Goal: Information Seeking & Learning: Learn about a topic

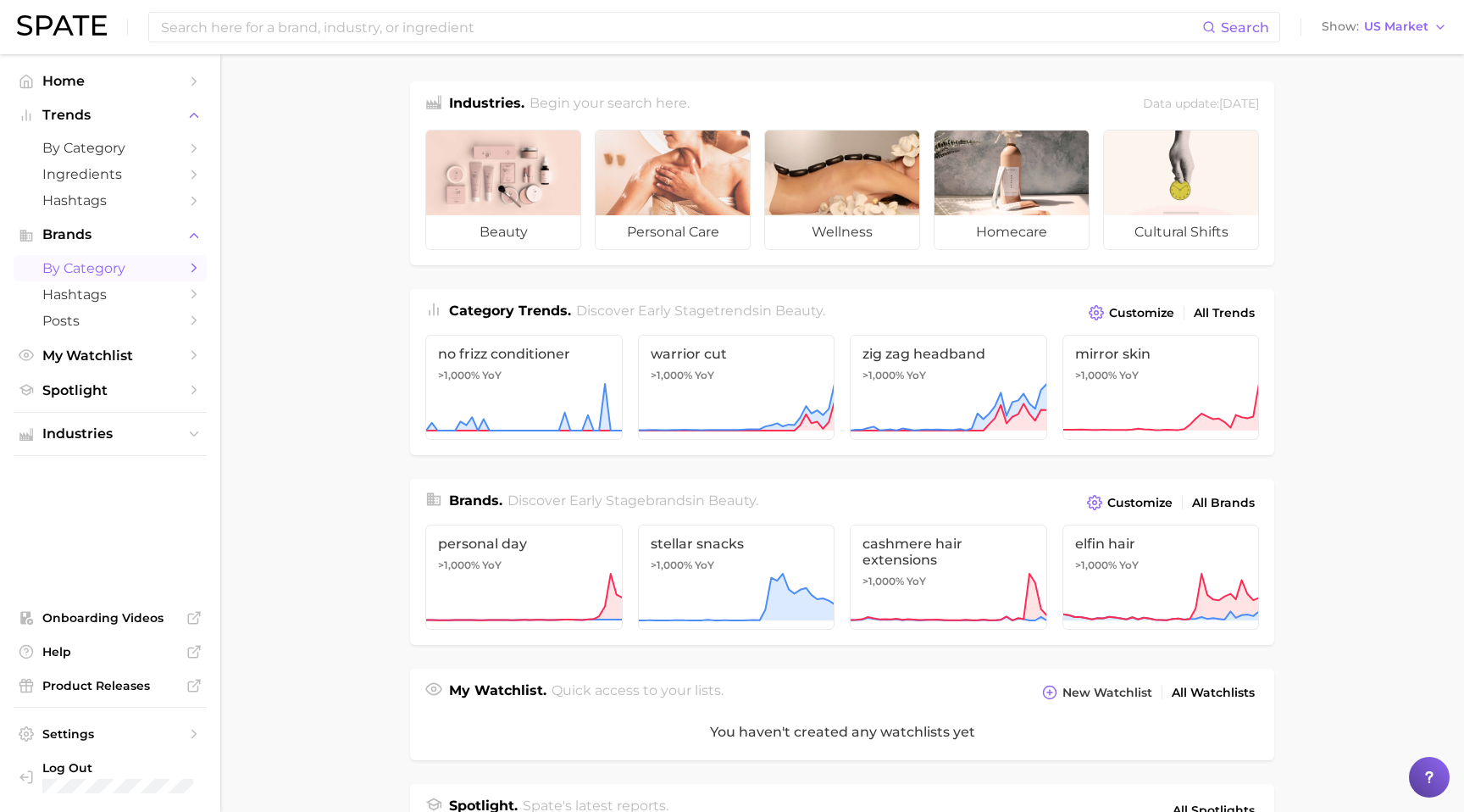
click at [174, 271] on span "by Category" at bounding box center [110, 268] width 136 height 16
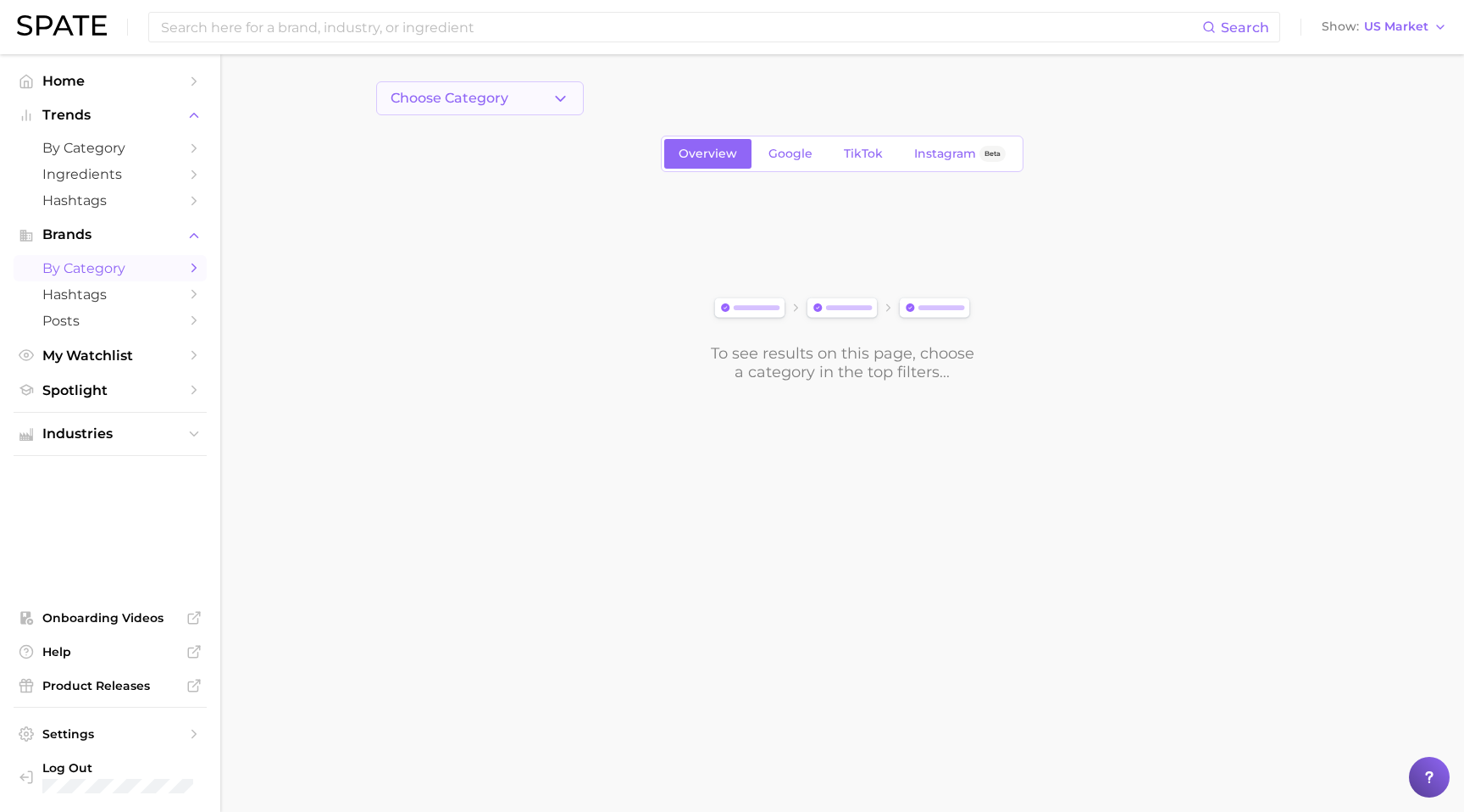
click at [554, 85] on button "Choose Category" at bounding box center [480, 98] width 208 height 34
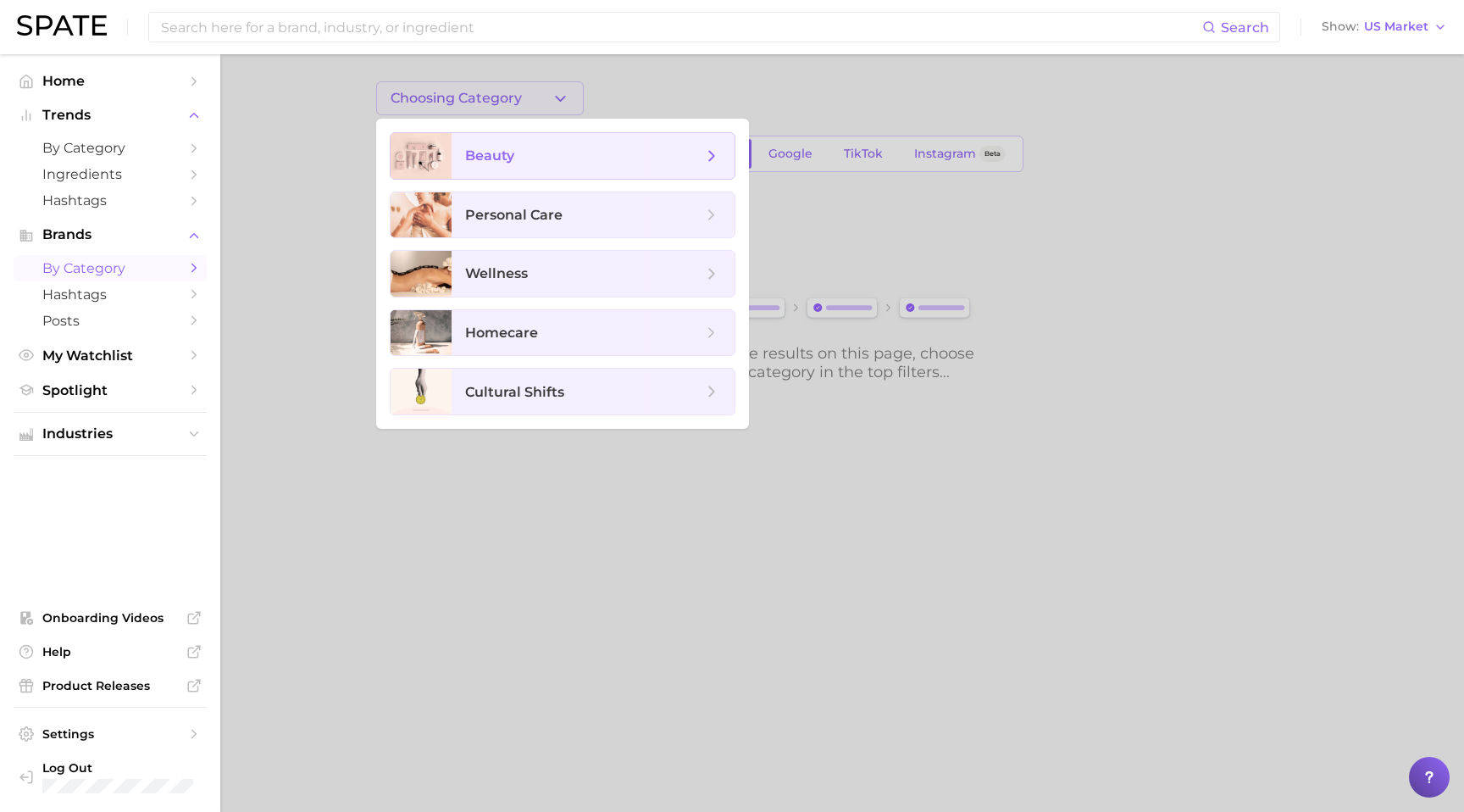
click at [545, 160] on span "beauty" at bounding box center [584, 156] width 238 height 19
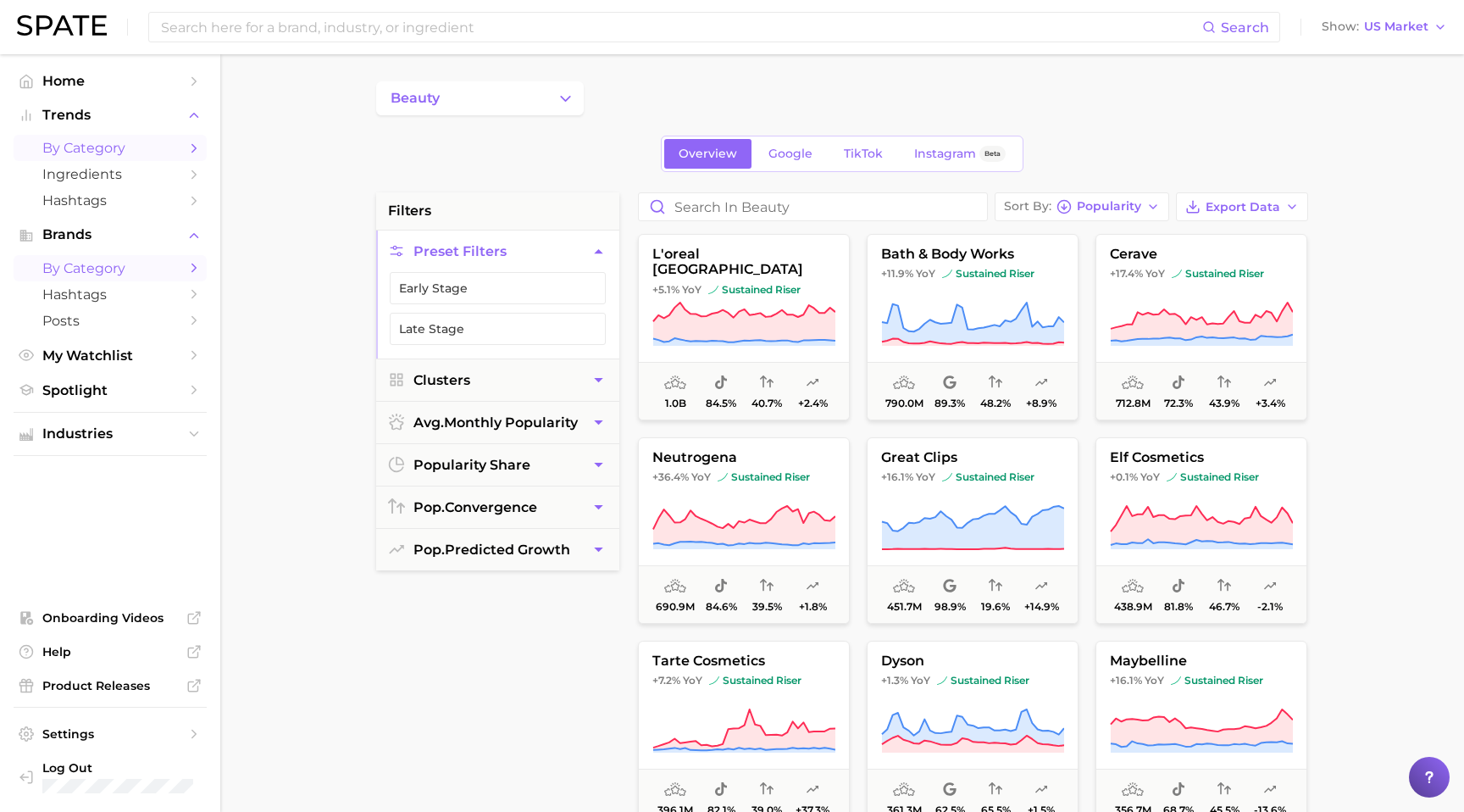
click at [178, 149] on link "by Category" at bounding box center [110, 148] width 194 height 26
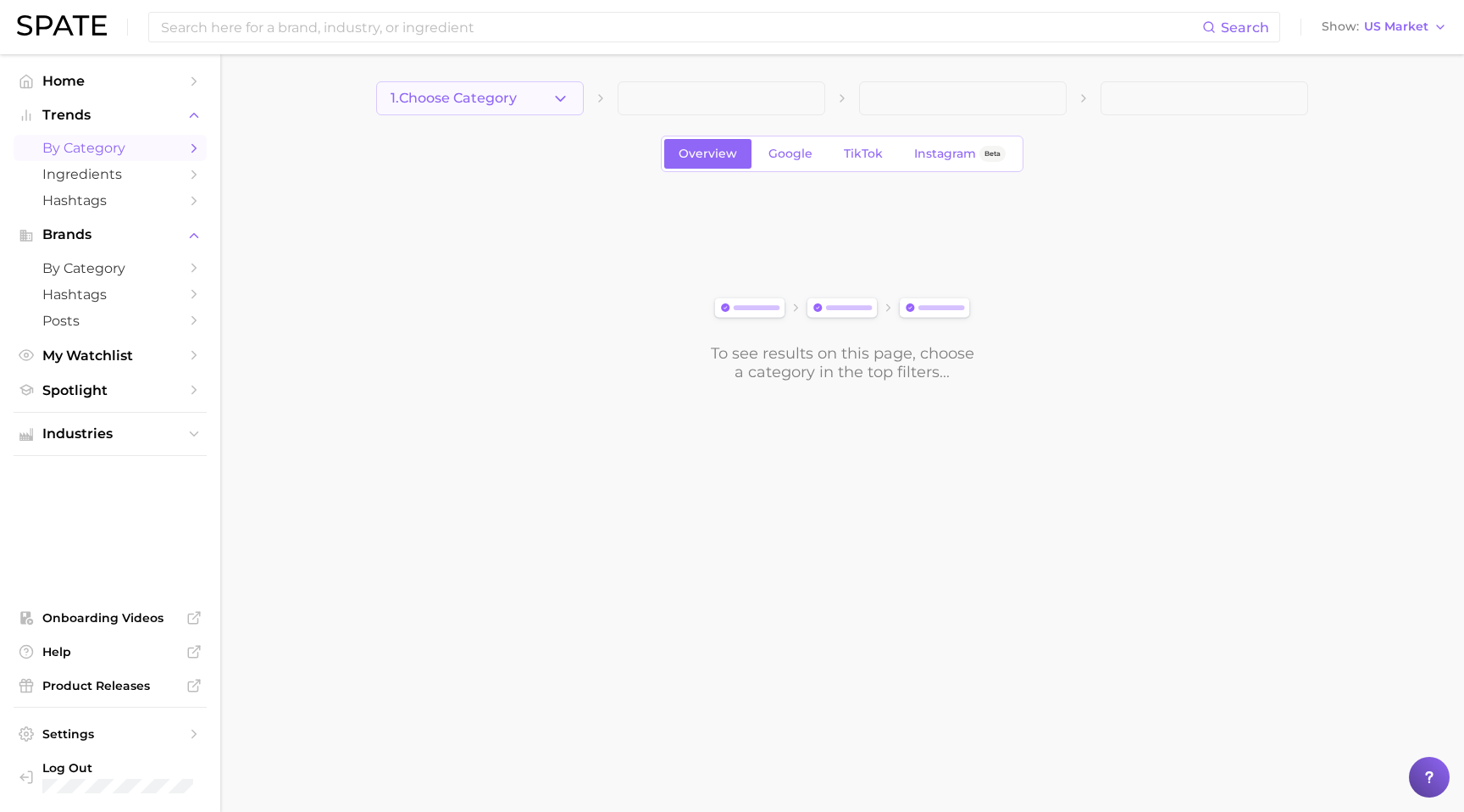
click at [554, 101] on icon "button" at bounding box center [560, 98] width 18 height 18
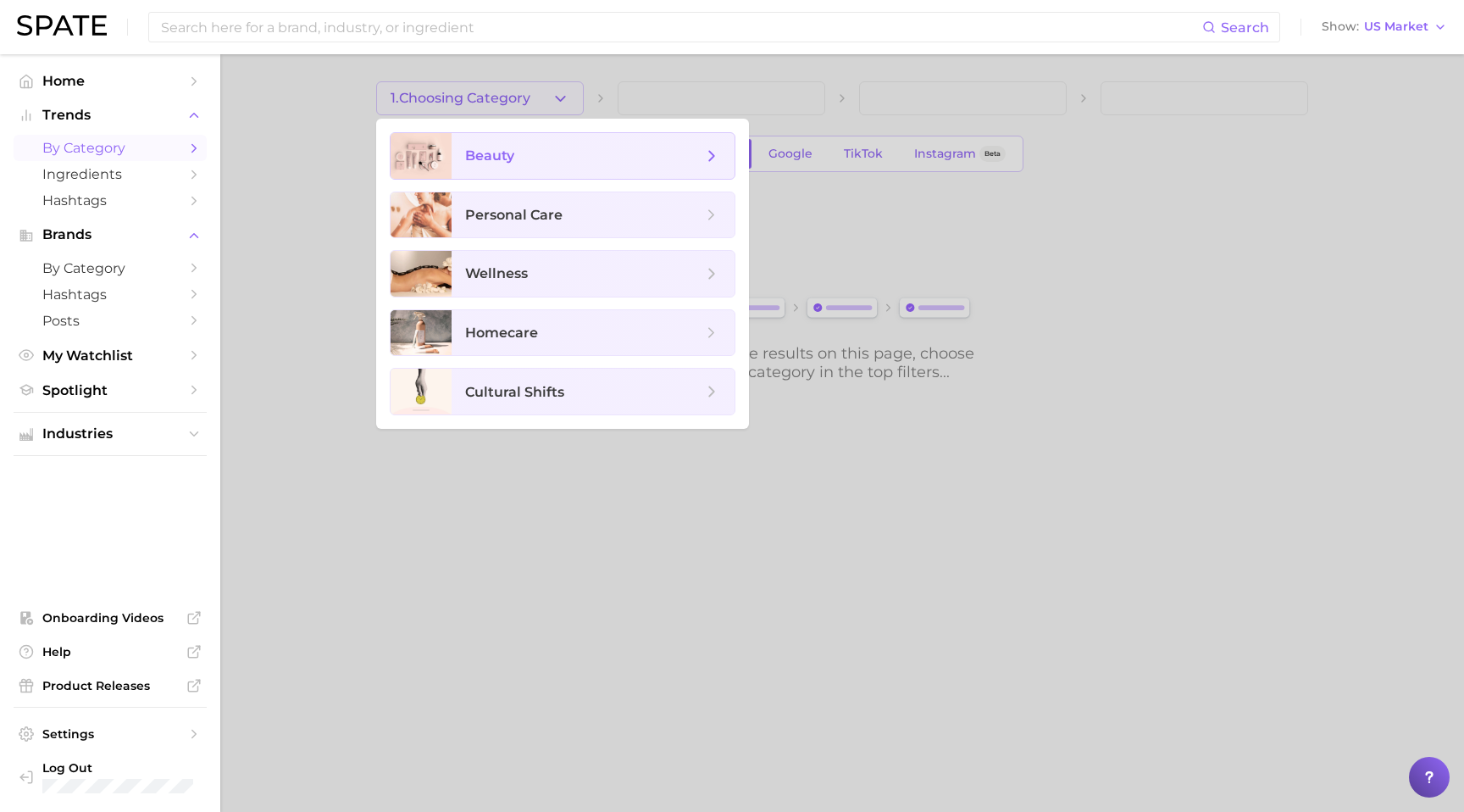
click at [513, 148] on span "beauty" at bounding box center [490, 155] width 49 height 16
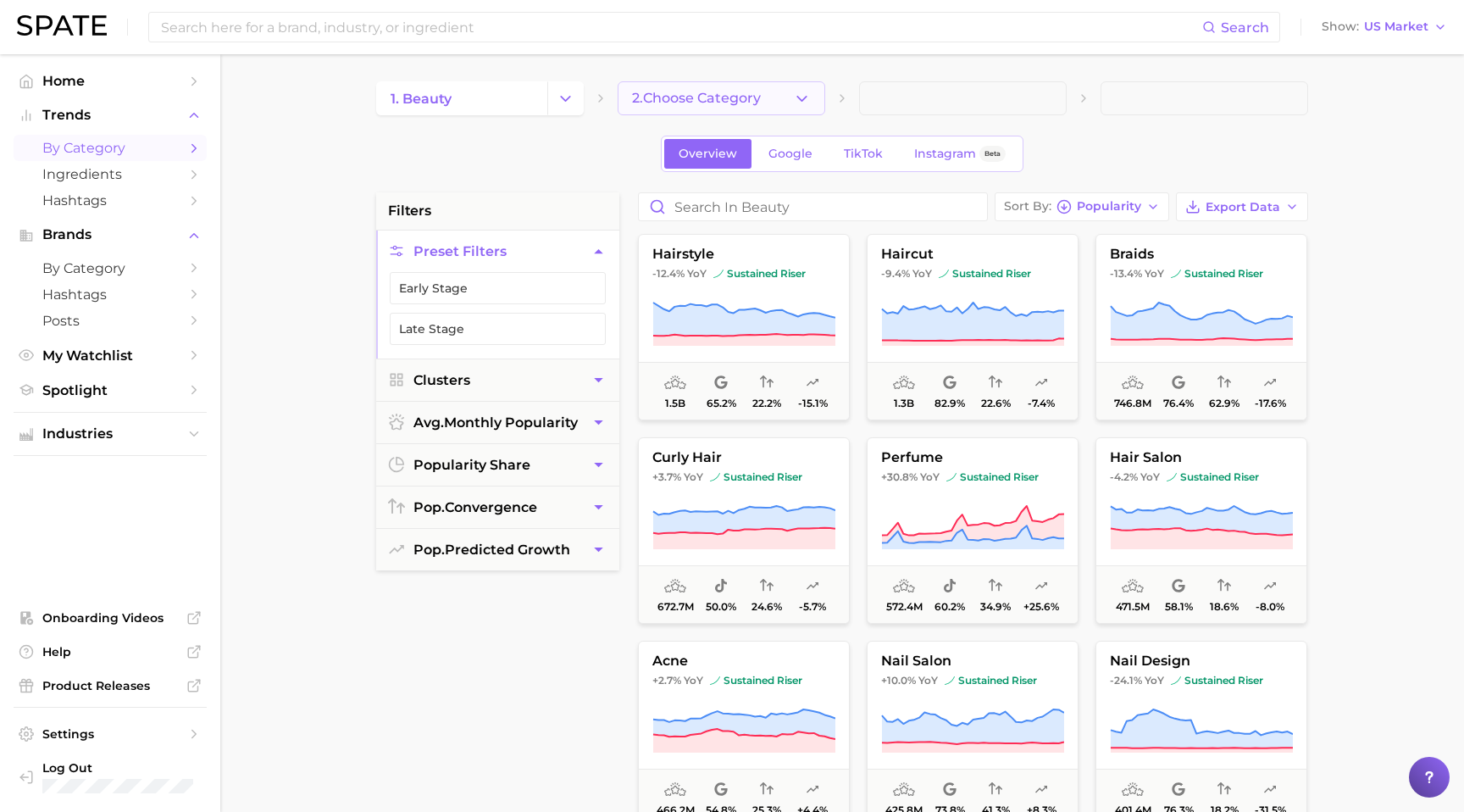
click at [716, 99] on span "2. Choose Category" at bounding box center [697, 98] width 129 height 15
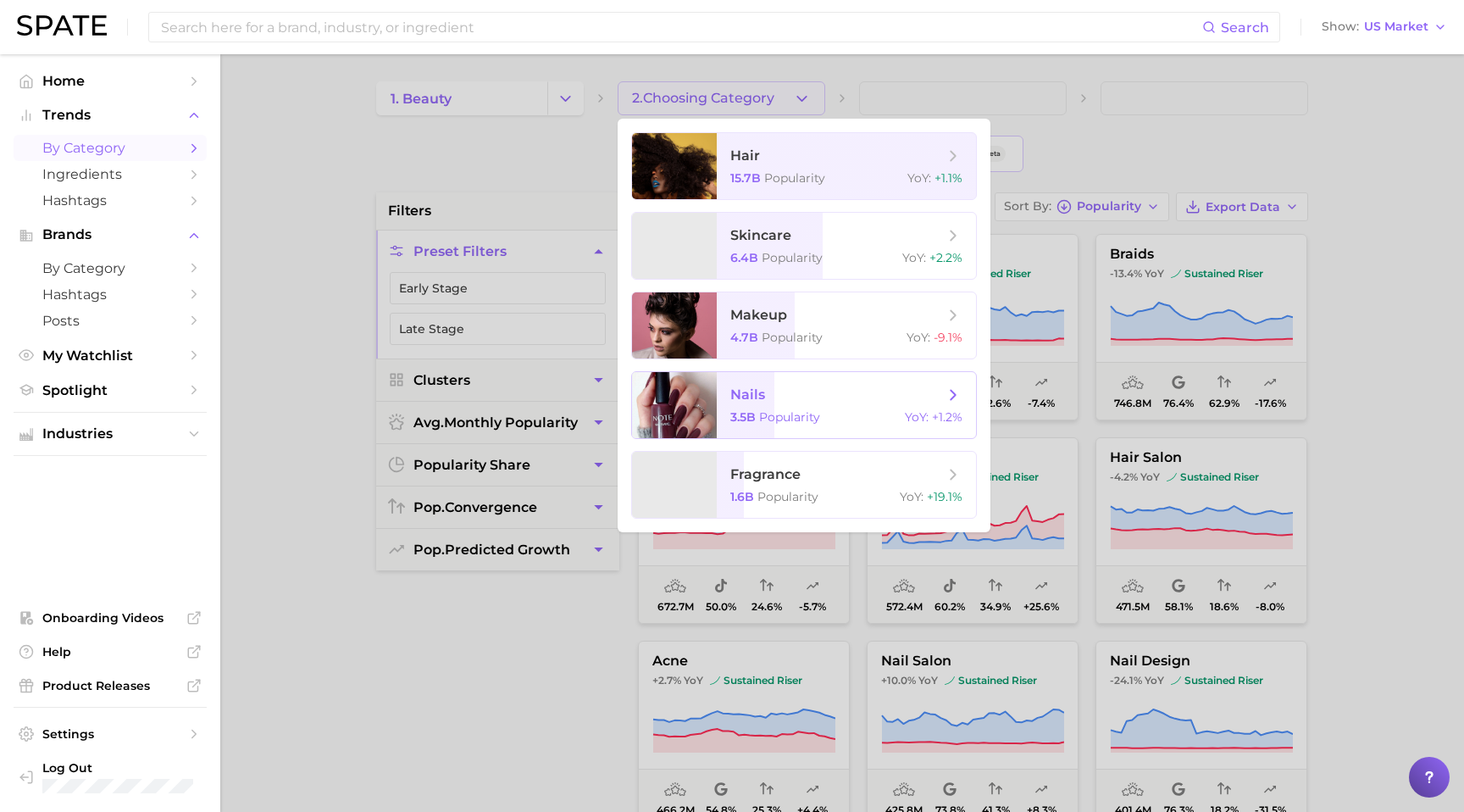
click at [771, 399] on span "nails" at bounding box center [838, 395] width 214 height 19
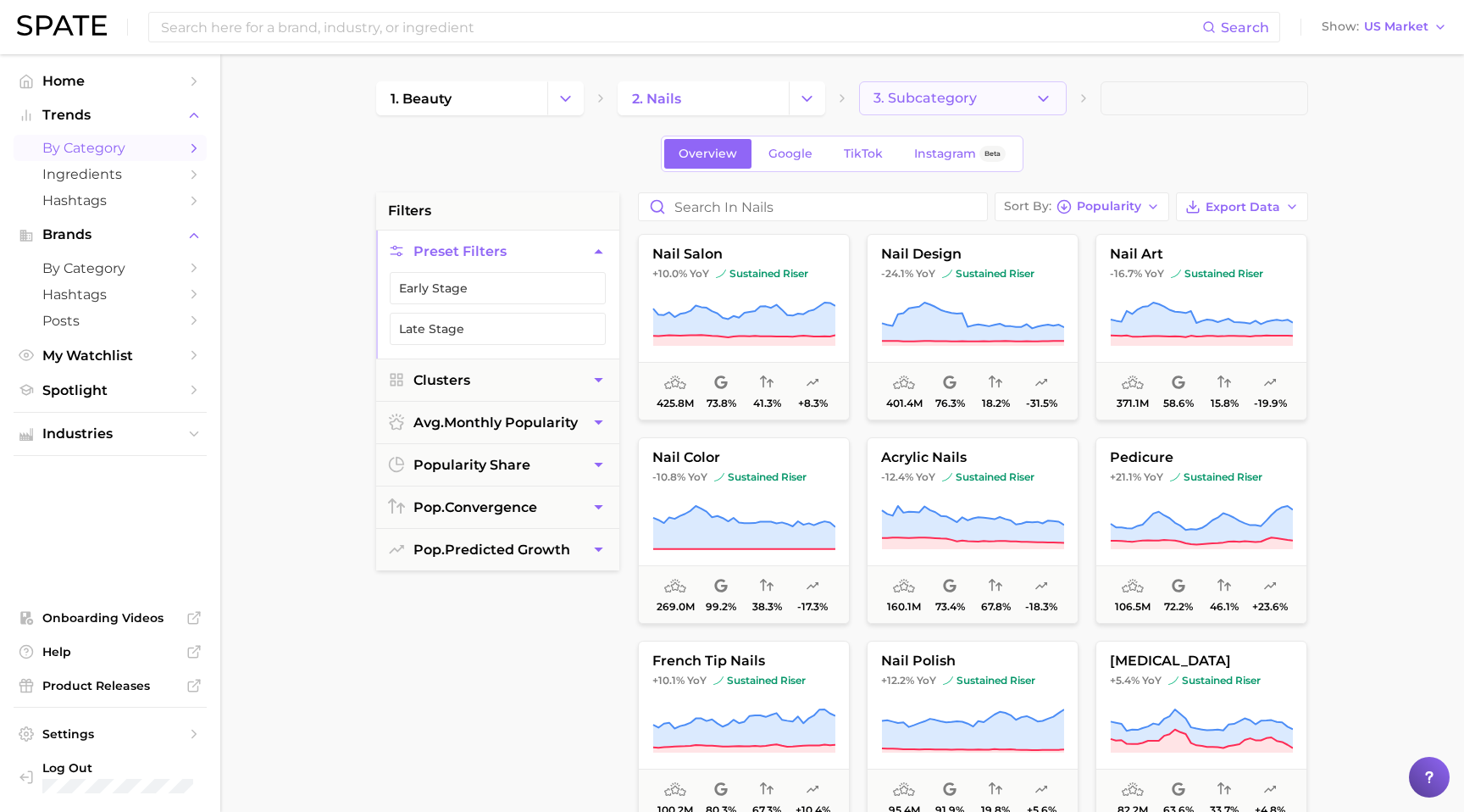
click at [1024, 105] on button "3. Subcategory" at bounding box center [963, 98] width 208 height 34
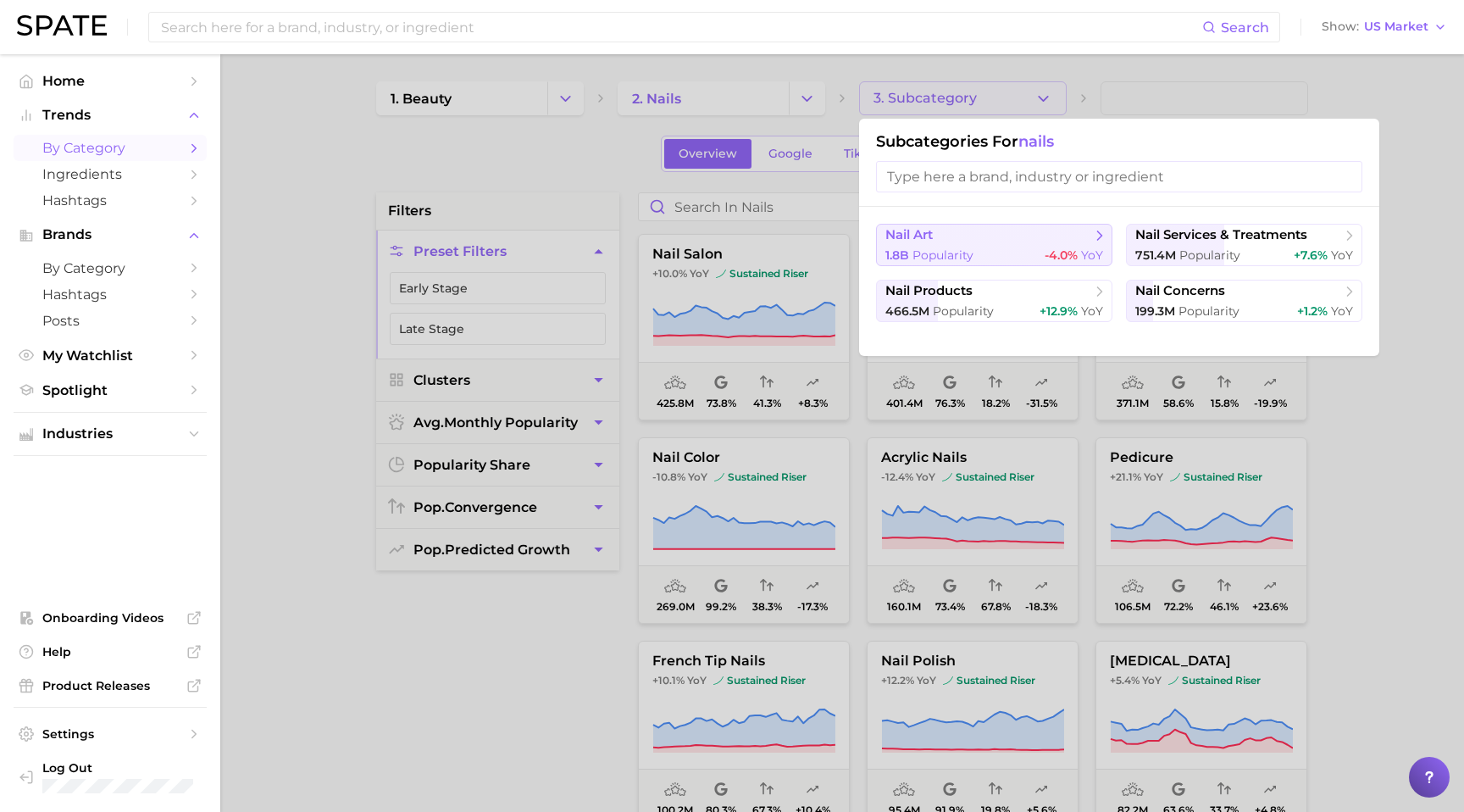
click at [1023, 244] on span "nail art" at bounding box center [988, 236] width 206 height 17
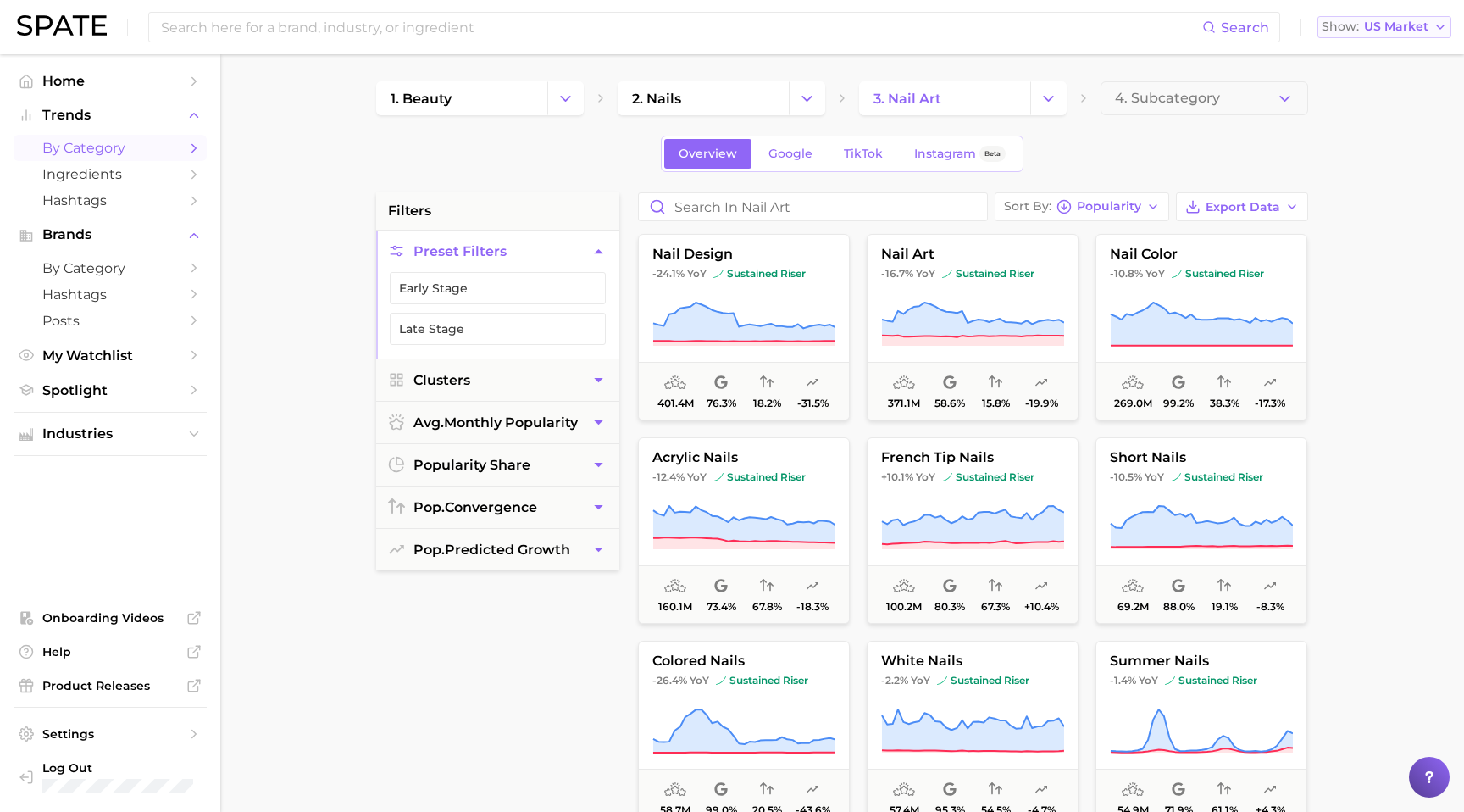
click at [1433, 23] on button "Show US Market" at bounding box center [1385, 27] width 134 height 22
click at [1435, 25] on icon "button" at bounding box center [1441, 27] width 14 height 14
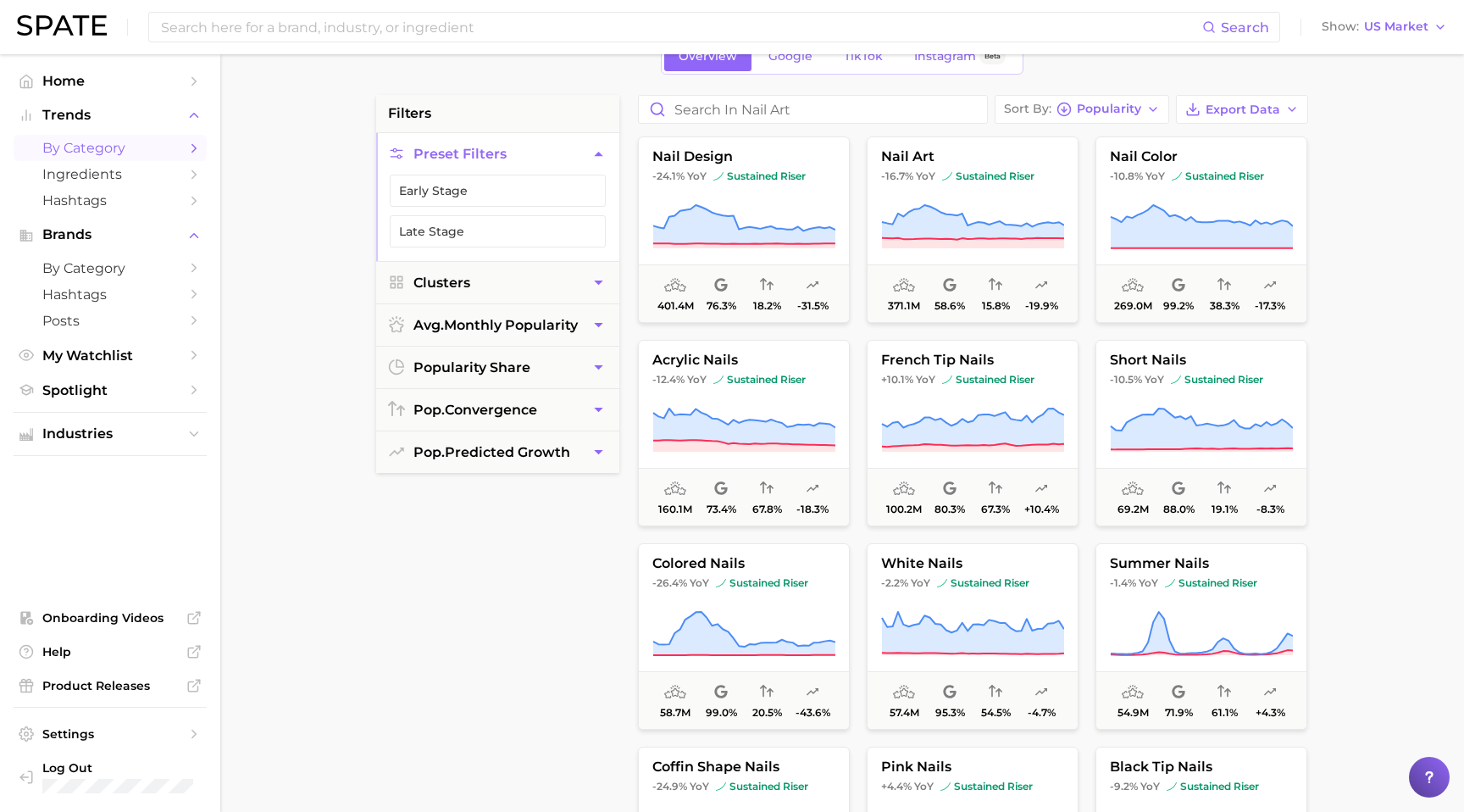
scroll to position [101, 0]
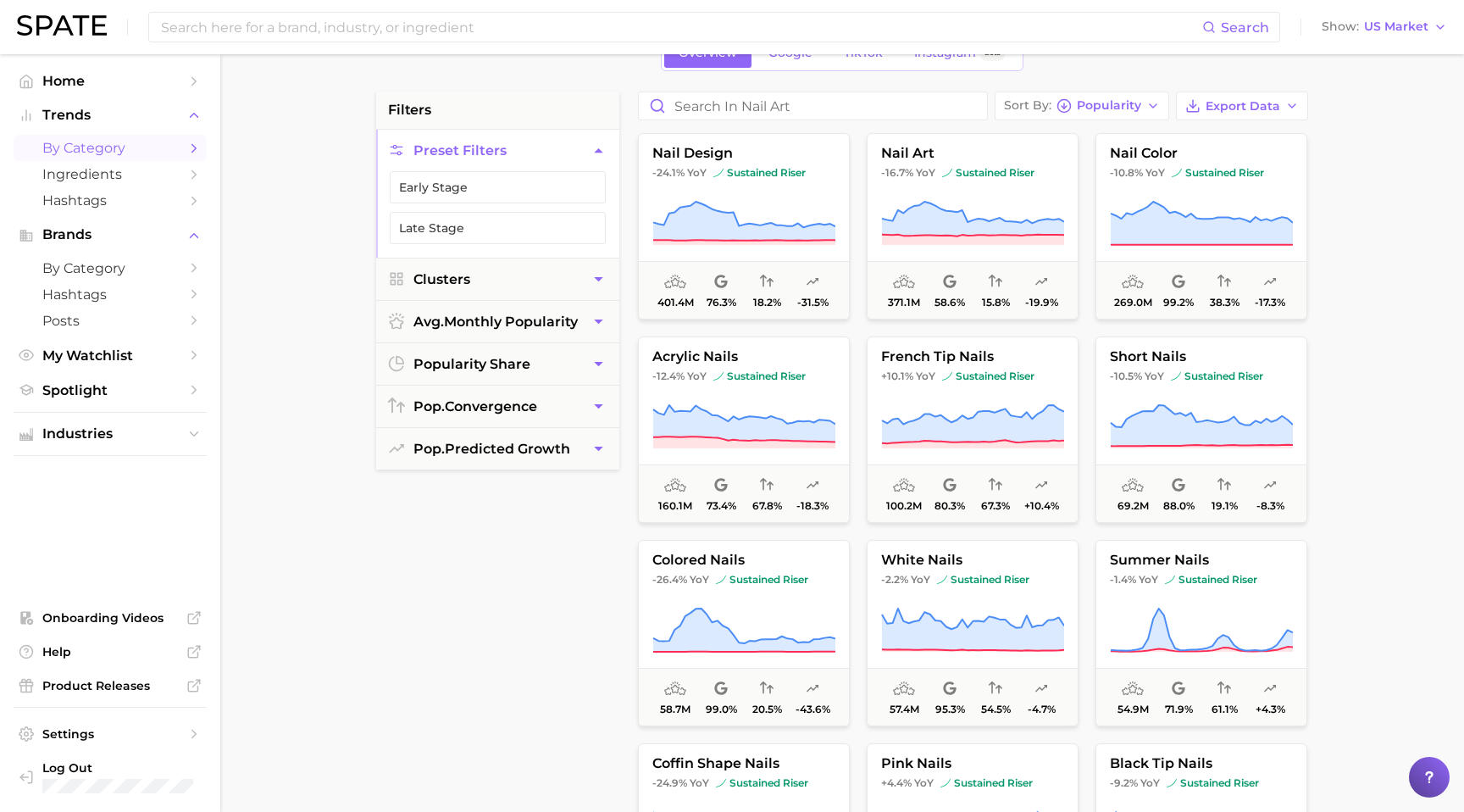
click at [1323, 418] on main "1. beauty 2. nails 3. nail art 4. Subcategory Overview Google TikTok Instagram …" at bounding box center [843, 596] width 1244 height 1285
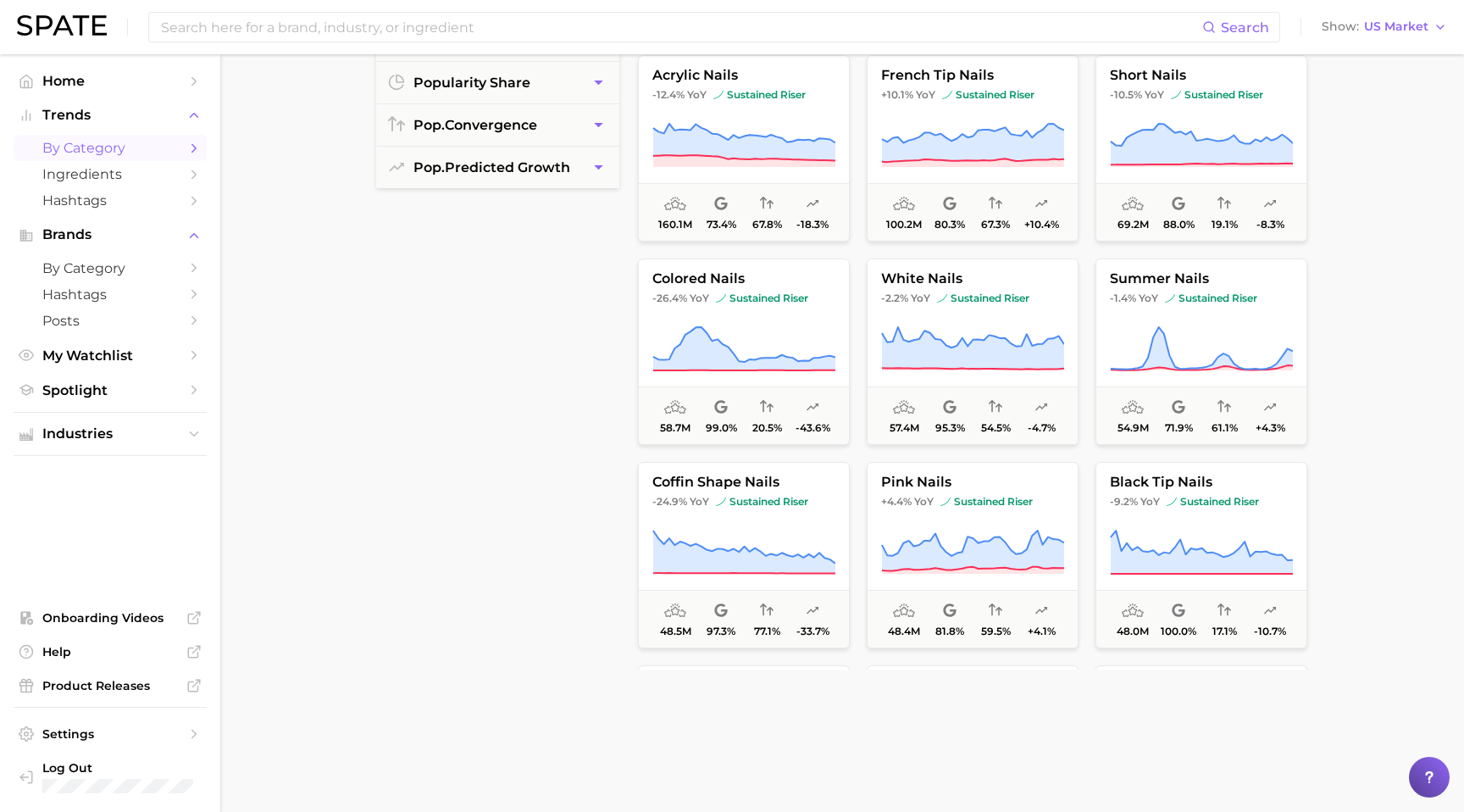
scroll to position [0, 0]
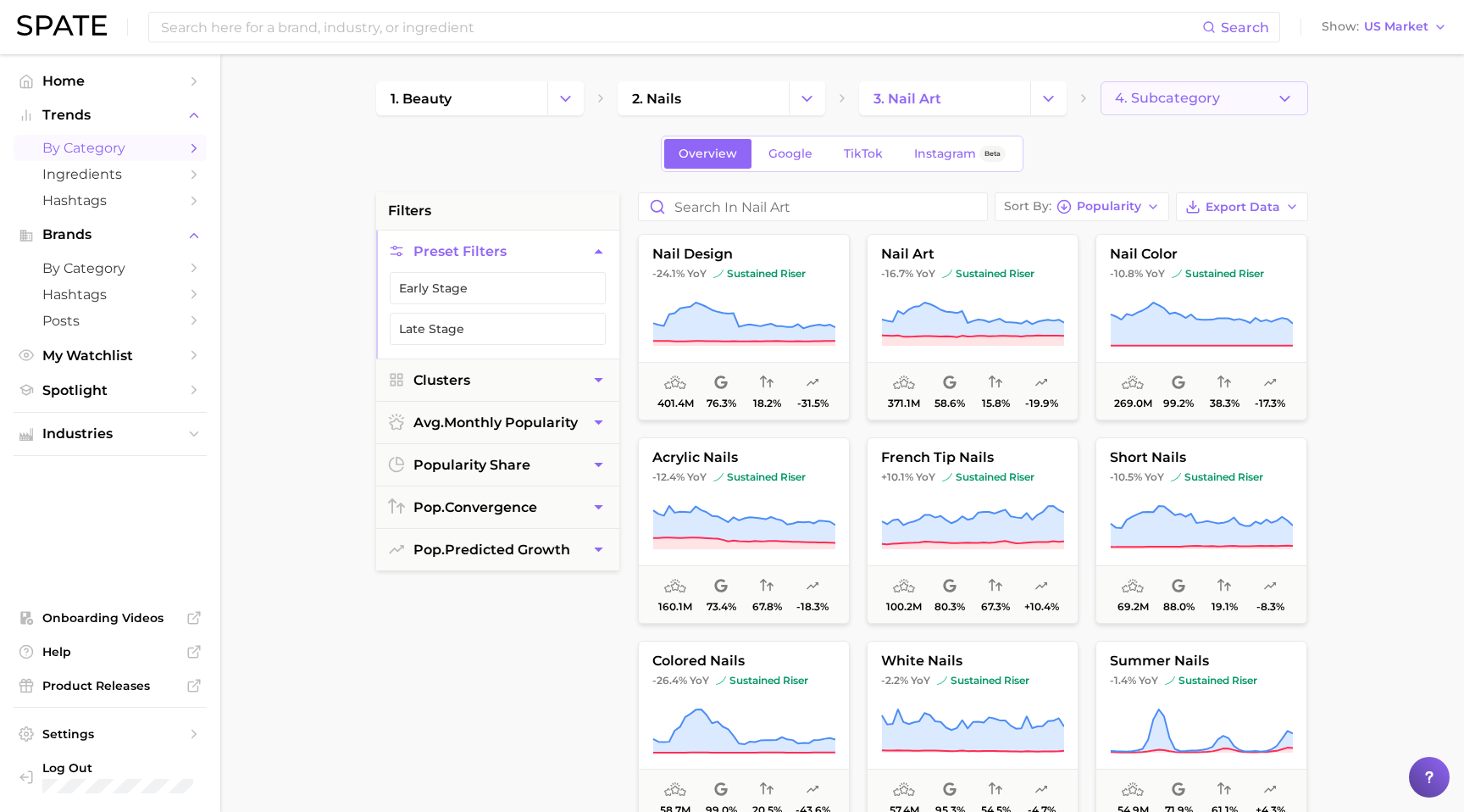
click at [1185, 98] on span "4. Subcategory" at bounding box center [1168, 98] width 105 height 15
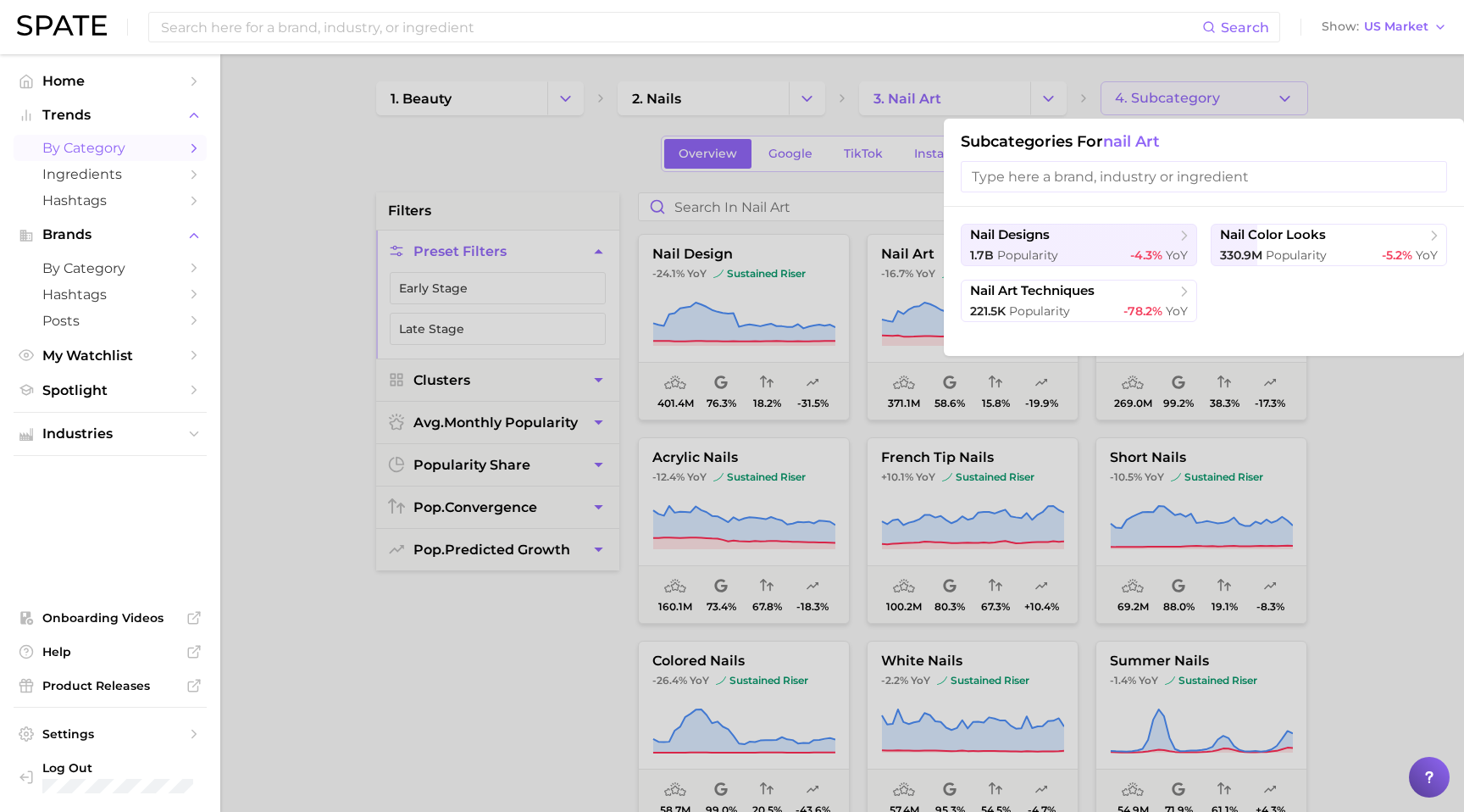
click at [1185, 98] on div at bounding box center [732, 406] width 1464 height 812
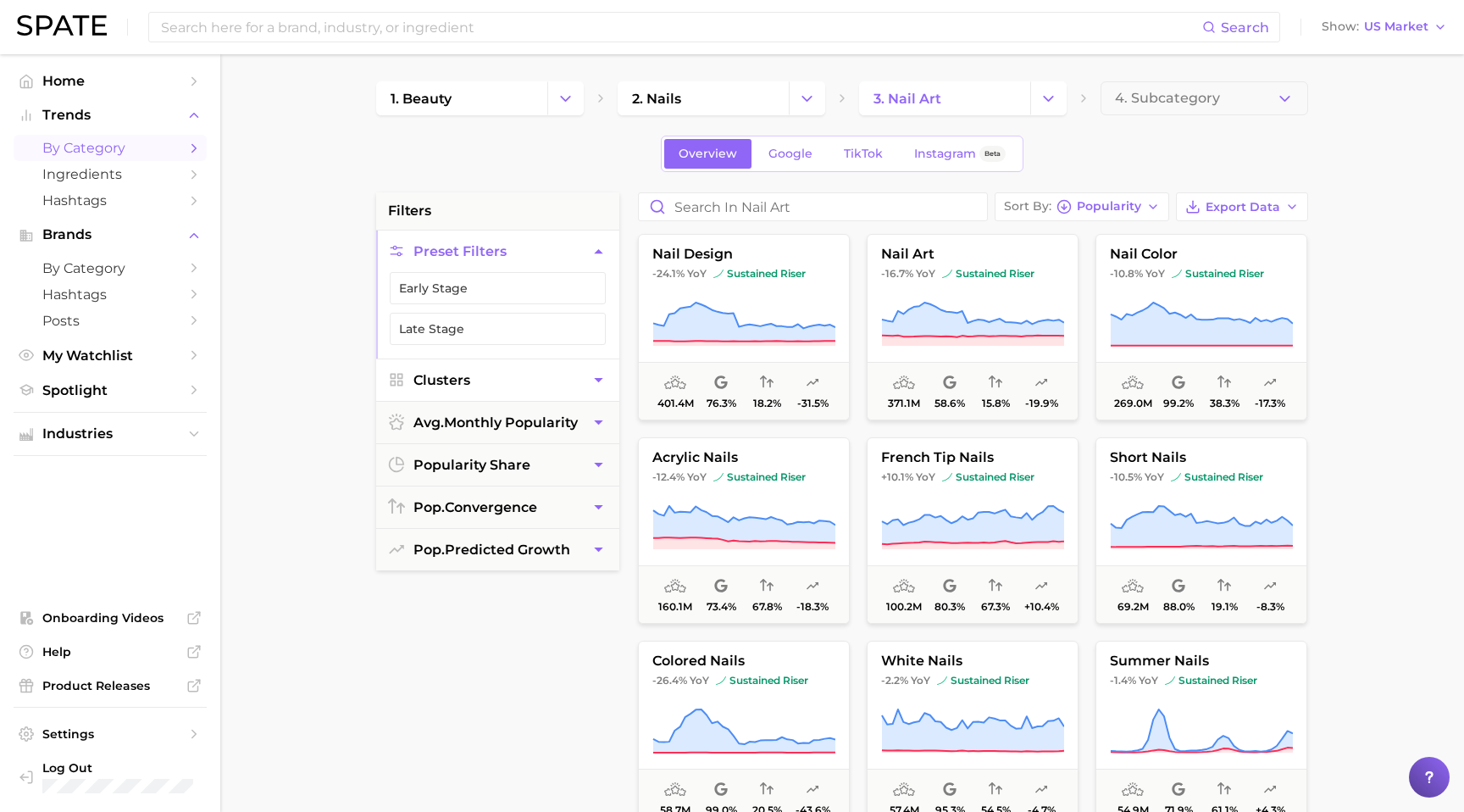
click at [598, 374] on icon "button" at bounding box center [598, 379] width 18 height 18
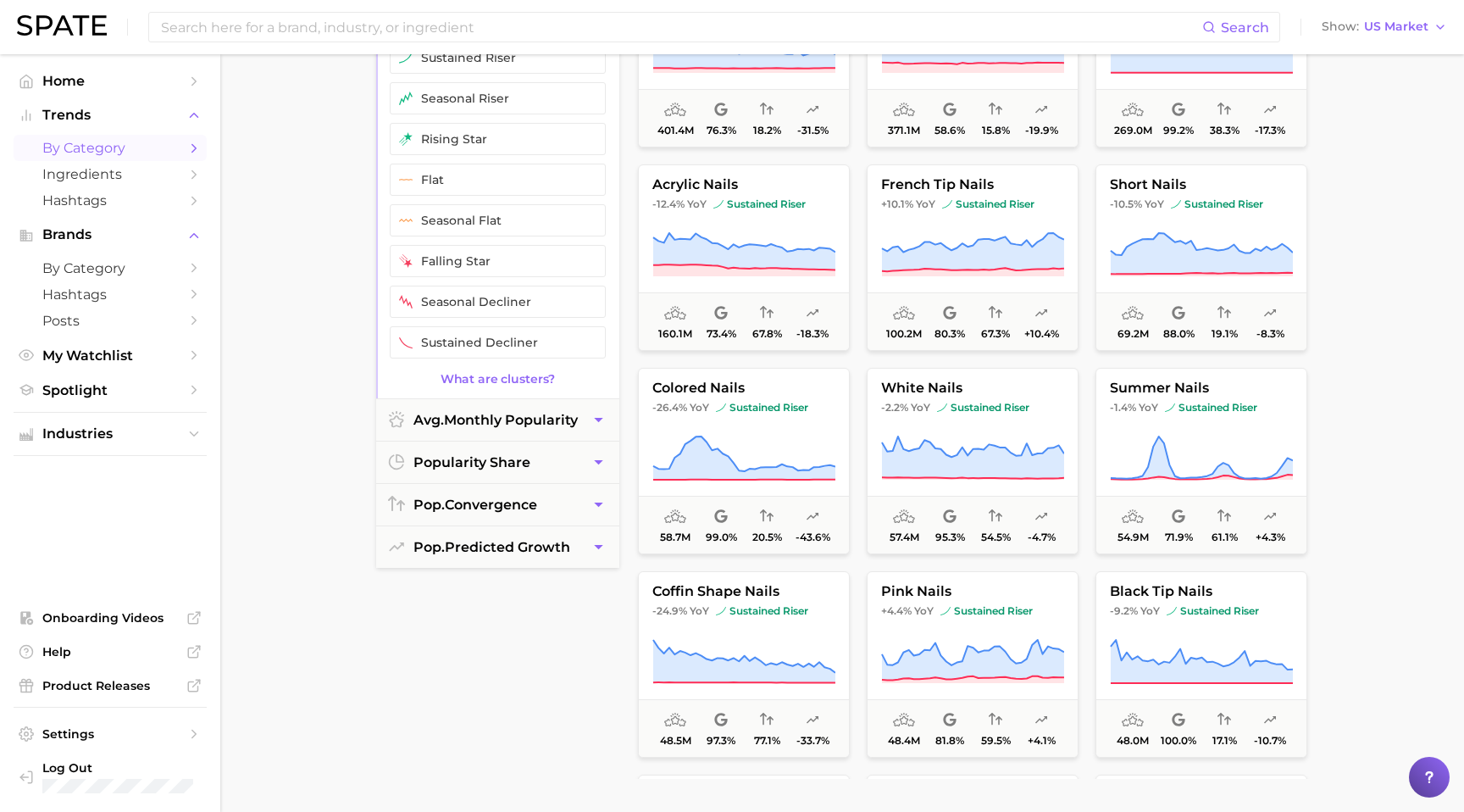
scroll to position [281, 0]
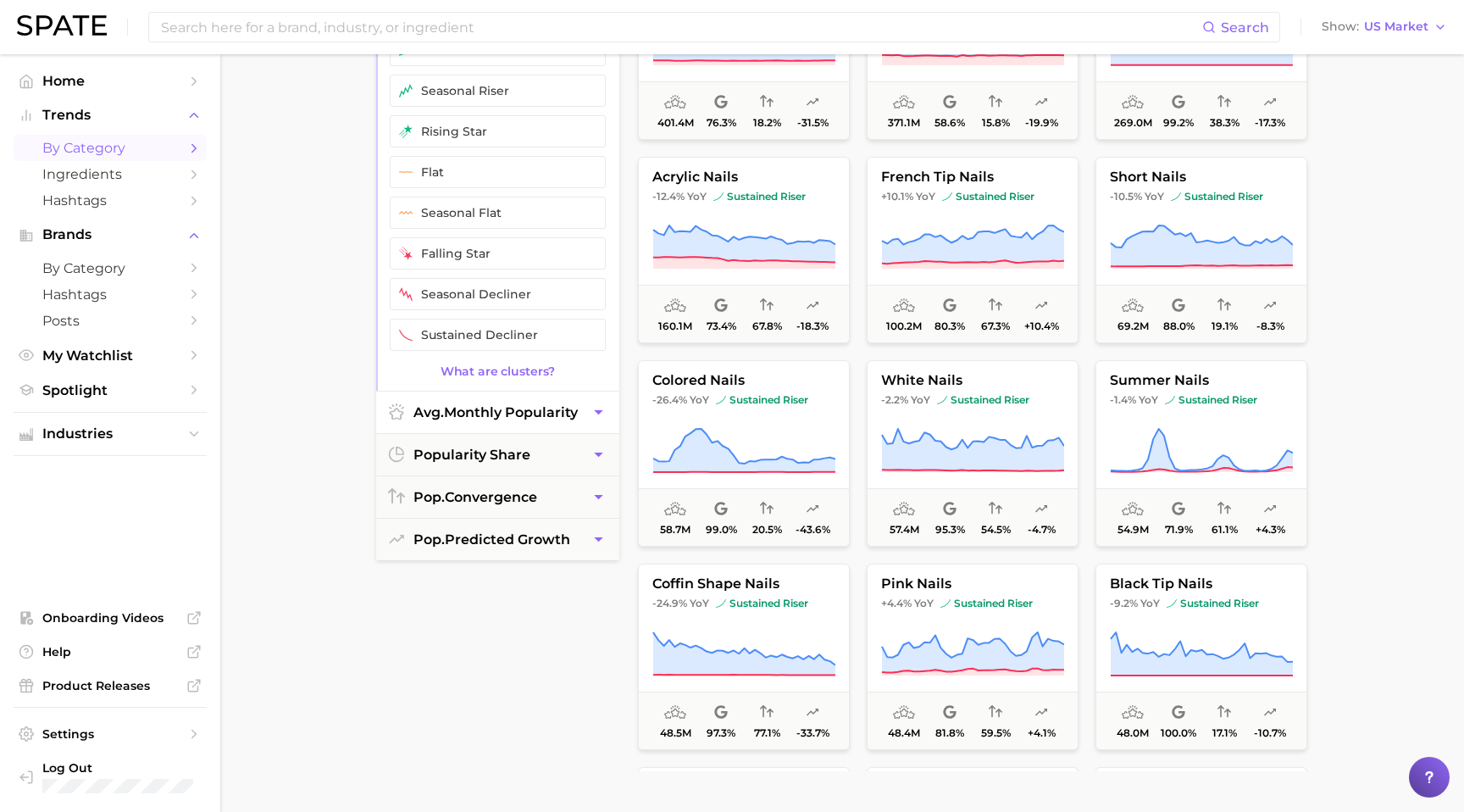
click at [547, 409] on span "avg. monthly popularity" at bounding box center [496, 412] width 165 height 16
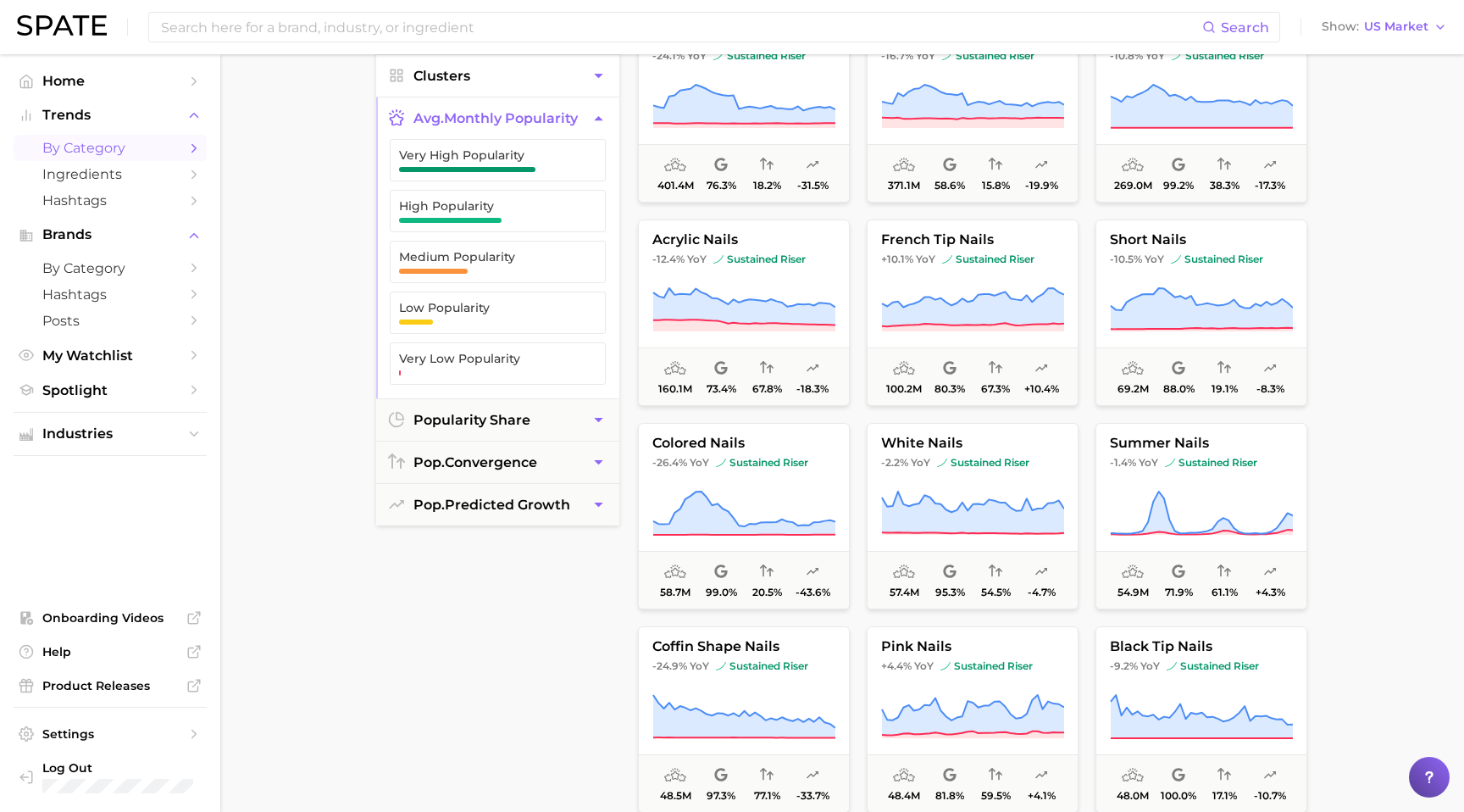
scroll to position [229, 0]
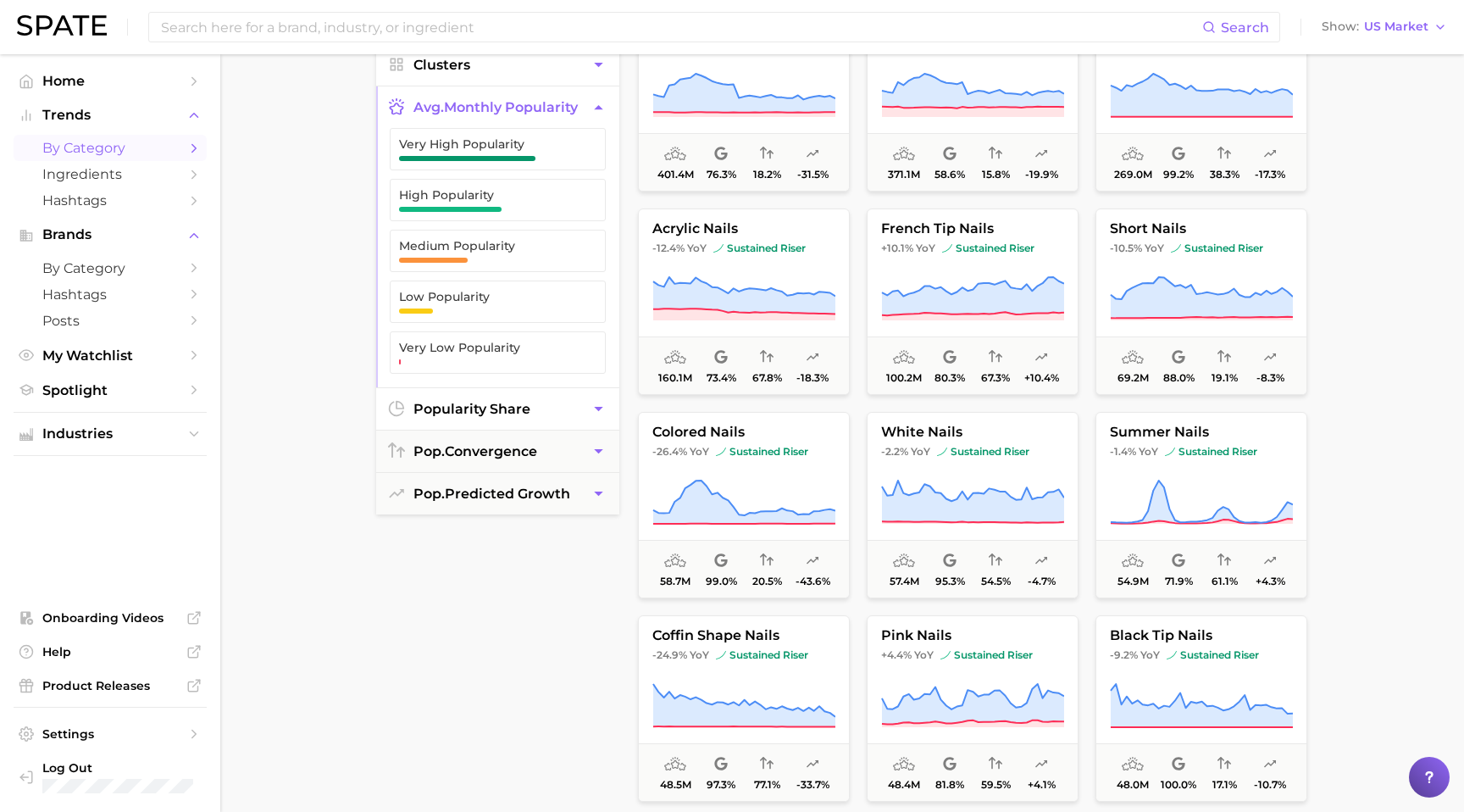
click at [455, 406] on span "popularity share" at bounding box center [472, 408] width 117 height 16
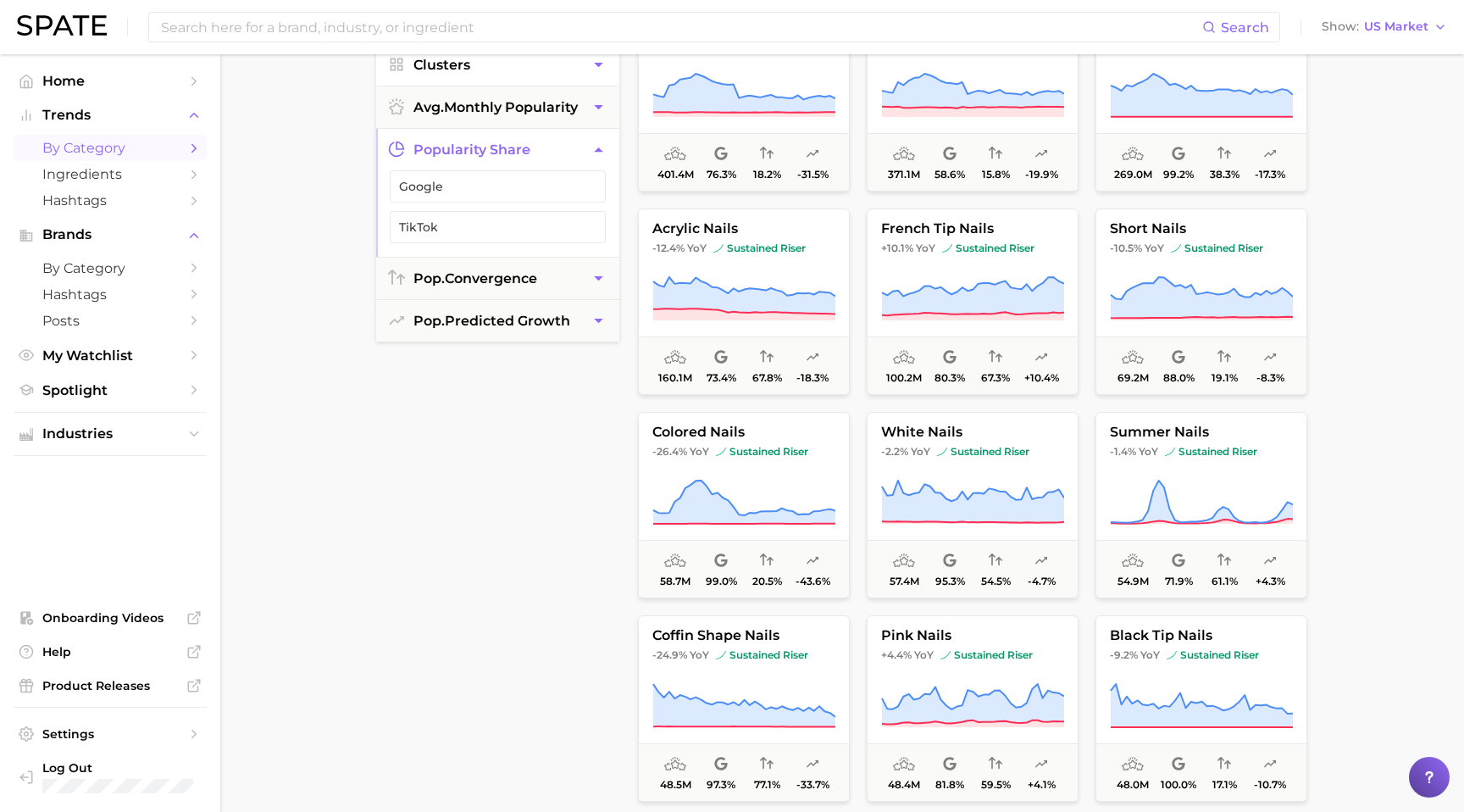
click at [249, 361] on main "1. beauty 2. nails 3. nail art 4. Subcategory Overview Google TikTok Instagram …" at bounding box center [843, 468] width 1244 height 1285
click at [1388, 384] on main "1. beauty 2. nails 3. nail art 4. Subcategory Overview Google TikTok Instagram …" at bounding box center [843, 468] width 1244 height 1285
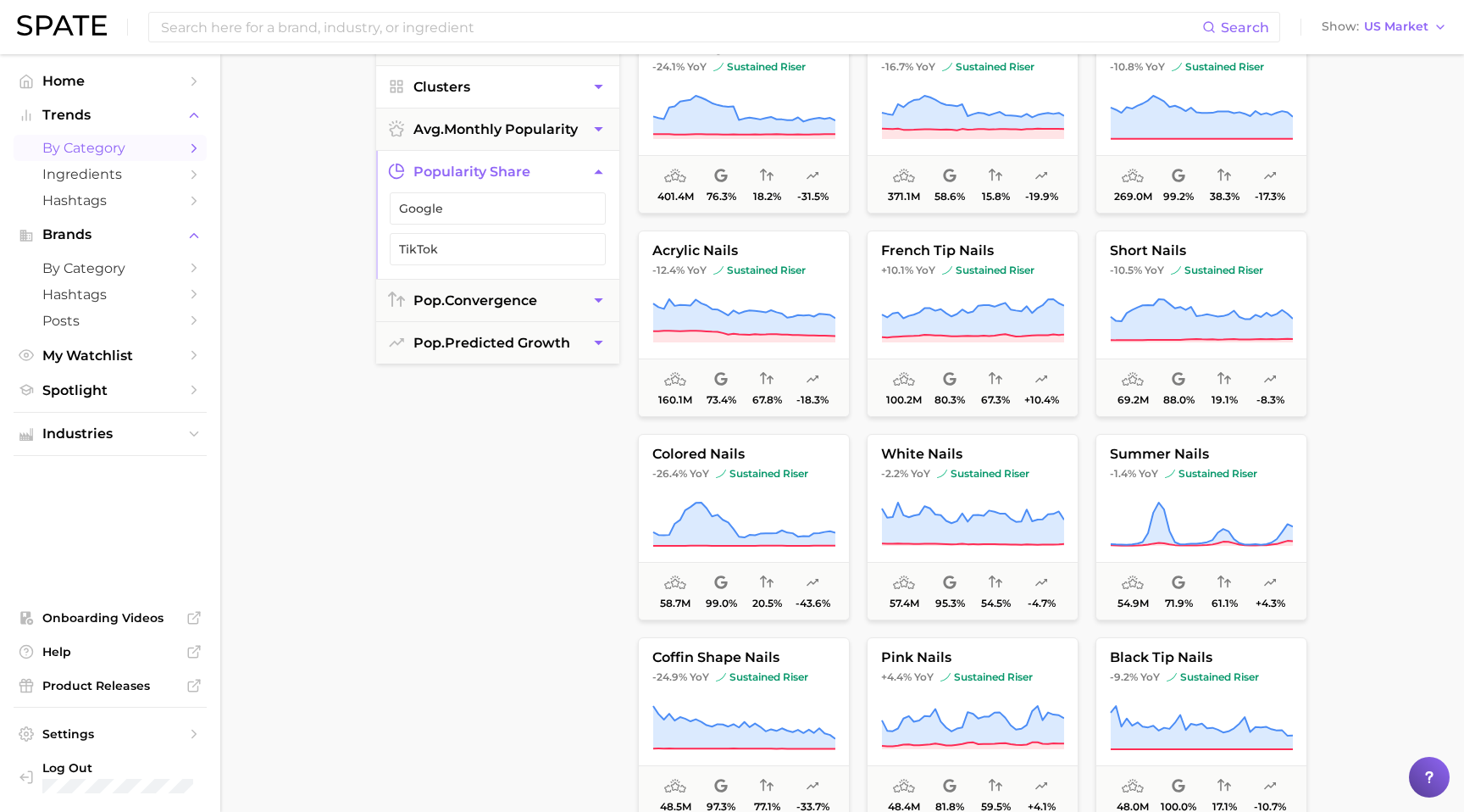
scroll to position [0, 0]
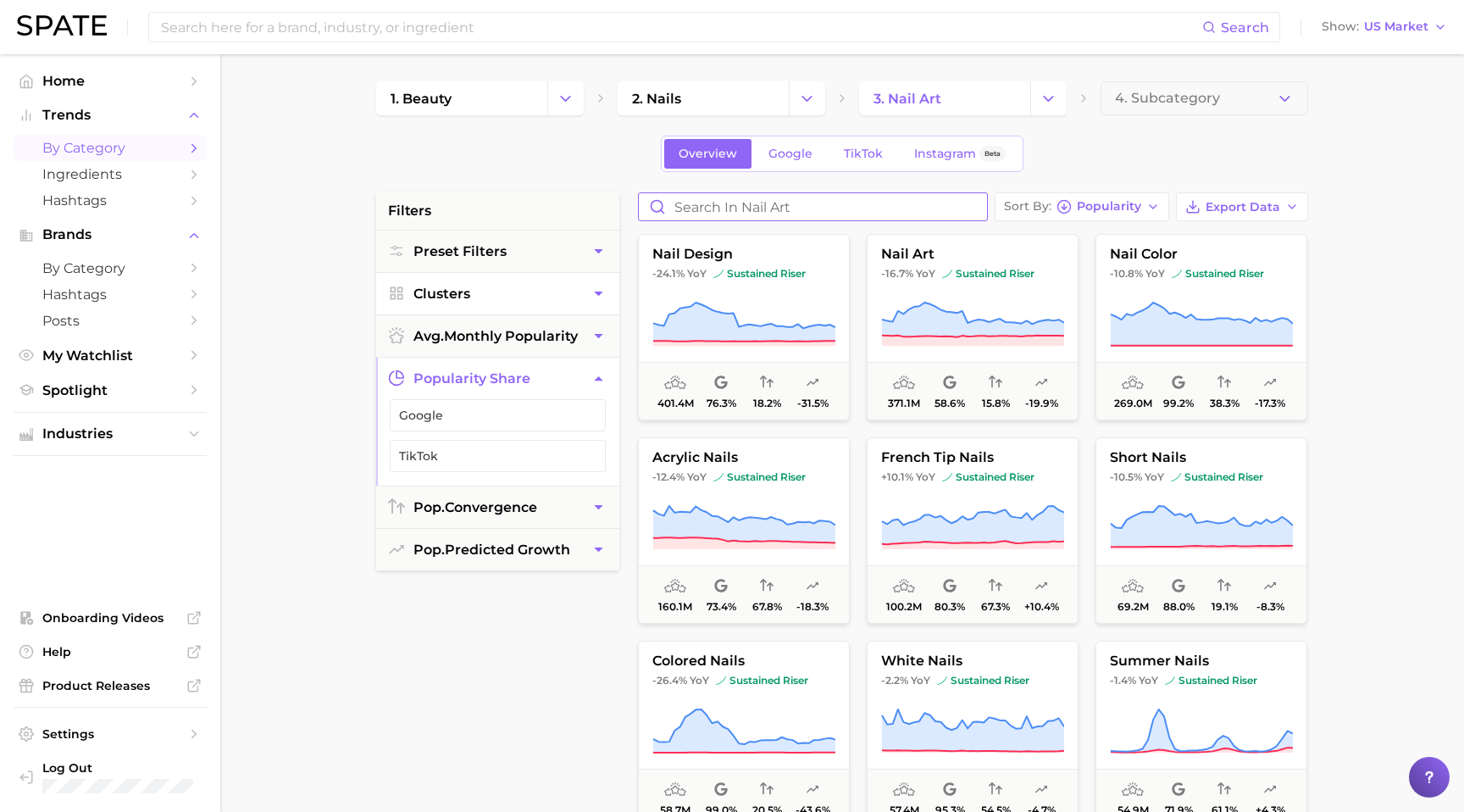
click at [729, 209] on input "Search in nail art" at bounding box center [813, 207] width 348 height 27
type input "nail shape"
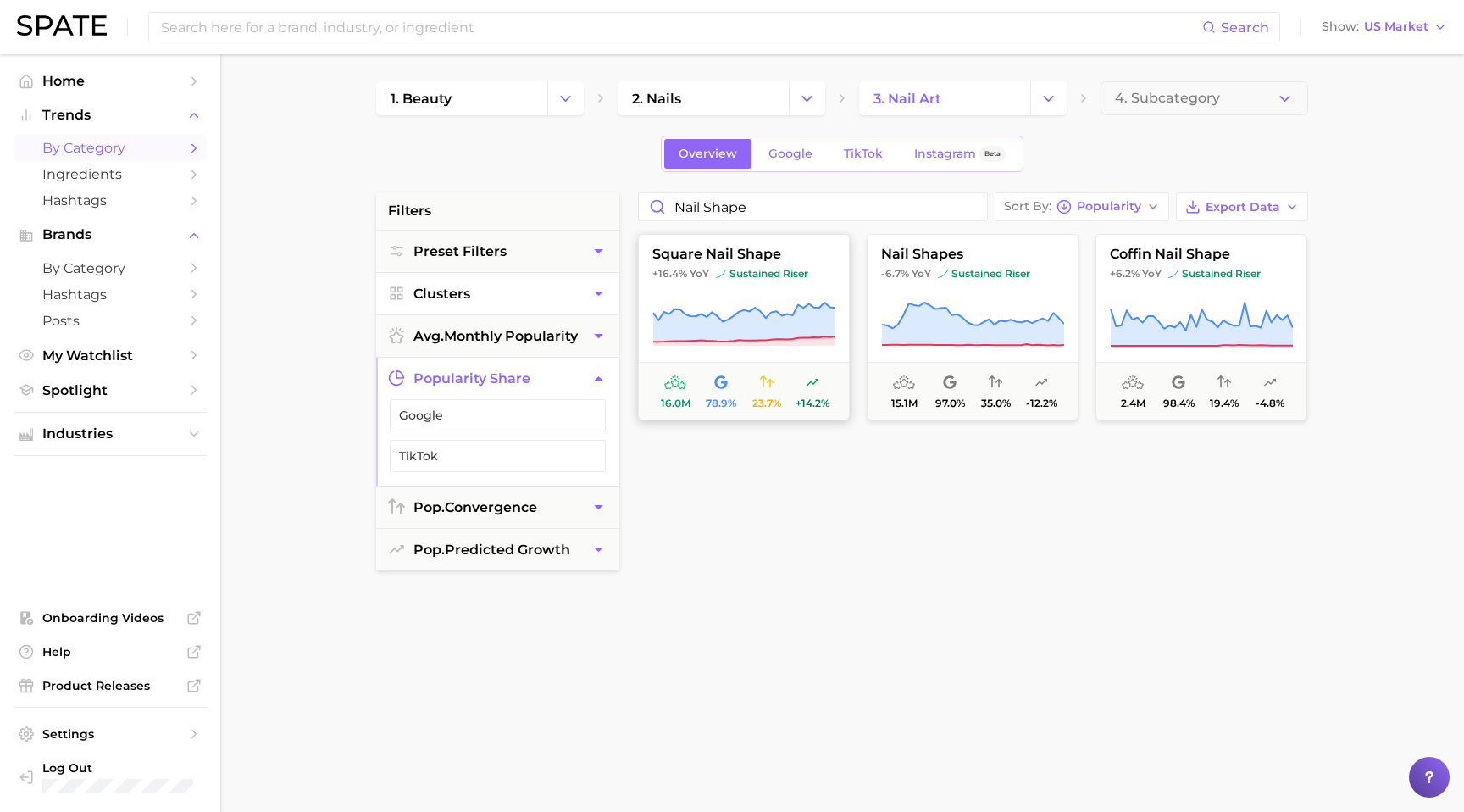
click at [824, 255] on span "square nail shape" at bounding box center [744, 255] width 210 height 15
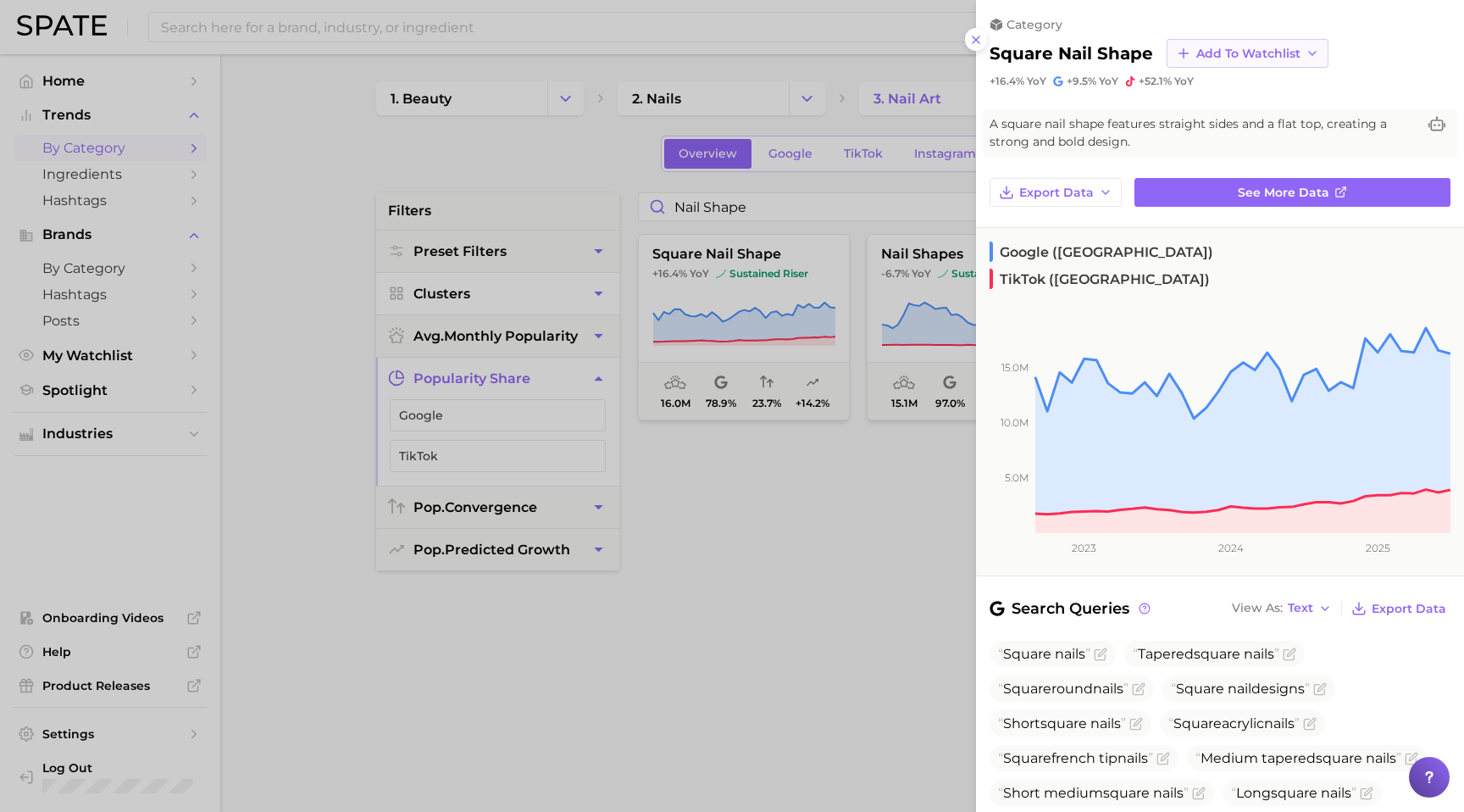
click at [1306, 48] on icon at bounding box center [1313, 53] width 14 height 14
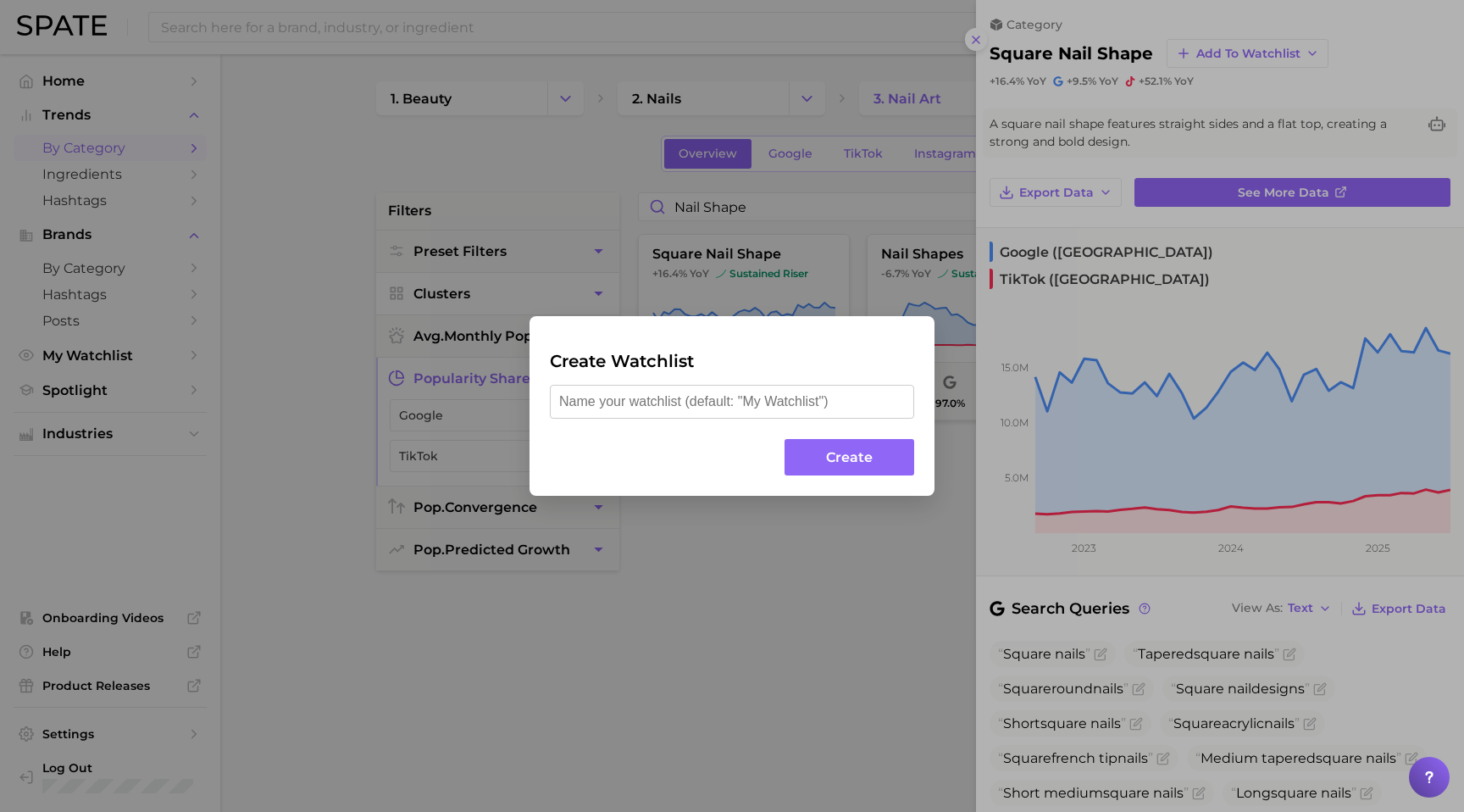
click at [799, 405] on input "text" at bounding box center [732, 401] width 364 height 34
type input "Nail Shape"
click at [883, 472] on button "Create" at bounding box center [850, 456] width 130 height 36
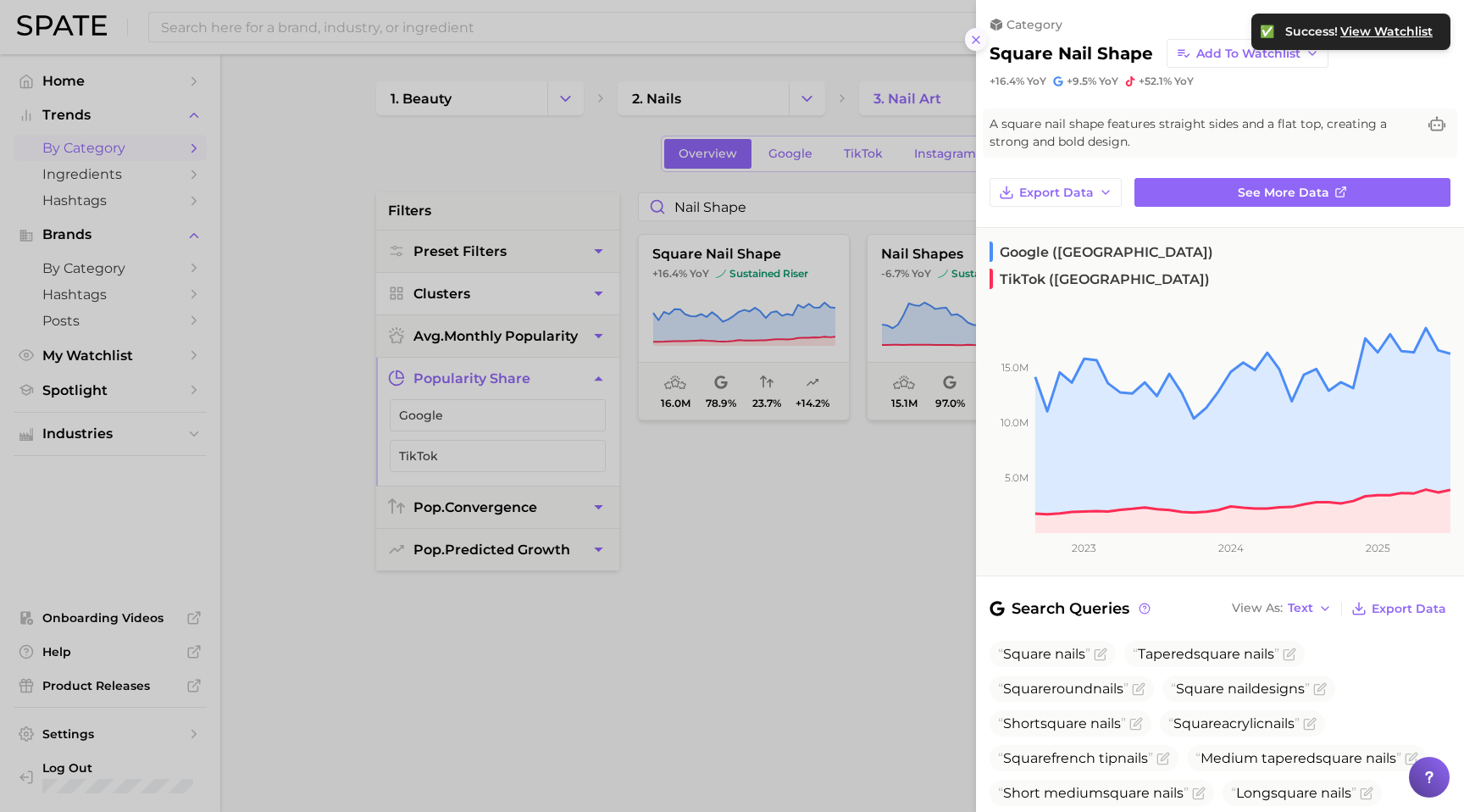
click at [978, 39] on icon at bounding box center [976, 40] width 14 height 14
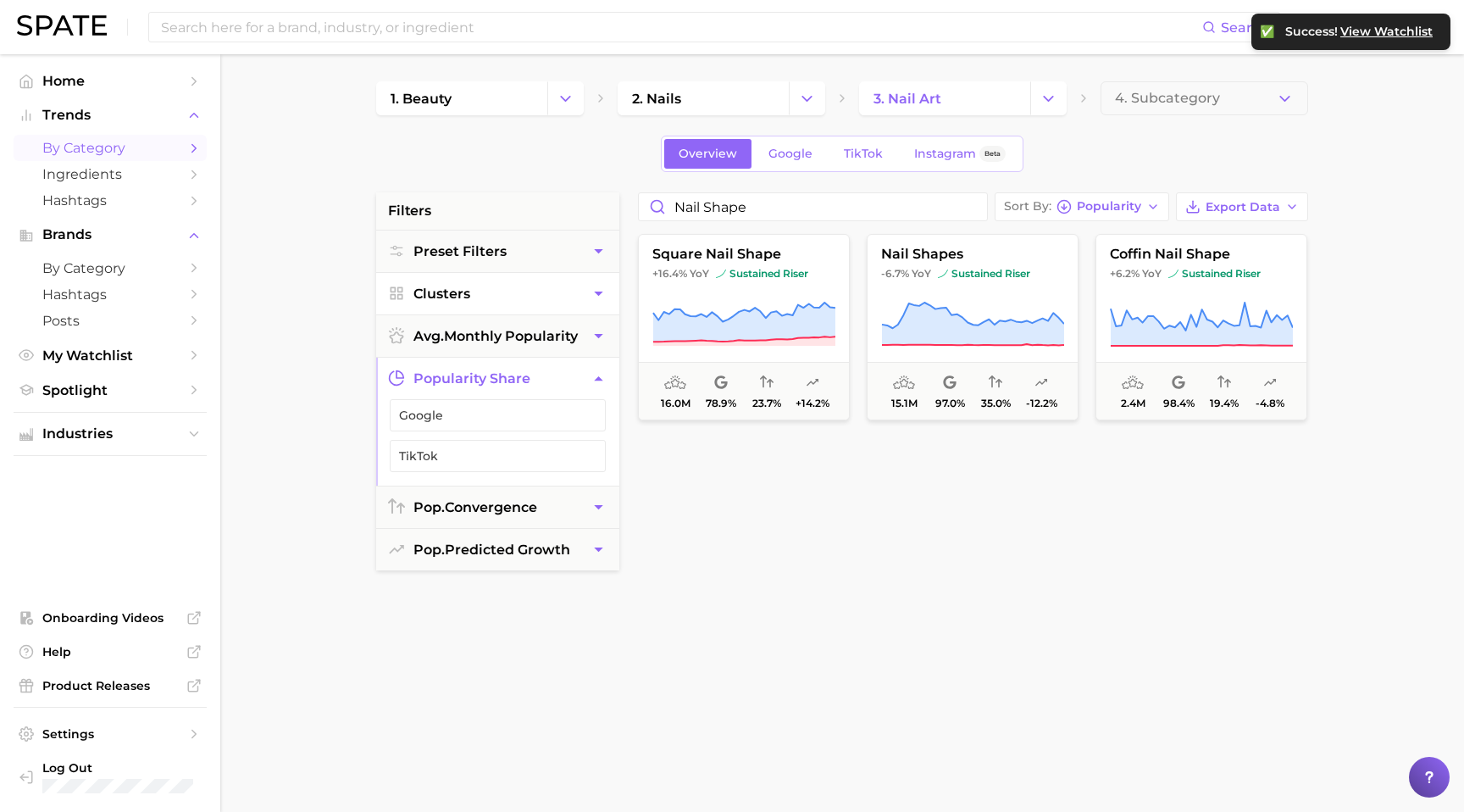
click at [1130, 162] on div "Overview Google TikTok Instagram Beta" at bounding box center [842, 154] width 932 height 36
click at [185, 148] on link "by Category" at bounding box center [110, 148] width 194 height 26
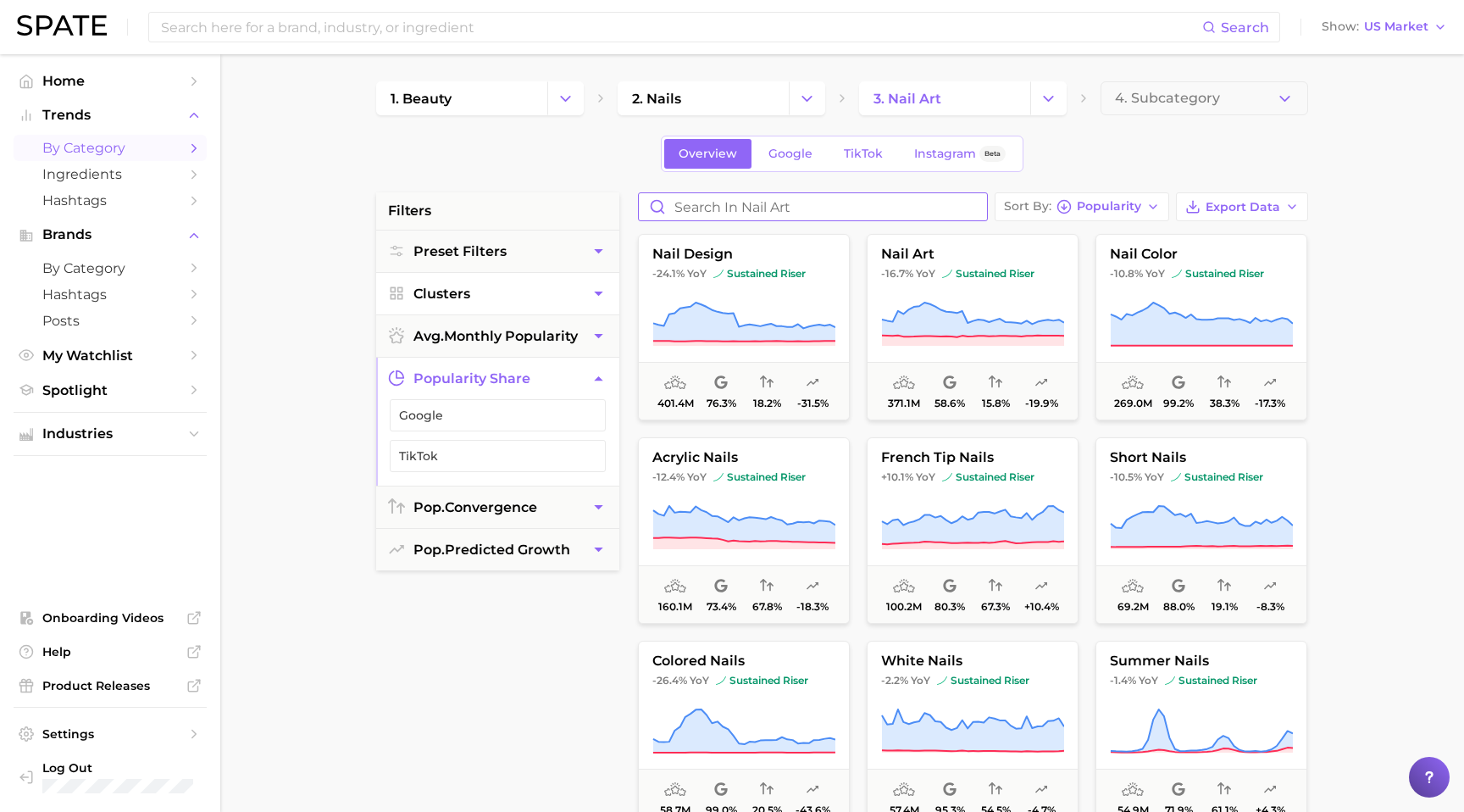
click at [756, 206] on input "Search in nail art" at bounding box center [813, 207] width 348 height 27
type input "almond shape"
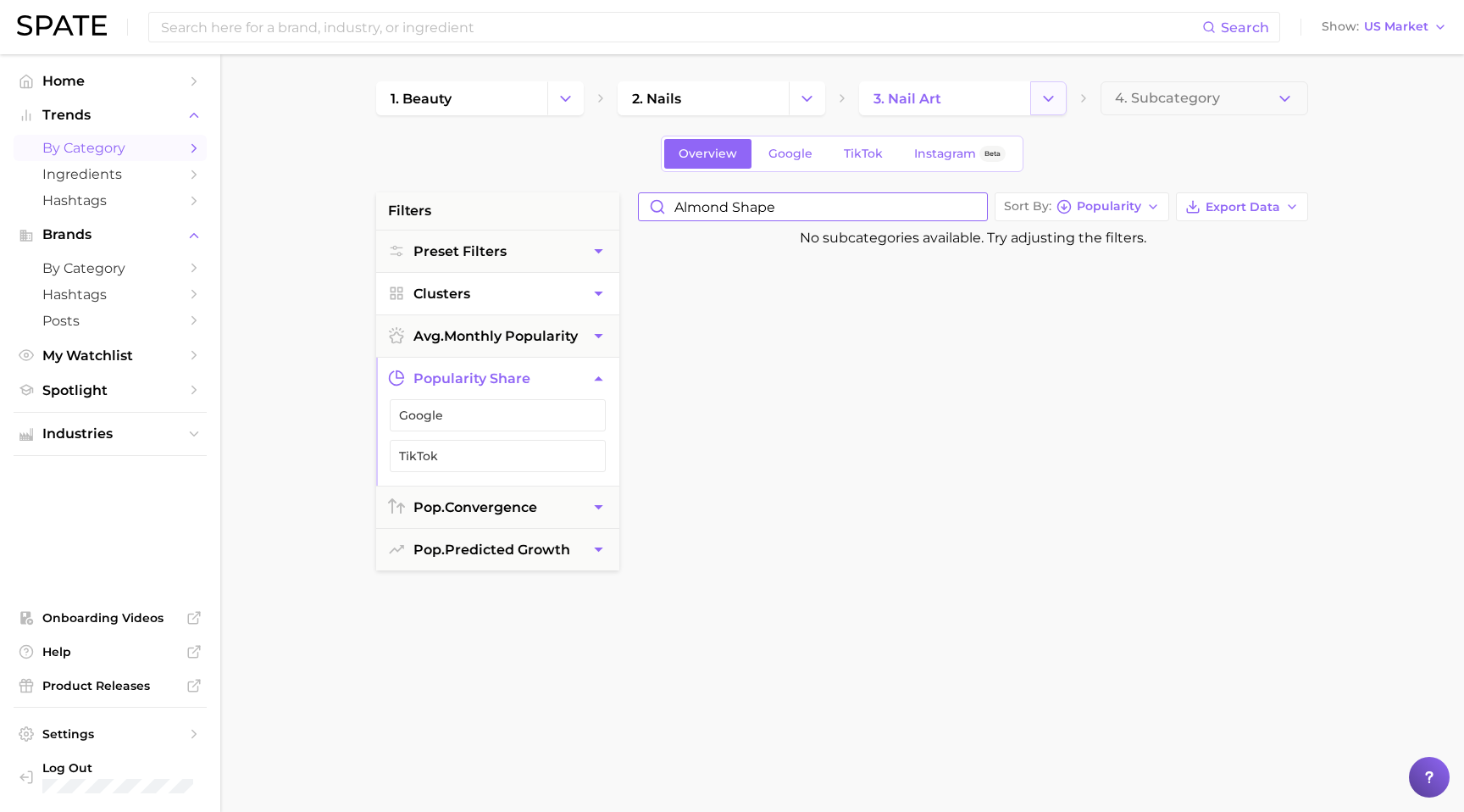
click at [1052, 109] on button "Change Category" at bounding box center [1048, 98] width 36 height 34
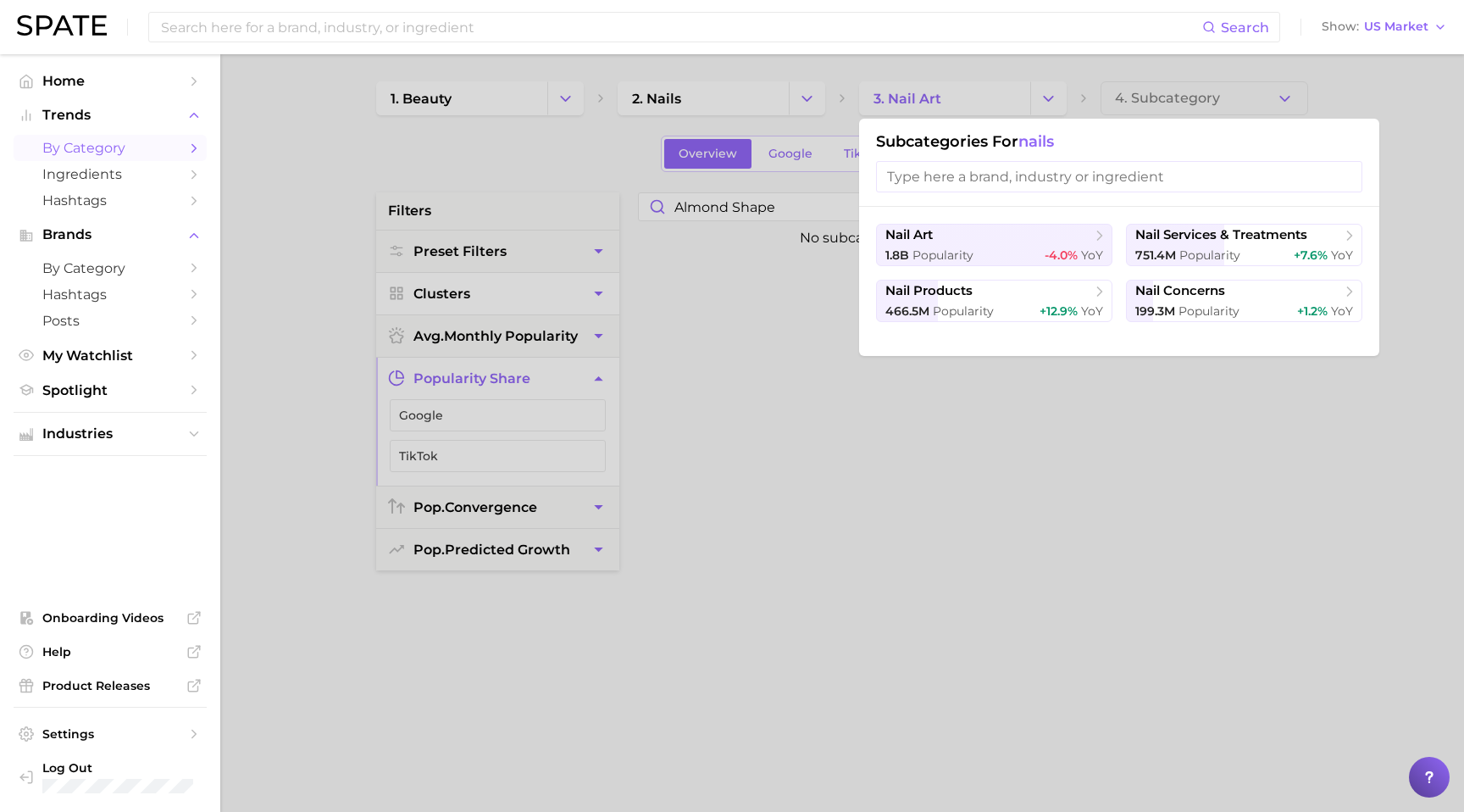
click at [1052, 109] on div at bounding box center [732, 406] width 1464 height 812
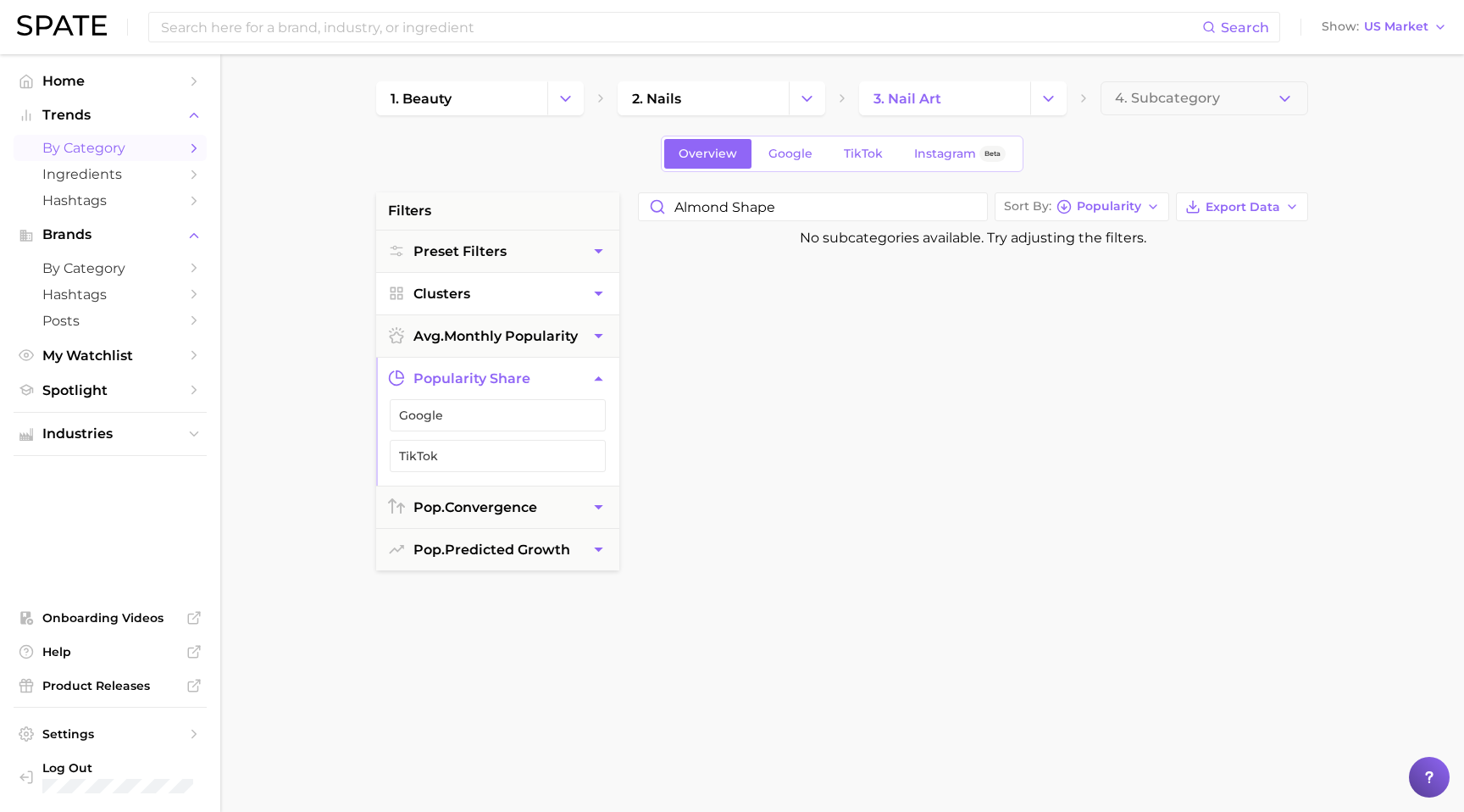
click at [1128, 155] on div "Overview Google TikTok Instagram Beta" at bounding box center [842, 154] width 932 height 36
click at [165, 156] on span "by Category" at bounding box center [110, 148] width 136 height 16
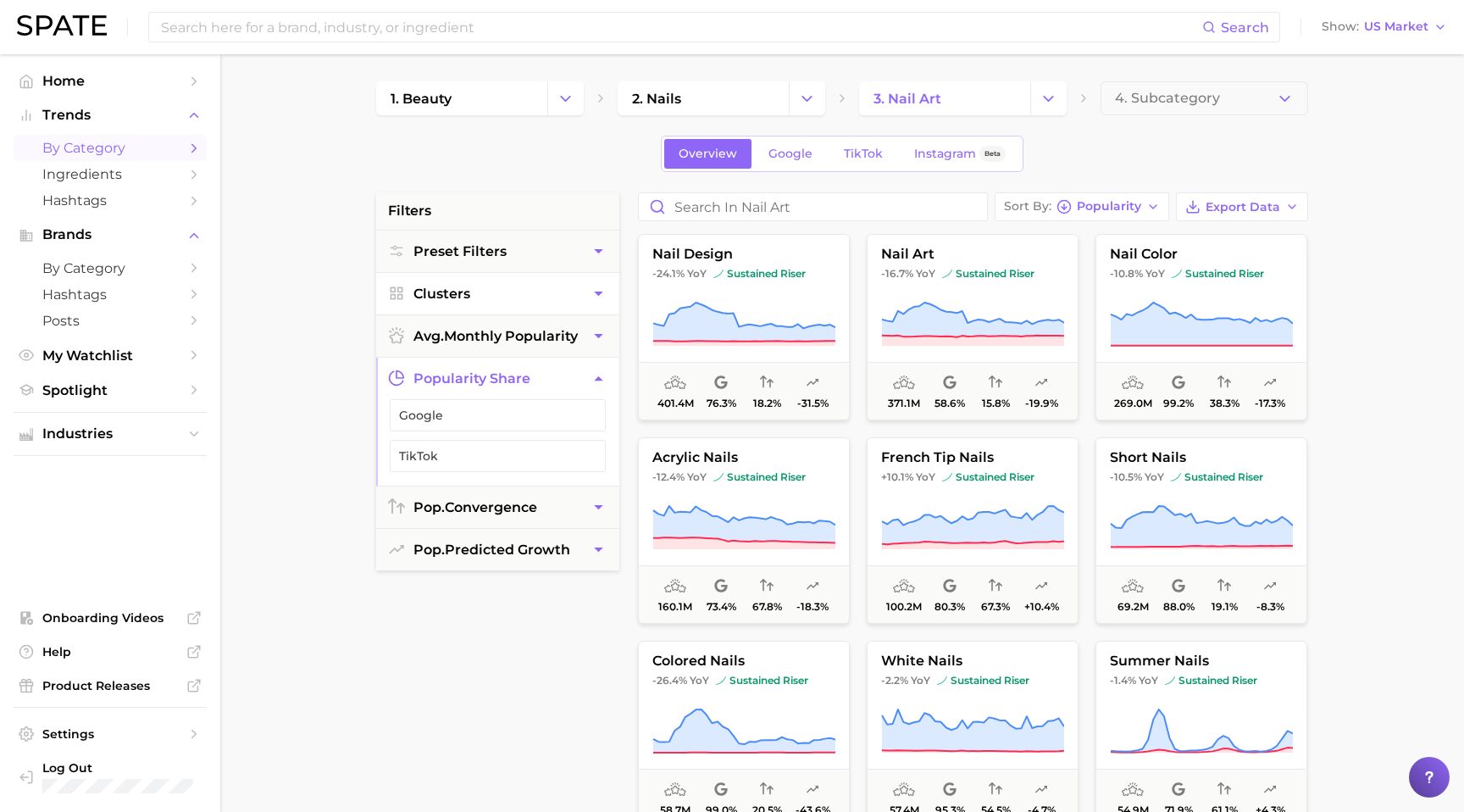
click at [165, 156] on span "by Category" at bounding box center [110, 148] width 136 height 16
click at [69, 84] on span "Home" at bounding box center [110, 81] width 136 height 16
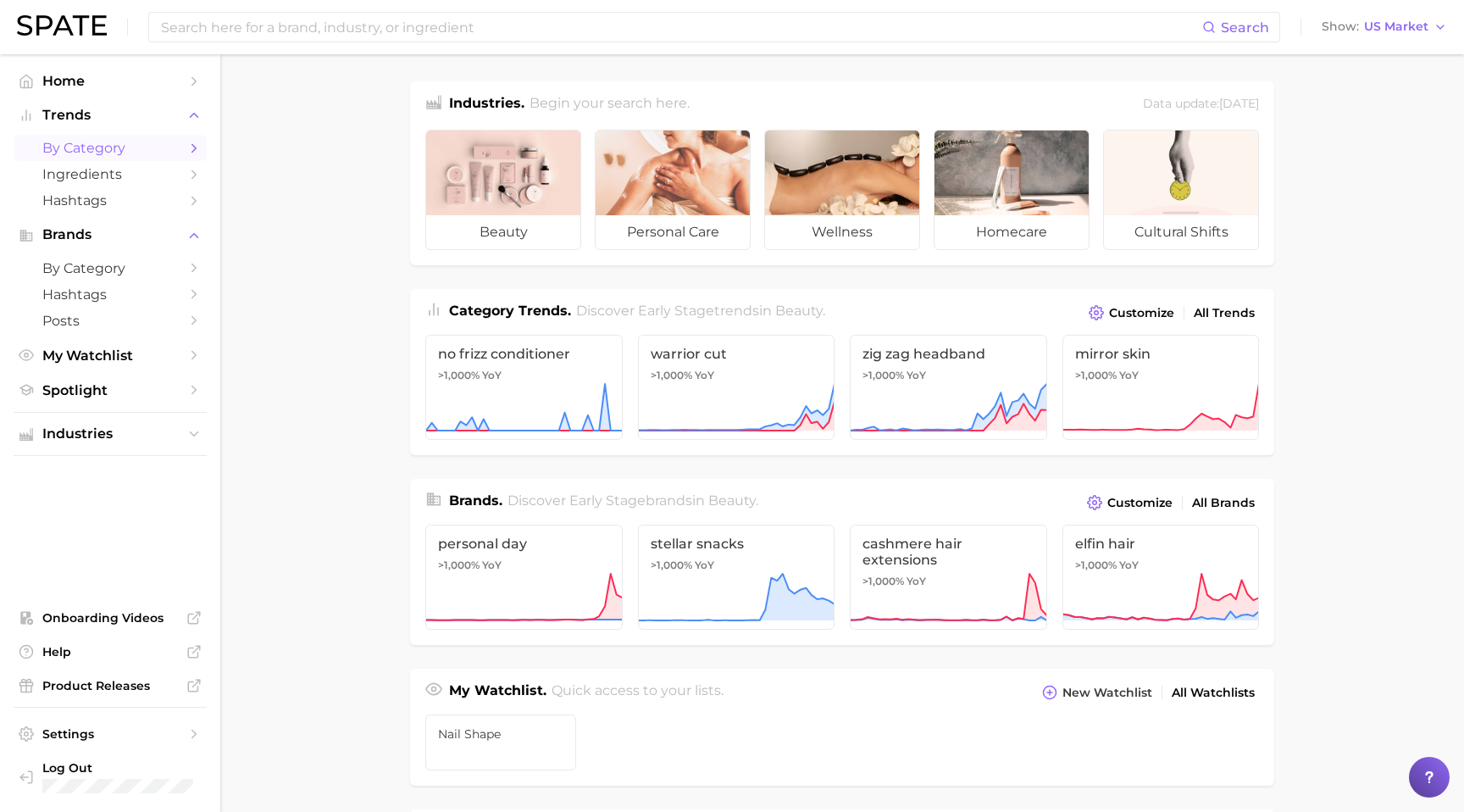
click at [96, 155] on span "by Category" at bounding box center [110, 148] width 136 height 16
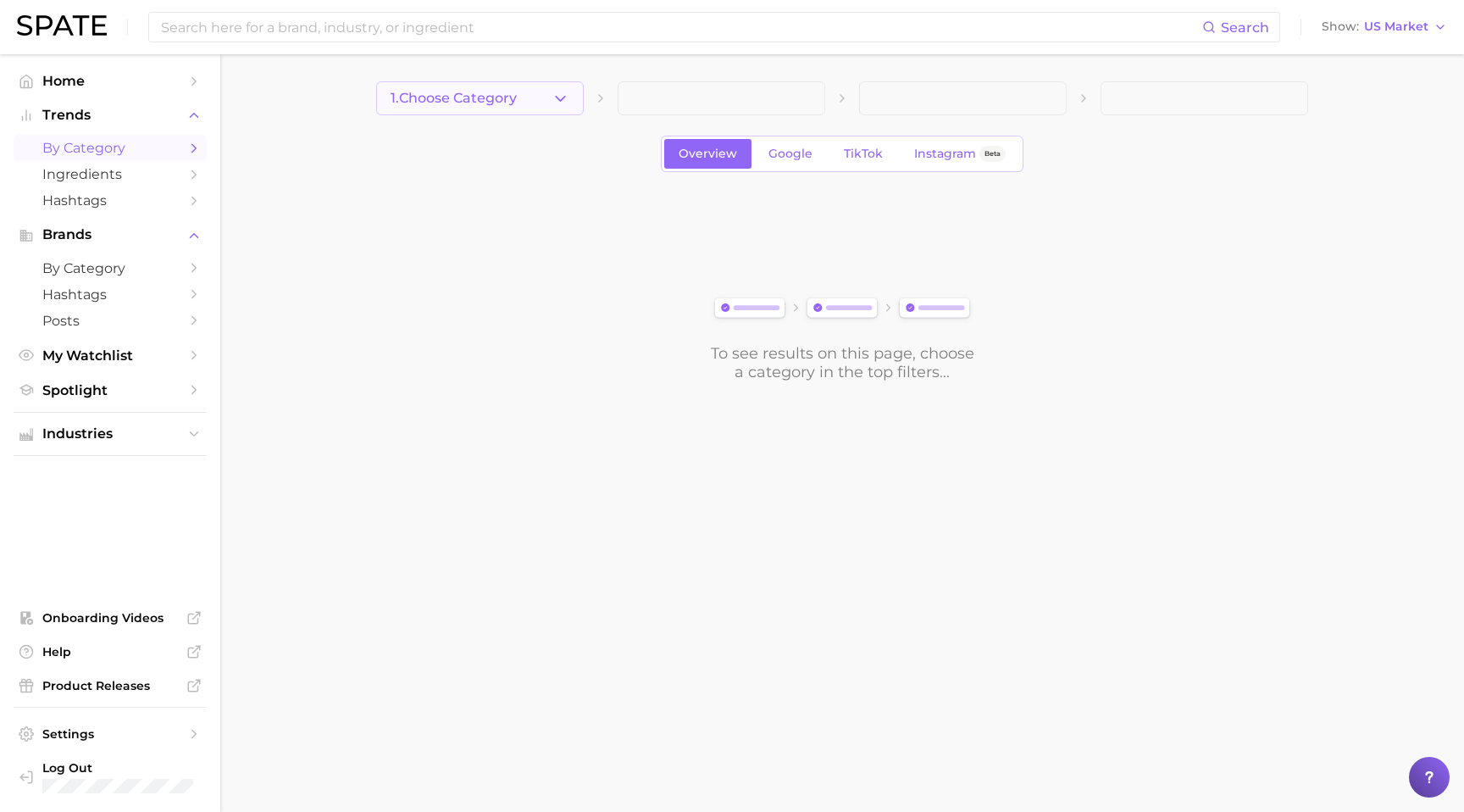
click at [540, 98] on button "1. Choose Category" at bounding box center [480, 98] width 208 height 34
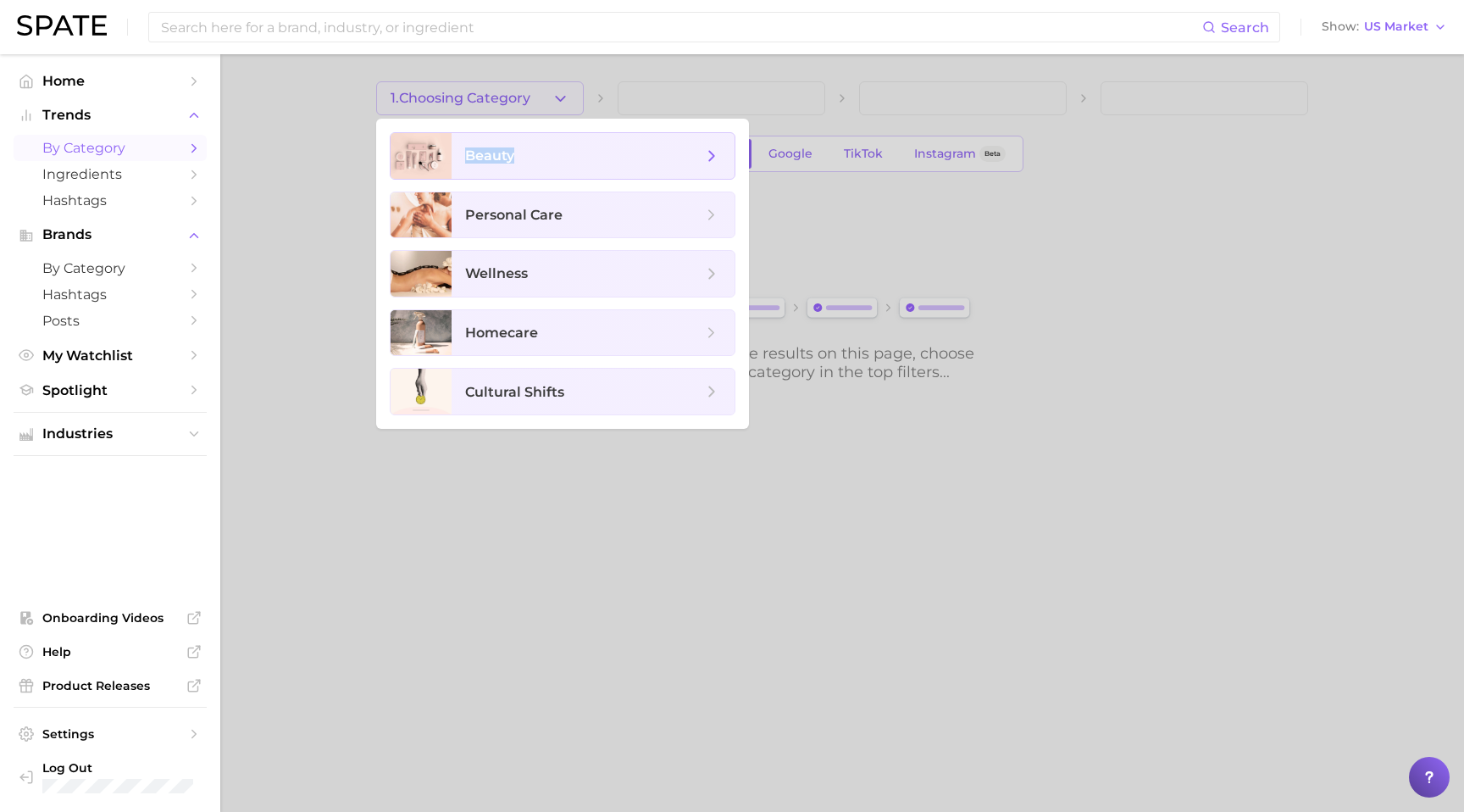
click at [530, 148] on span "beauty" at bounding box center [584, 156] width 238 height 19
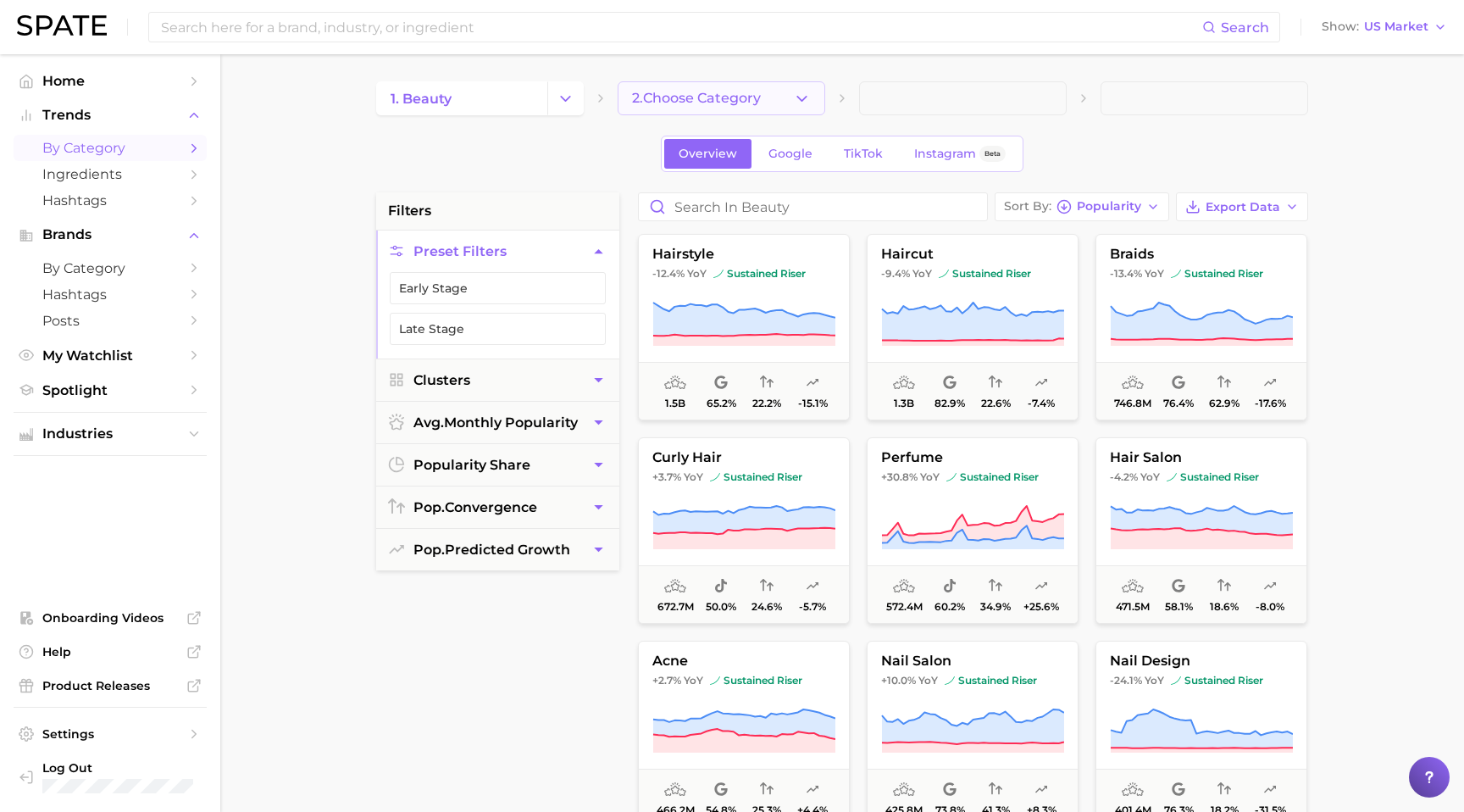
click at [704, 94] on span "2. Choose Category" at bounding box center [697, 98] width 129 height 15
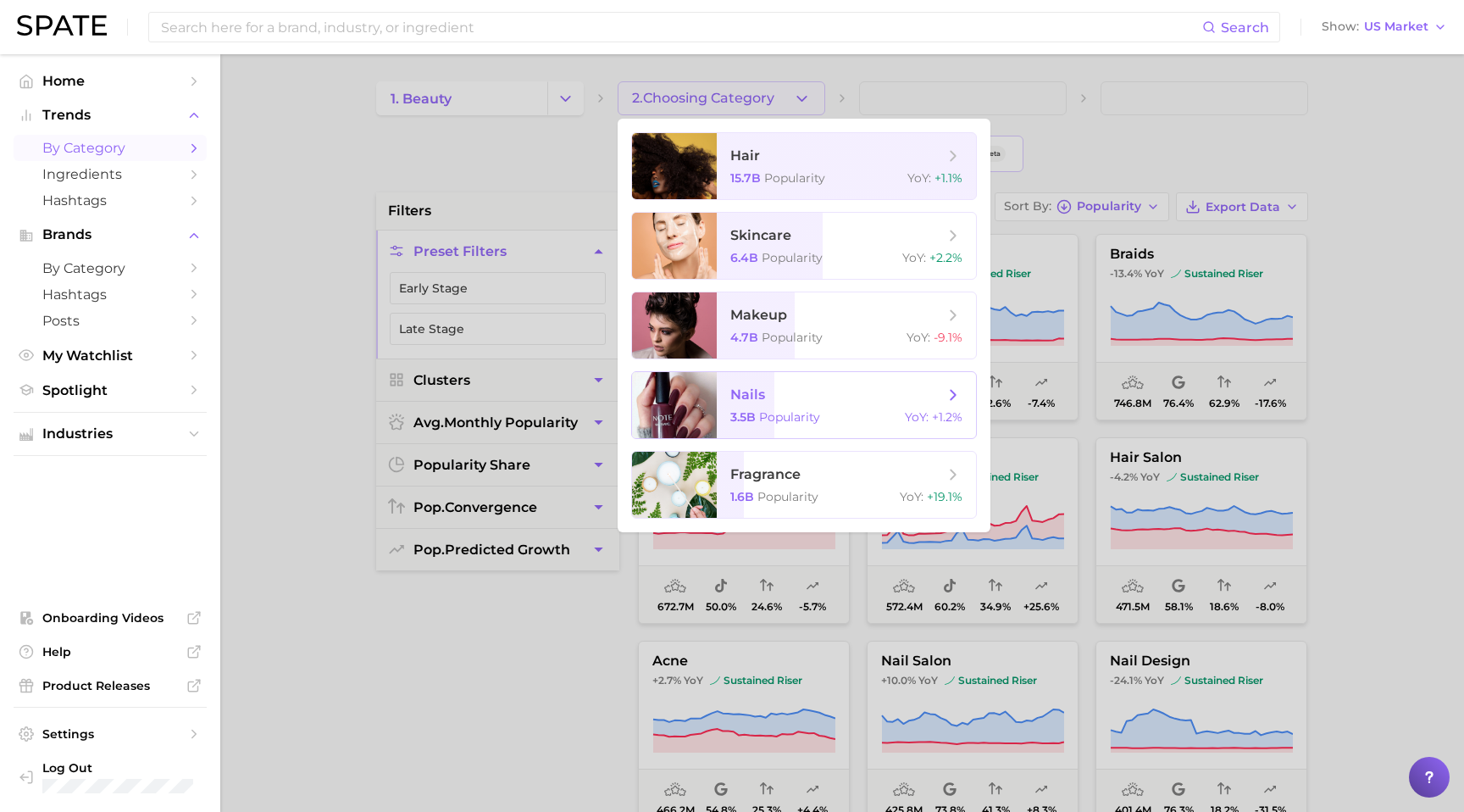
click at [833, 400] on span "nails" at bounding box center [838, 395] width 214 height 19
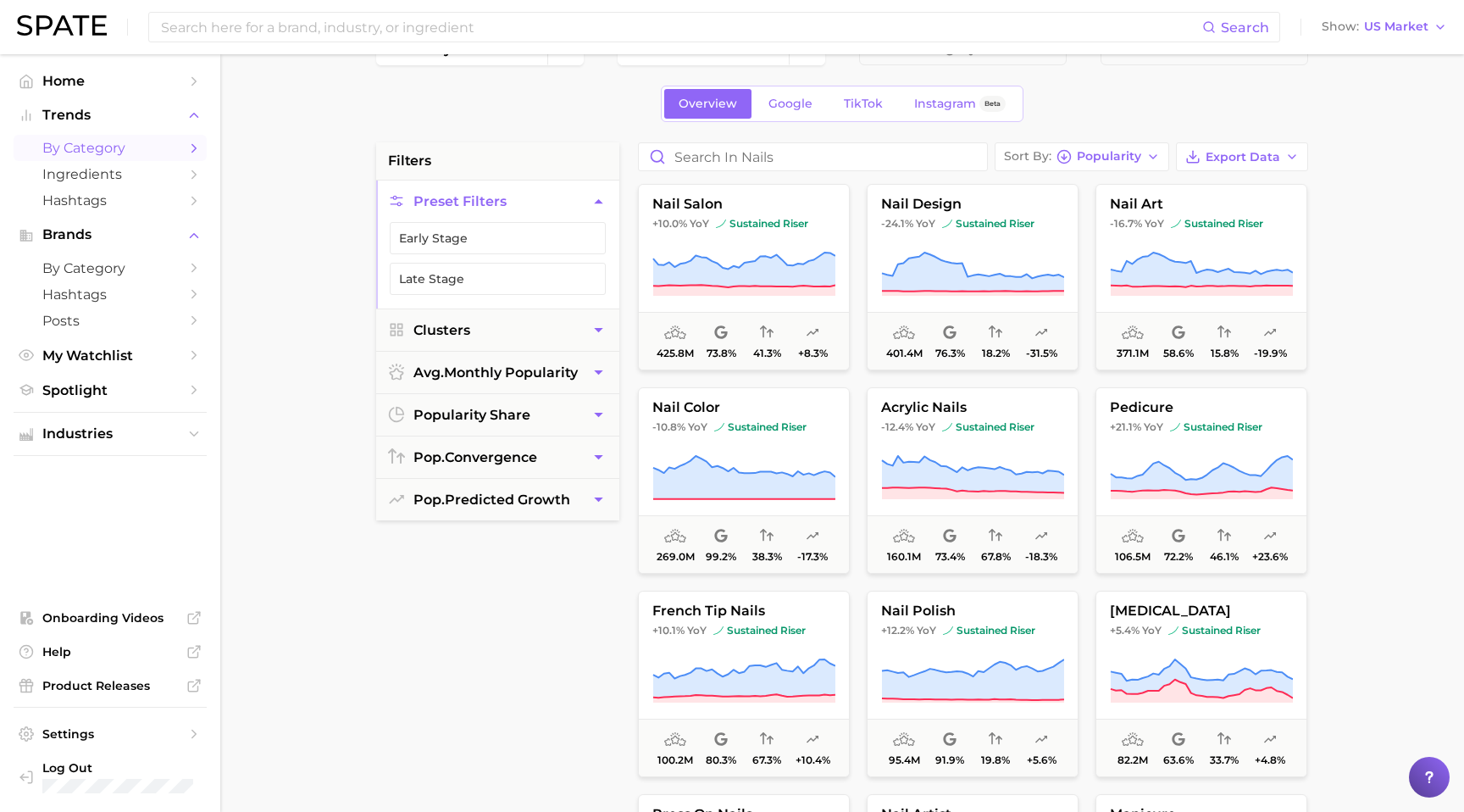
scroll to position [43, 0]
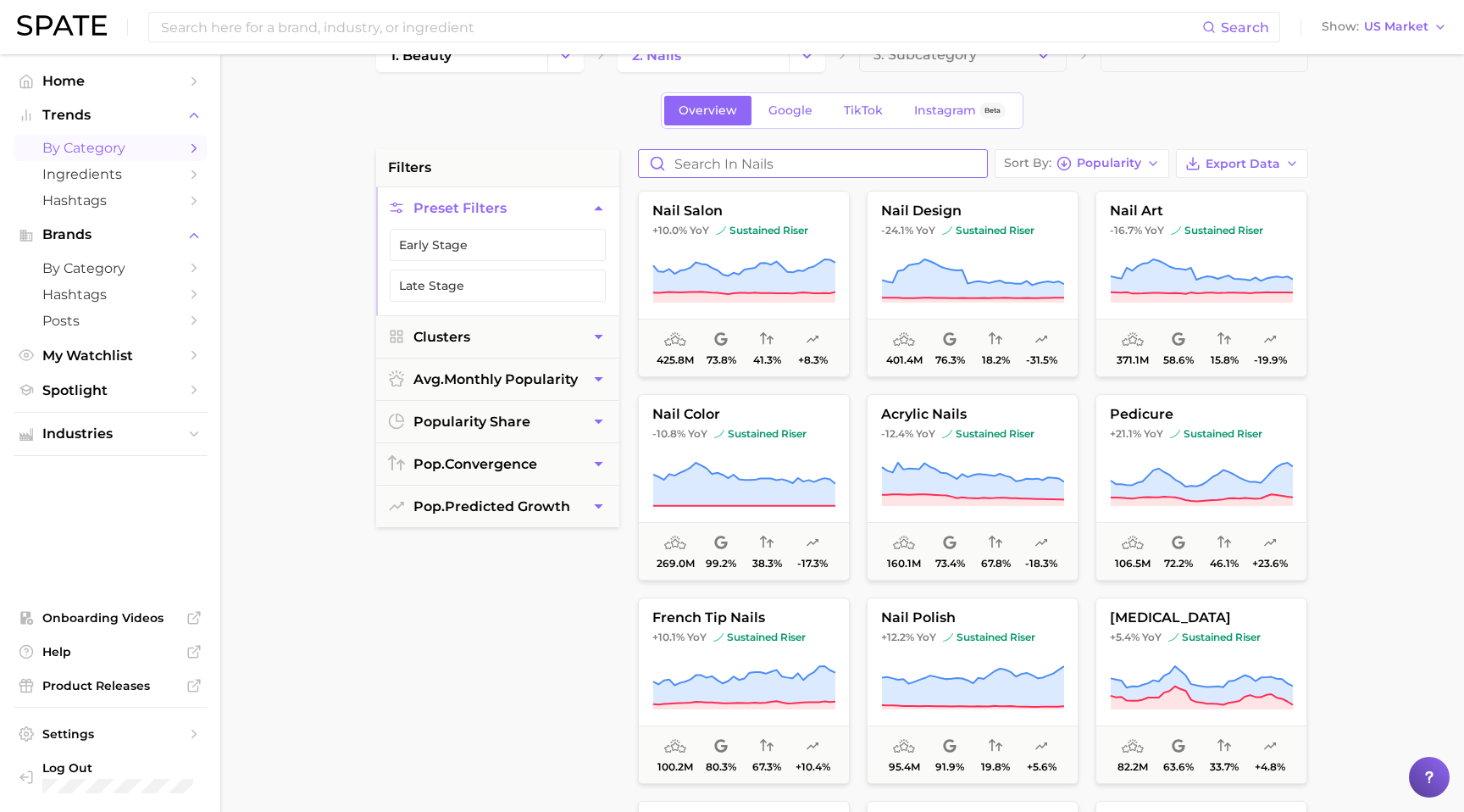
click at [732, 172] on input "Search in nails" at bounding box center [813, 164] width 348 height 27
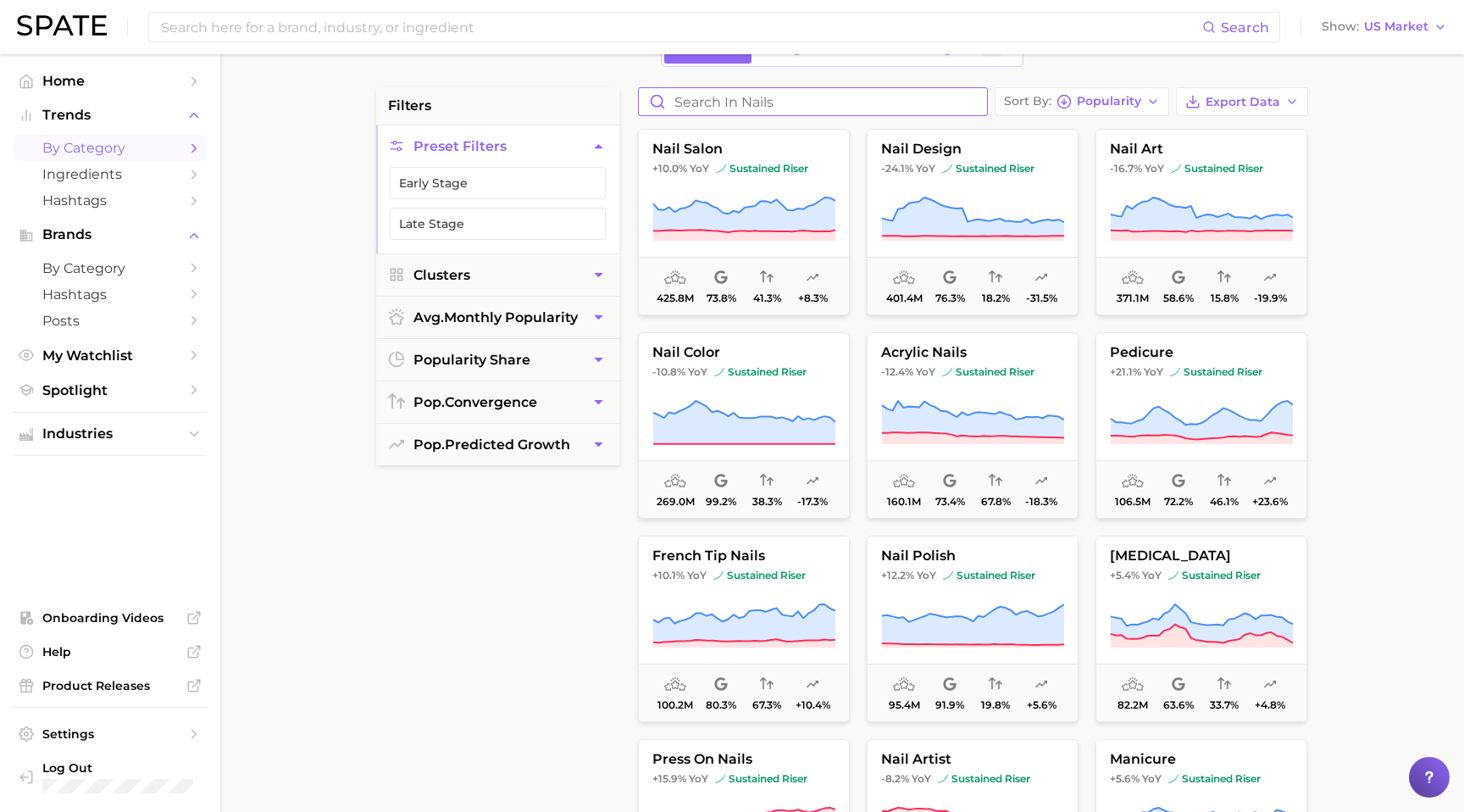
scroll to position [0, 0]
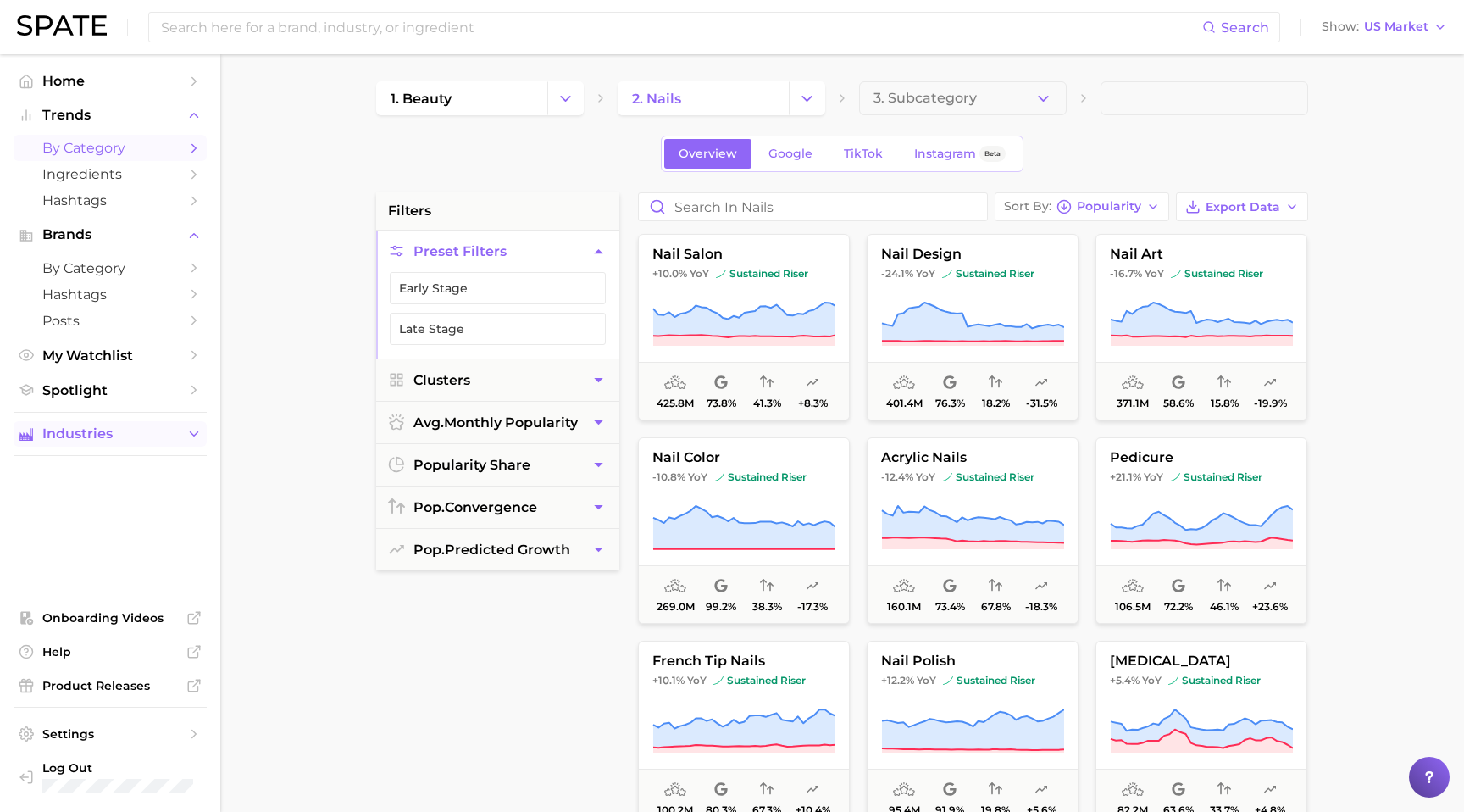
click at [197, 440] on icon "Sidebar" at bounding box center [194, 434] width 15 height 15
click at [194, 469] on icon "Sidebar" at bounding box center [194, 467] width 15 height 15
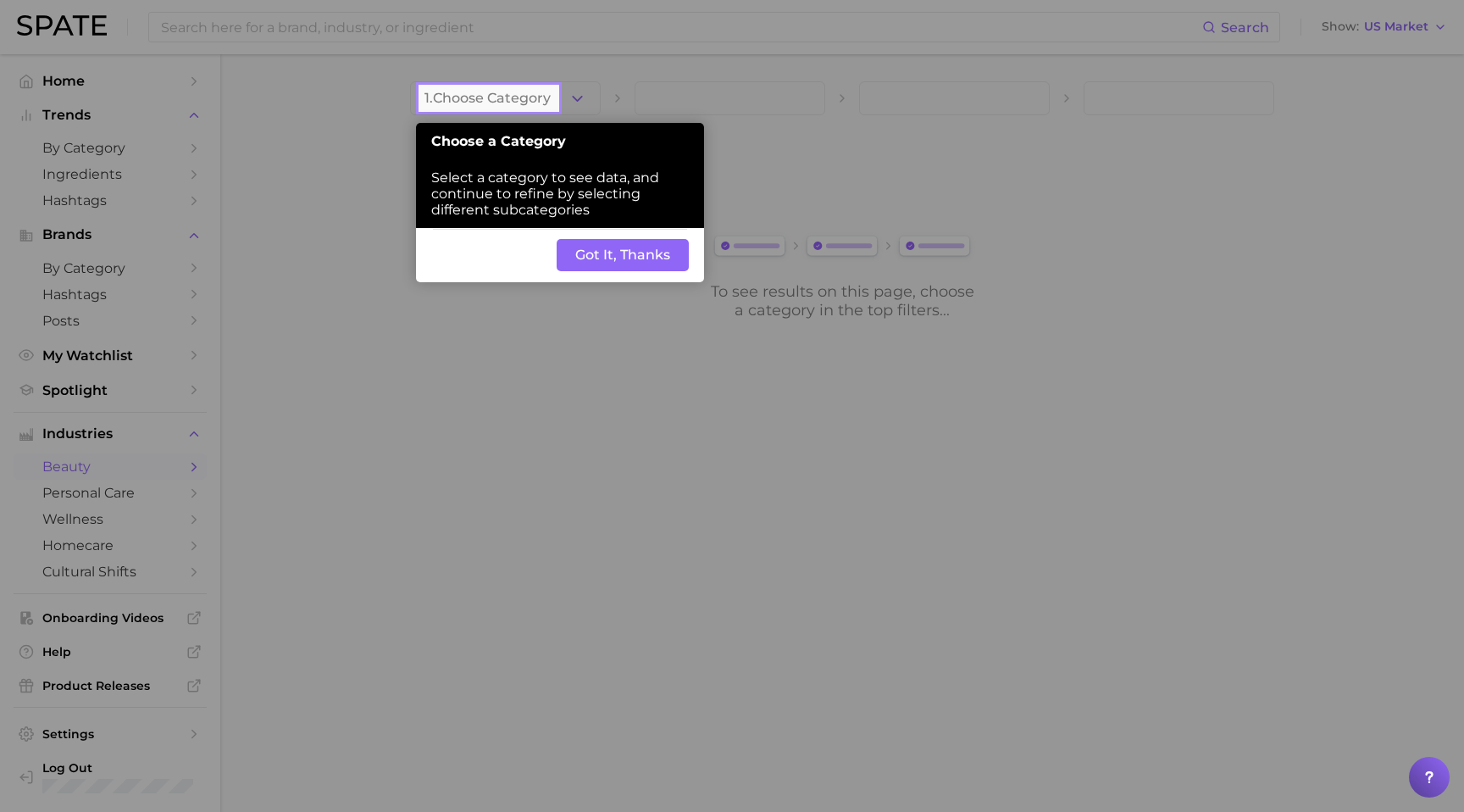
click at [633, 257] on button "Got It, Thanks" at bounding box center [623, 255] width 132 height 32
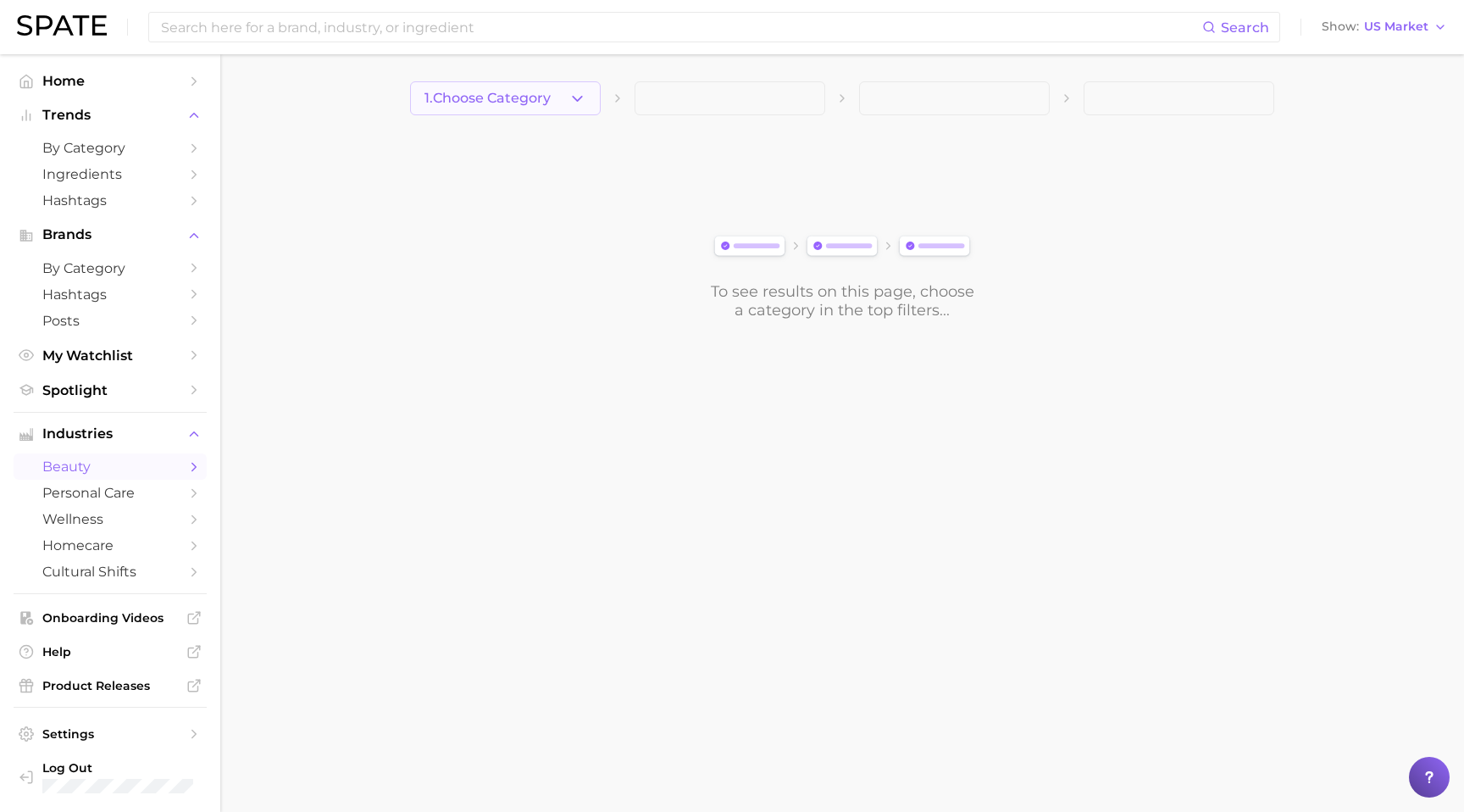
click at [576, 98] on icon "button" at bounding box center [577, 98] width 18 height 18
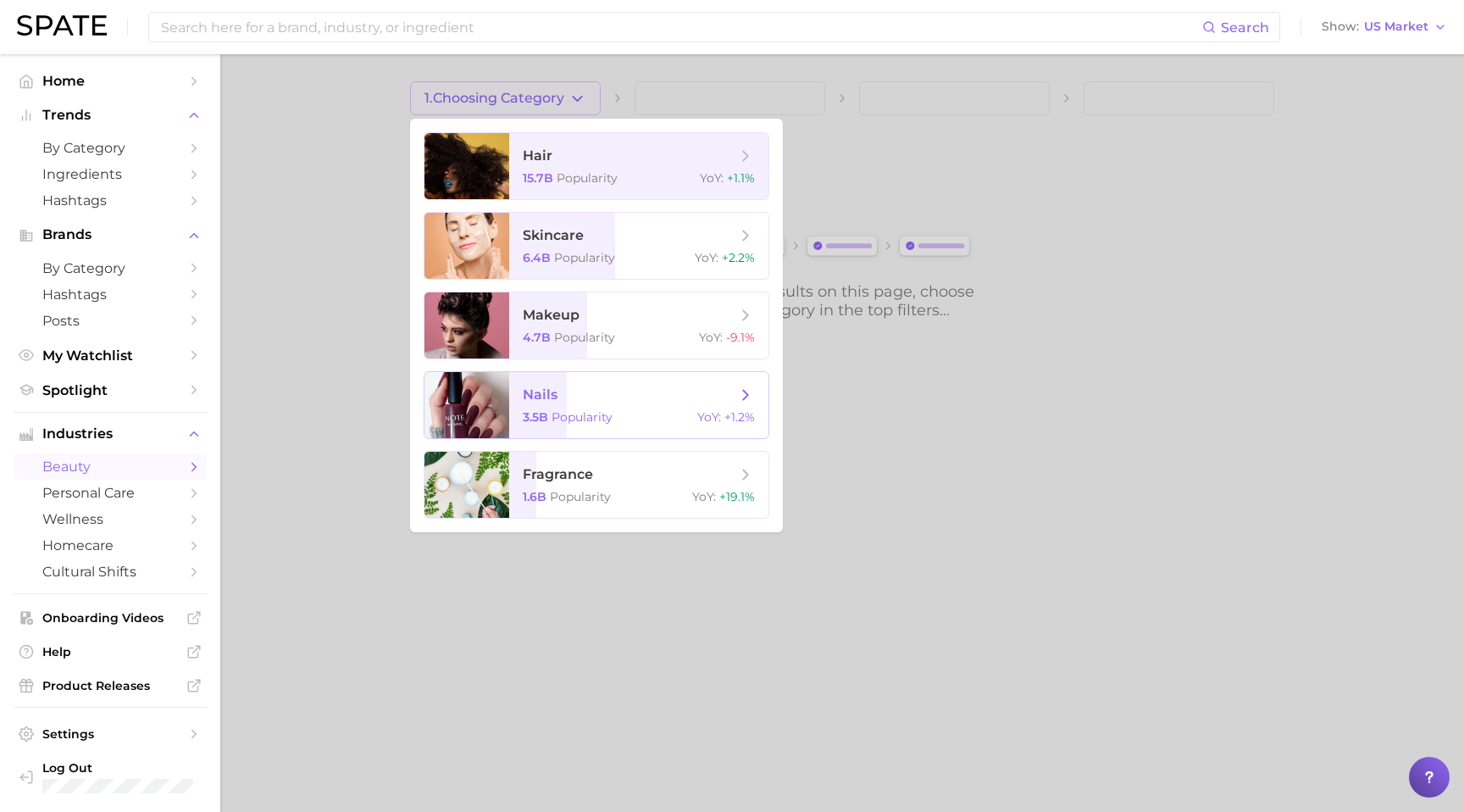
click at [588, 404] on span "nails 3.5b Popularity YoY : +1.2%" at bounding box center [639, 405] width 260 height 66
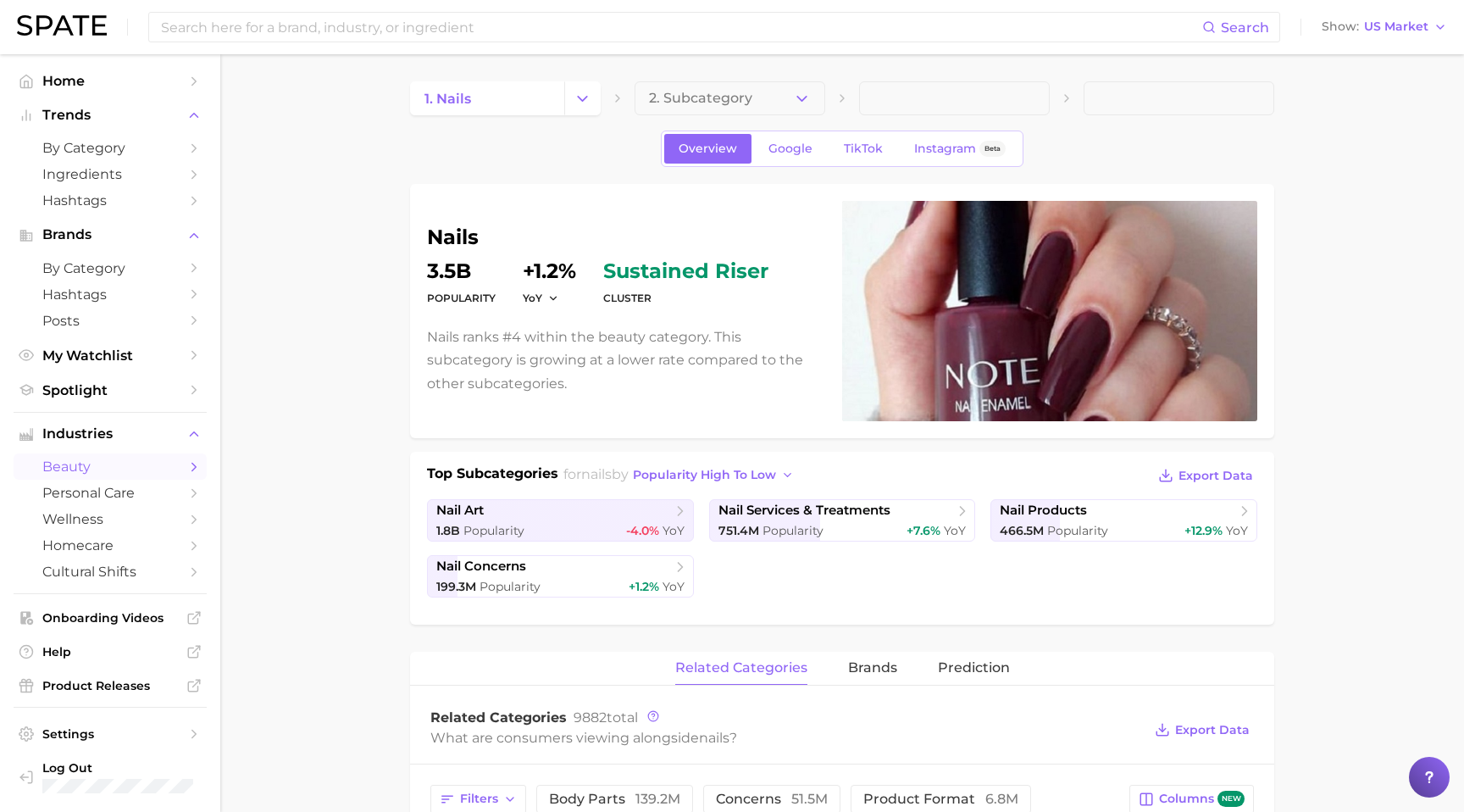
click at [182, 150] on link "by Category" at bounding box center [110, 148] width 194 height 26
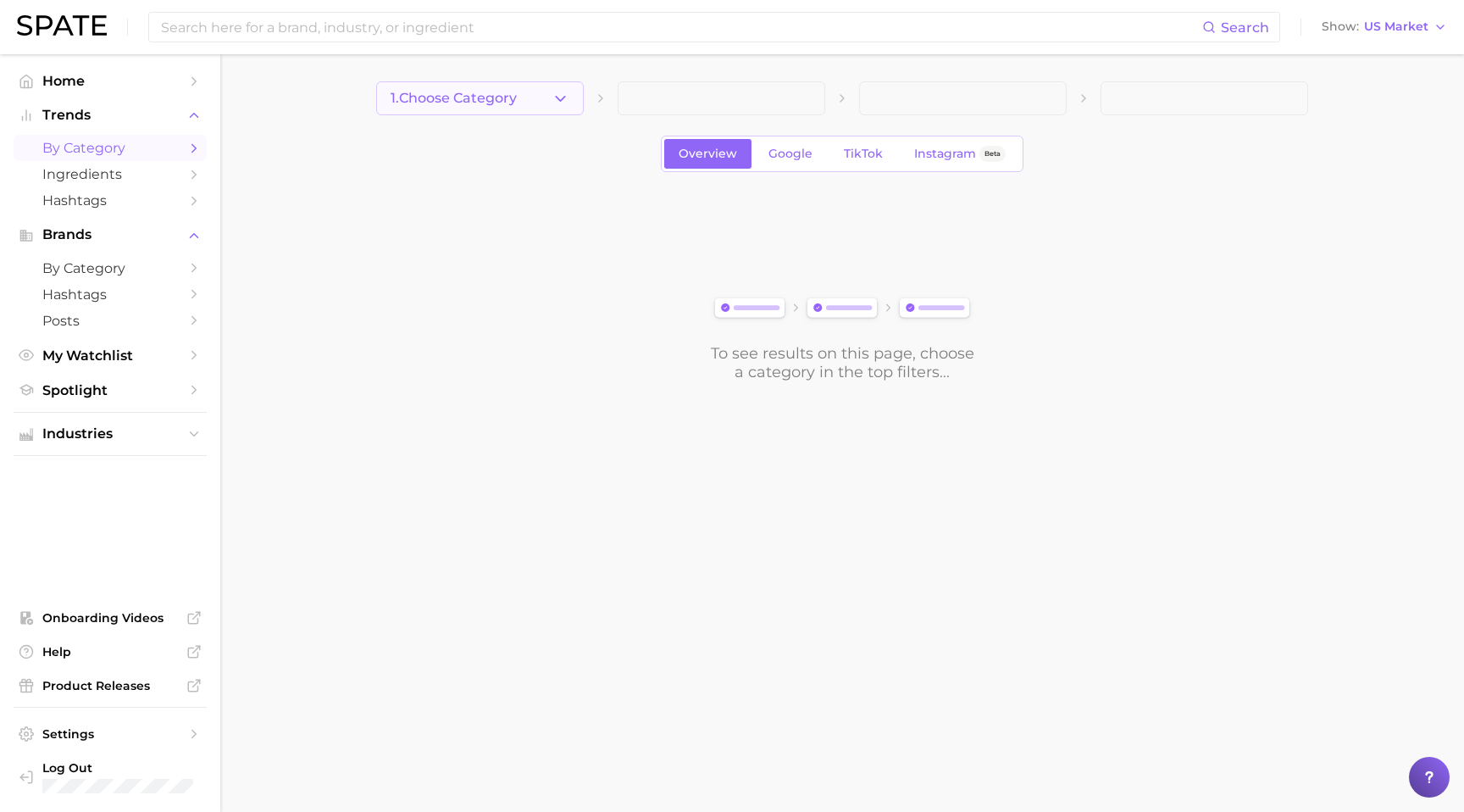
click at [560, 95] on icon "button" at bounding box center [560, 98] width 18 height 18
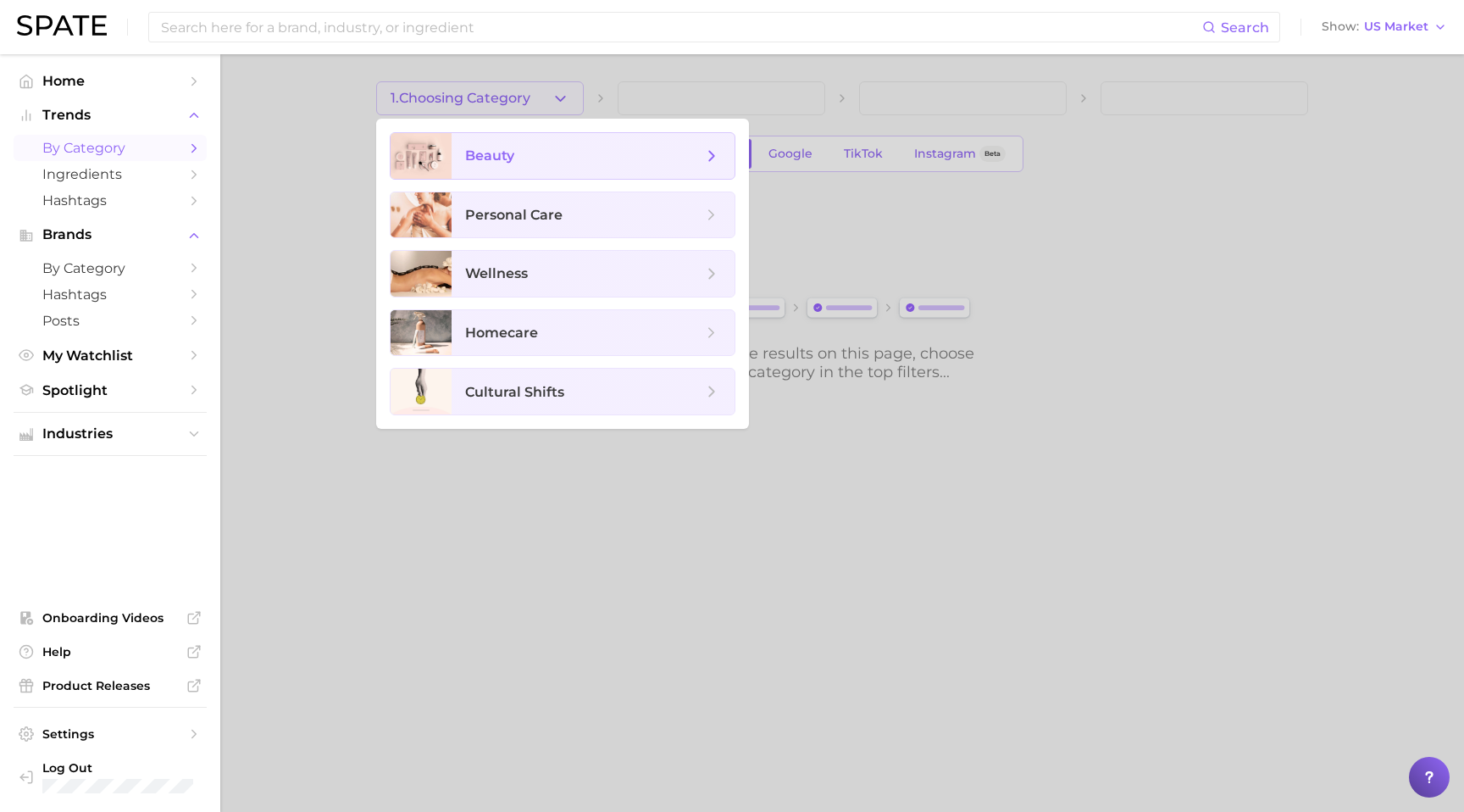
click at [558, 159] on span "beauty" at bounding box center [584, 156] width 238 height 19
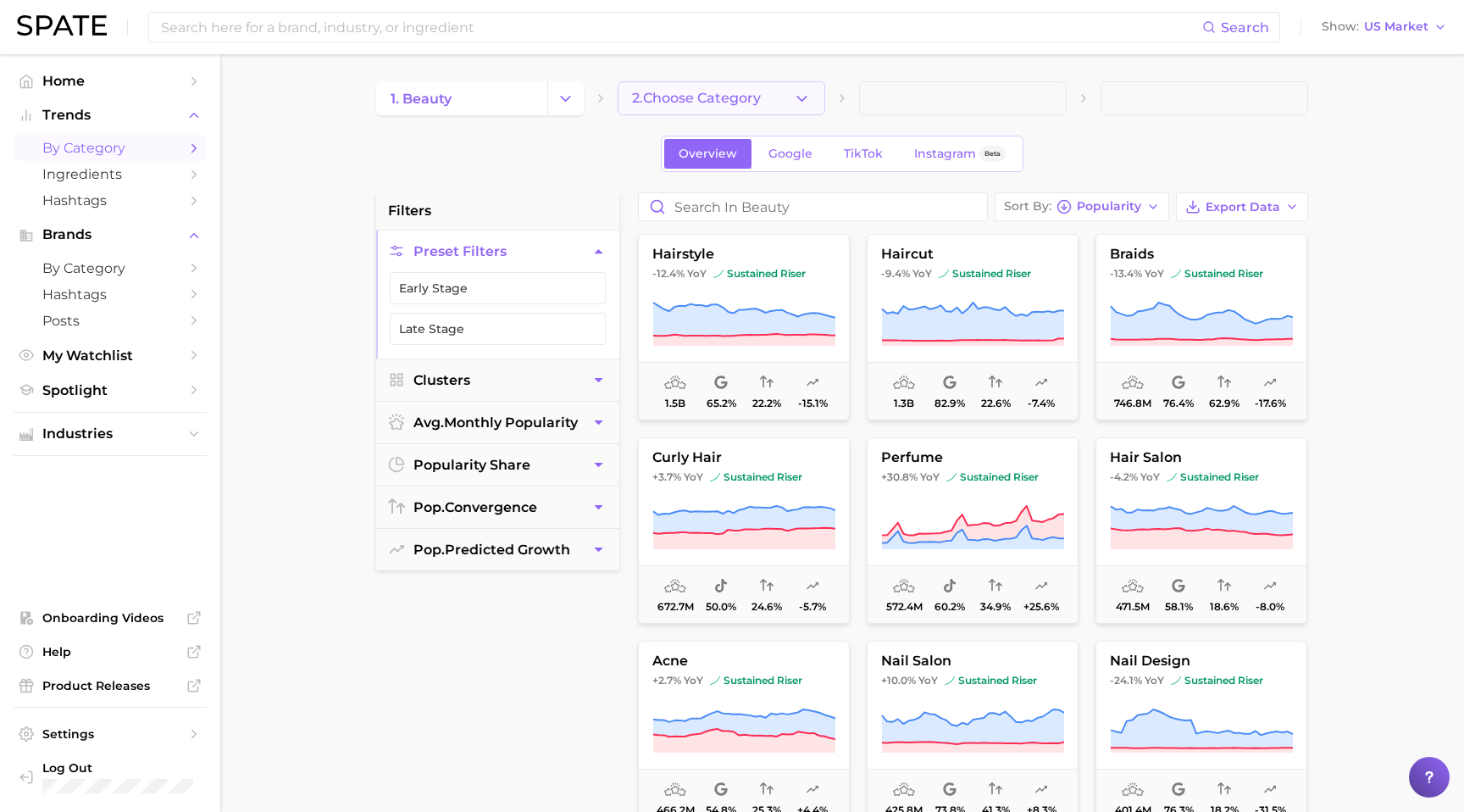
click at [685, 94] on span "2. Choose Category" at bounding box center [697, 98] width 129 height 15
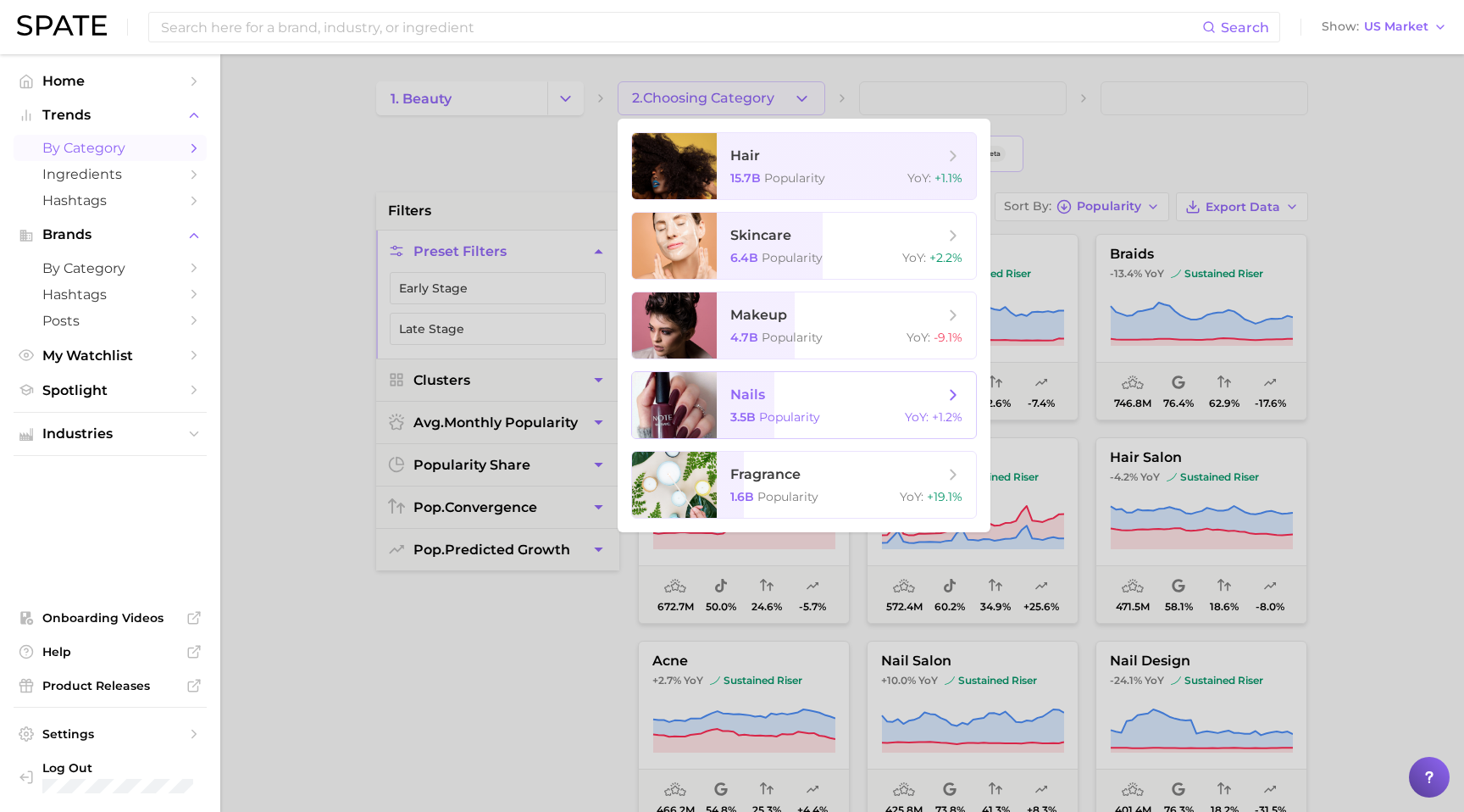
click at [766, 391] on span "nails" at bounding box center [838, 395] width 214 height 19
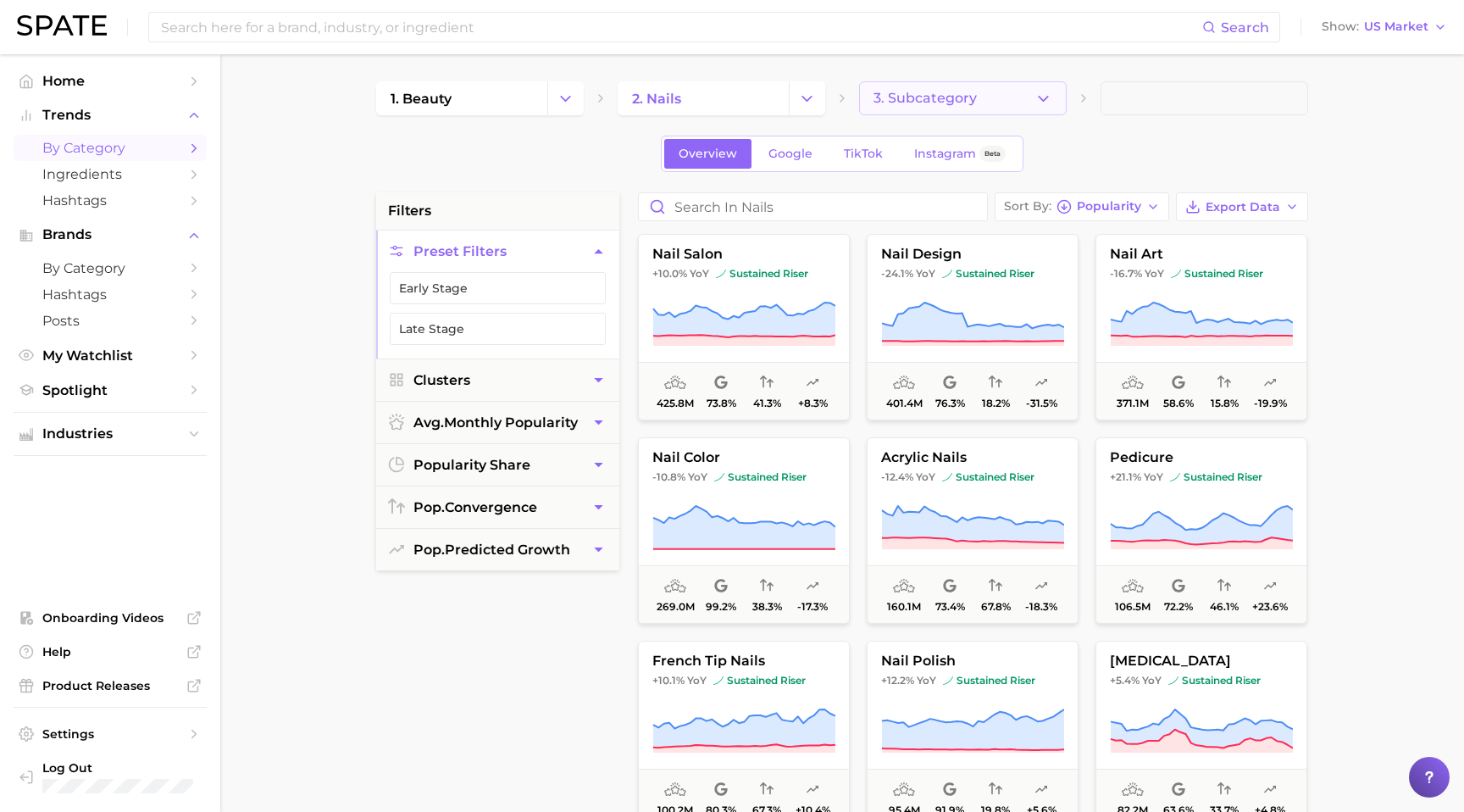
click at [956, 98] on span "3. Subcategory" at bounding box center [925, 98] width 104 height 15
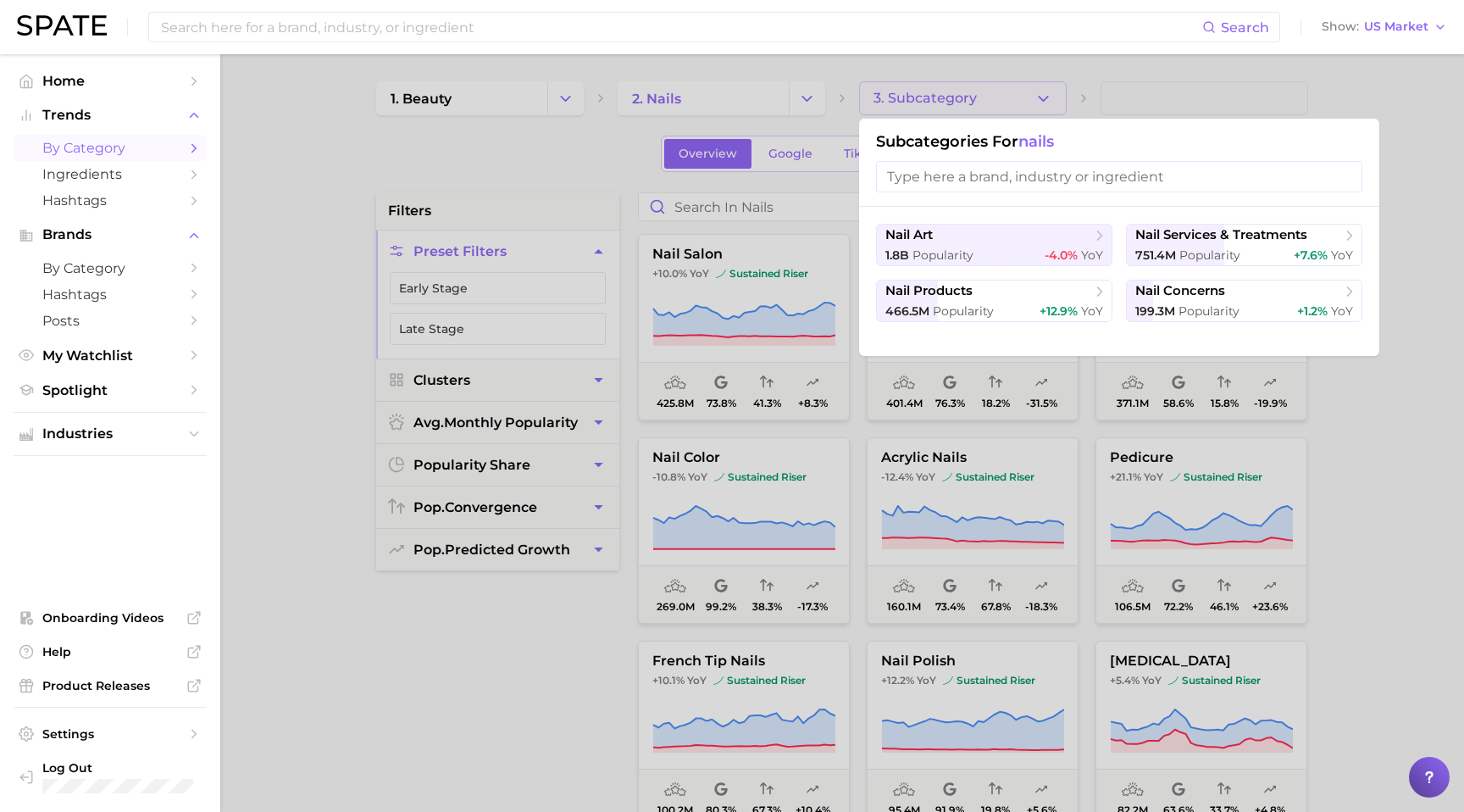
click at [1211, 91] on div at bounding box center [732, 406] width 1464 height 812
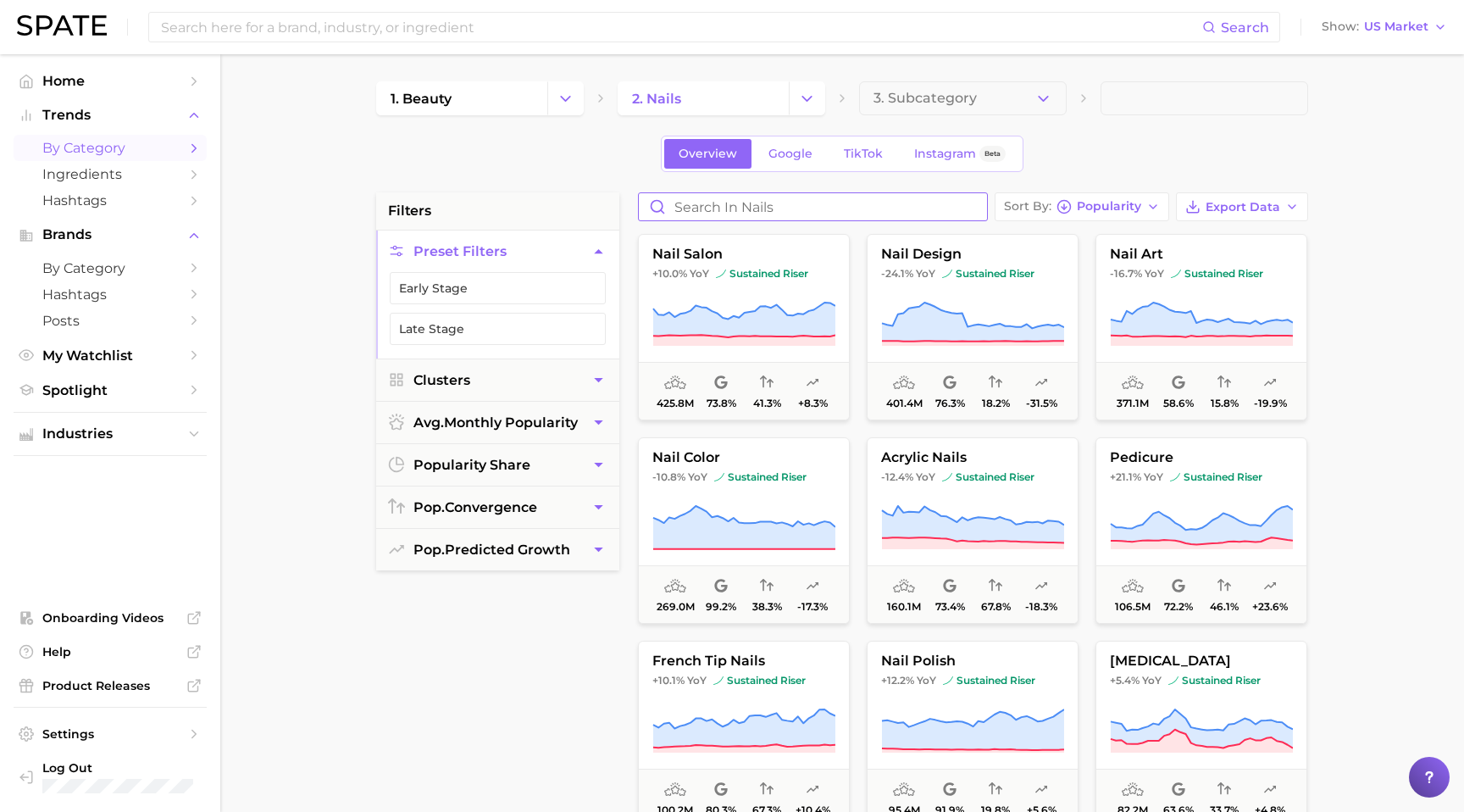
click at [828, 210] on input "Search in nails" at bounding box center [813, 207] width 348 height 27
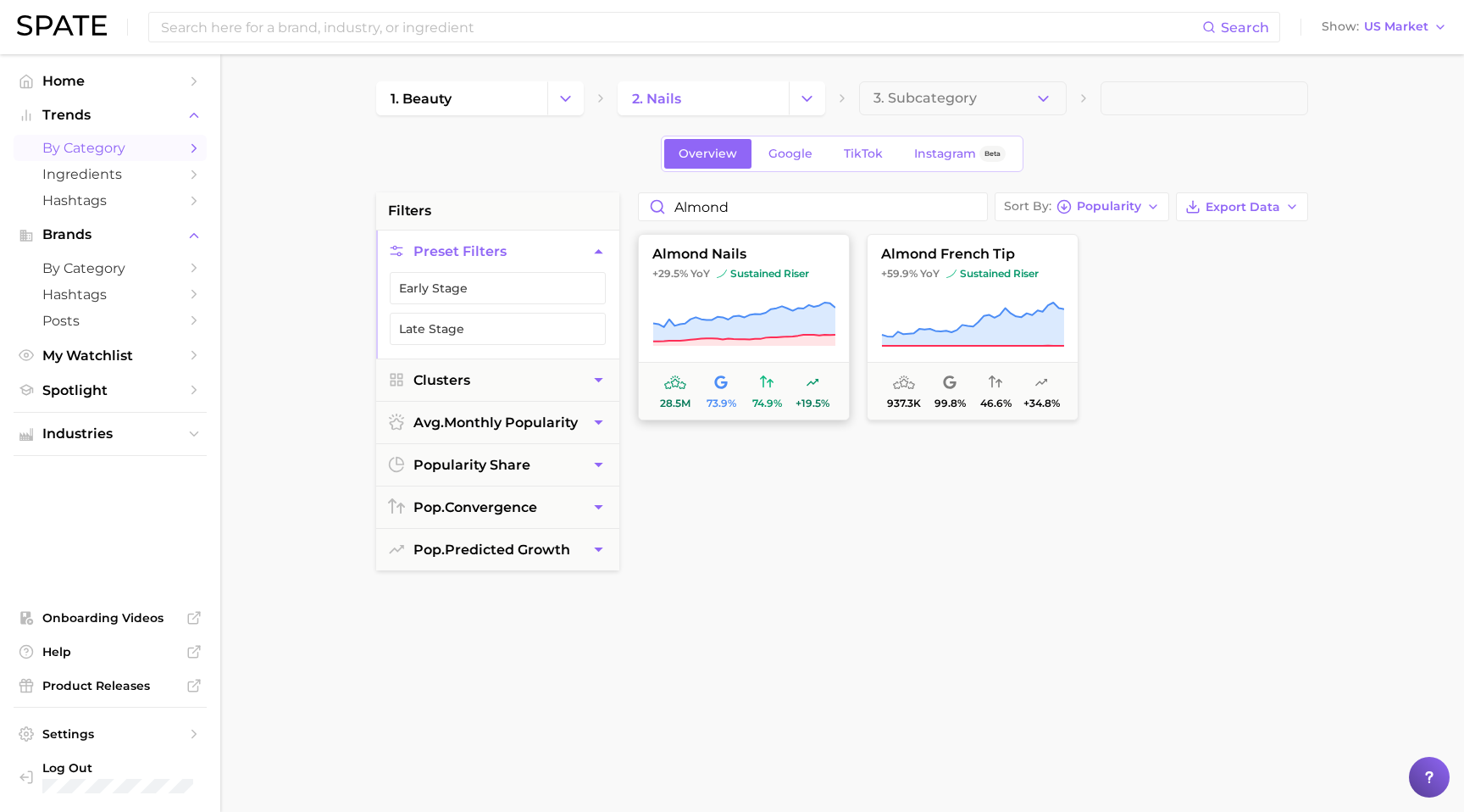
click at [788, 273] on span "sustained riser" at bounding box center [763, 274] width 93 height 14
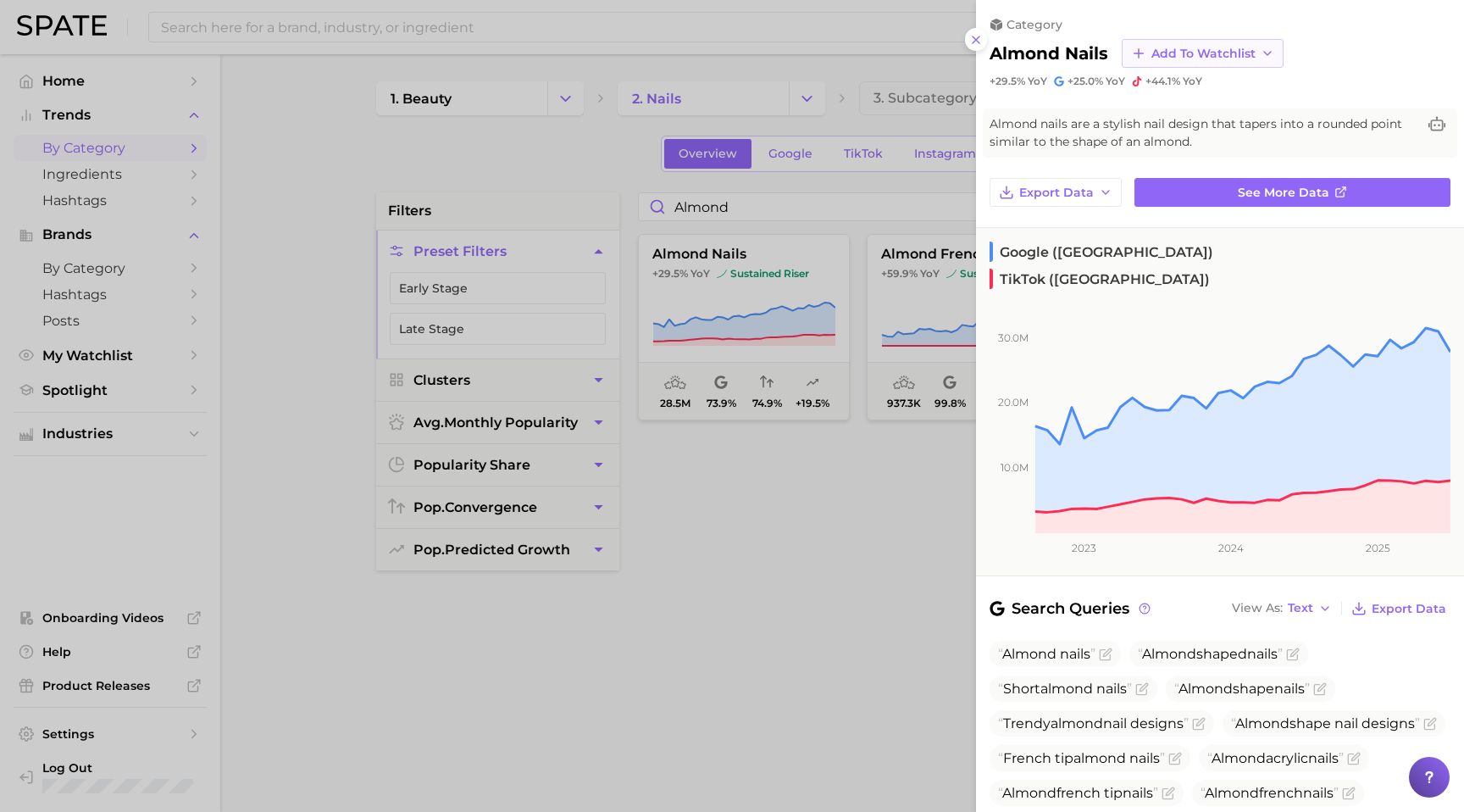
click at [1249, 58] on span "Add to Watchlist" at bounding box center [1203, 53] width 104 height 14
click at [1139, 115] on icon at bounding box center [1138, 116] width 15 height 15
click at [721, 113] on div at bounding box center [732, 406] width 1464 height 812
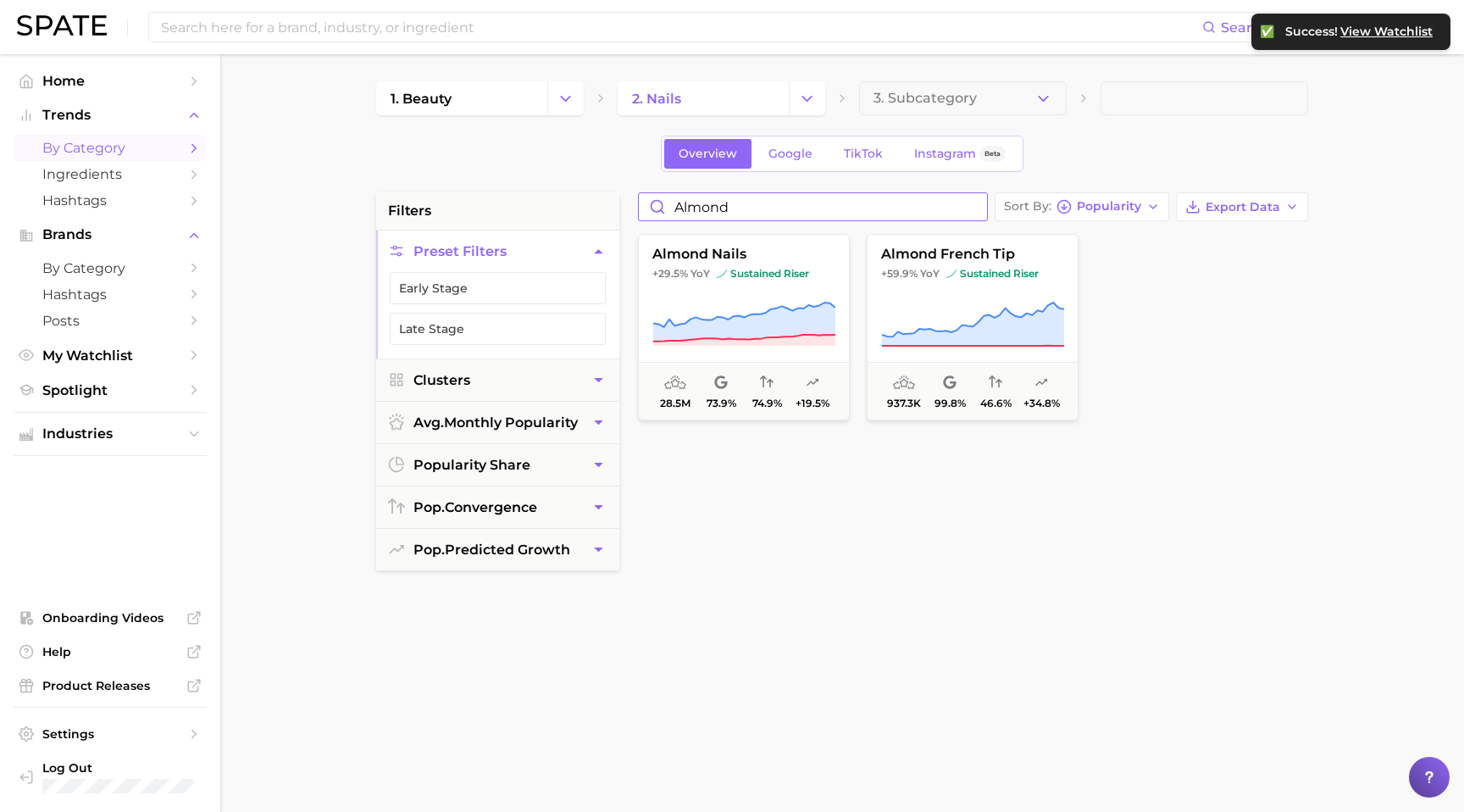
click at [755, 193] on input "Almond" at bounding box center [813, 207] width 348 height 27
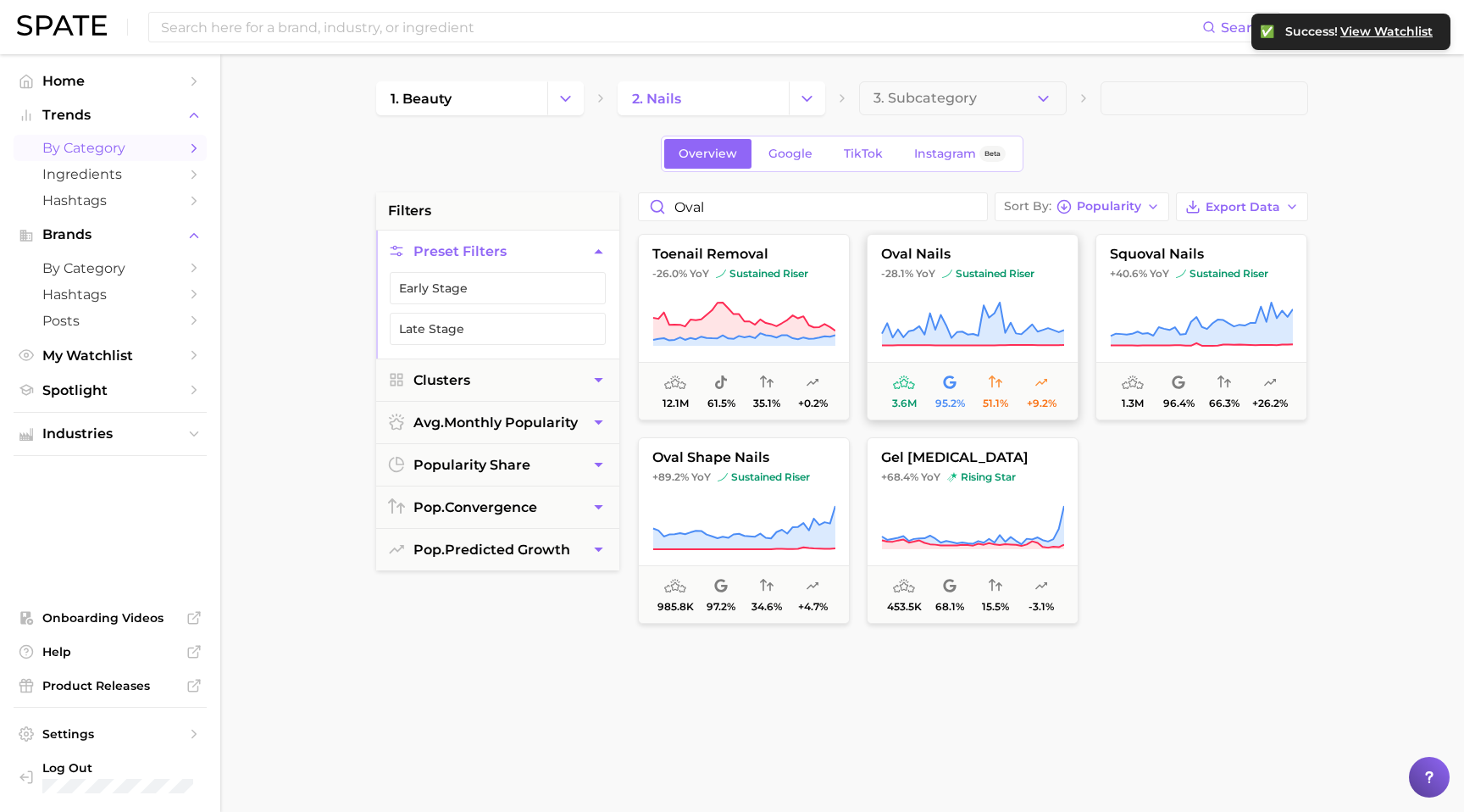
click at [1008, 255] on span "oval nails" at bounding box center [973, 255] width 210 height 15
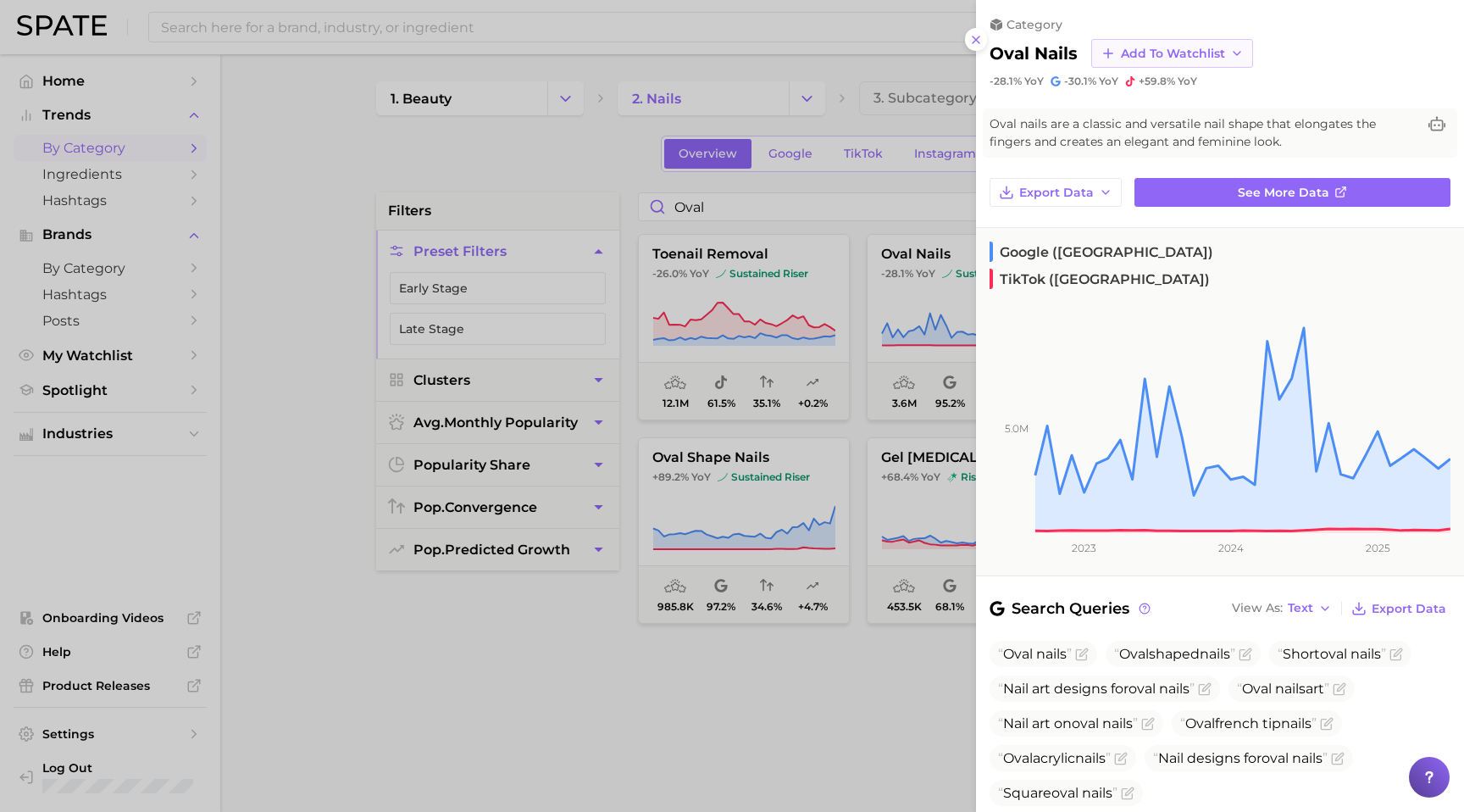
click at [1220, 49] on span "Add to Watchlist" at bounding box center [1173, 53] width 104 height 14
click at [1105, 116] on icon at bounding box center [1108, 116] width 15 height 15
click at [946, 202] on div at bounding box center [732, 406] width 1464 height 812
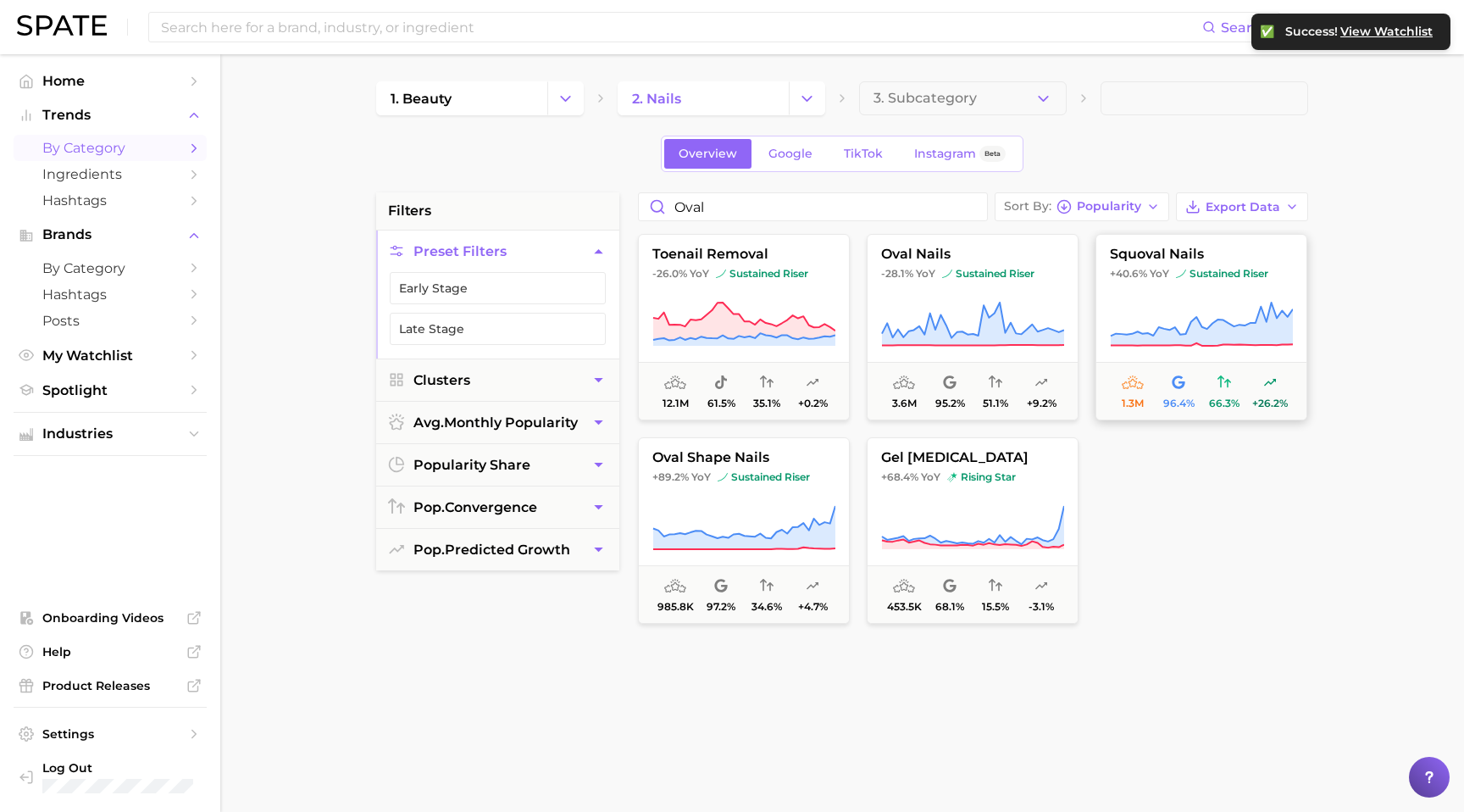
click at [1262, 251] on span "squoval nails" at bounding box center [1202, 255] width 210 height 15
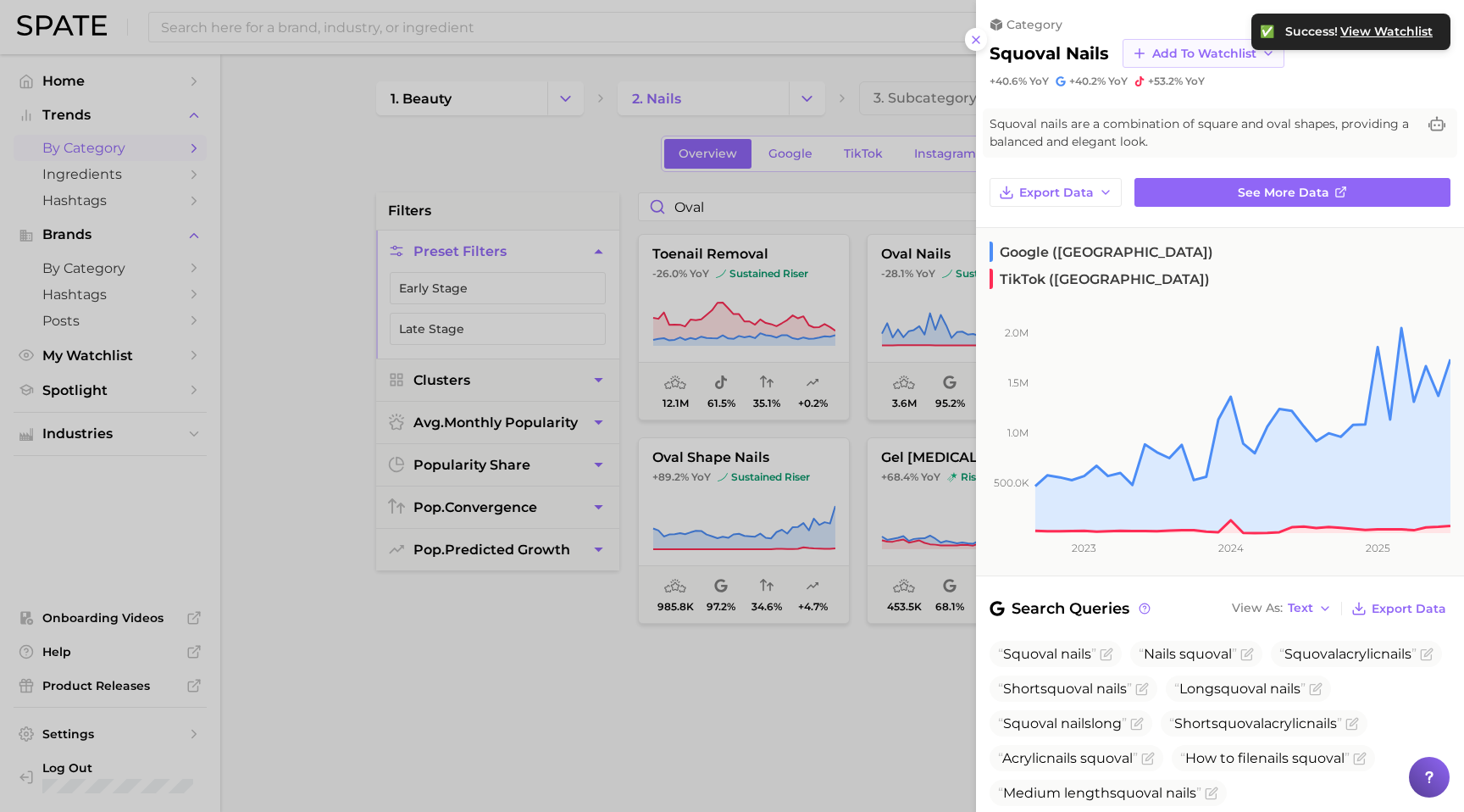
click at [1185, 52] on span "Add to Watchlist" at bounding box center [1204, 53] width 104 height 14
click at [1142, 114] on icon at bounding box center [1139, 116] width 12 height 12
click at [827, 329] on div at bounding box center [732, 406] width 1464 height 812
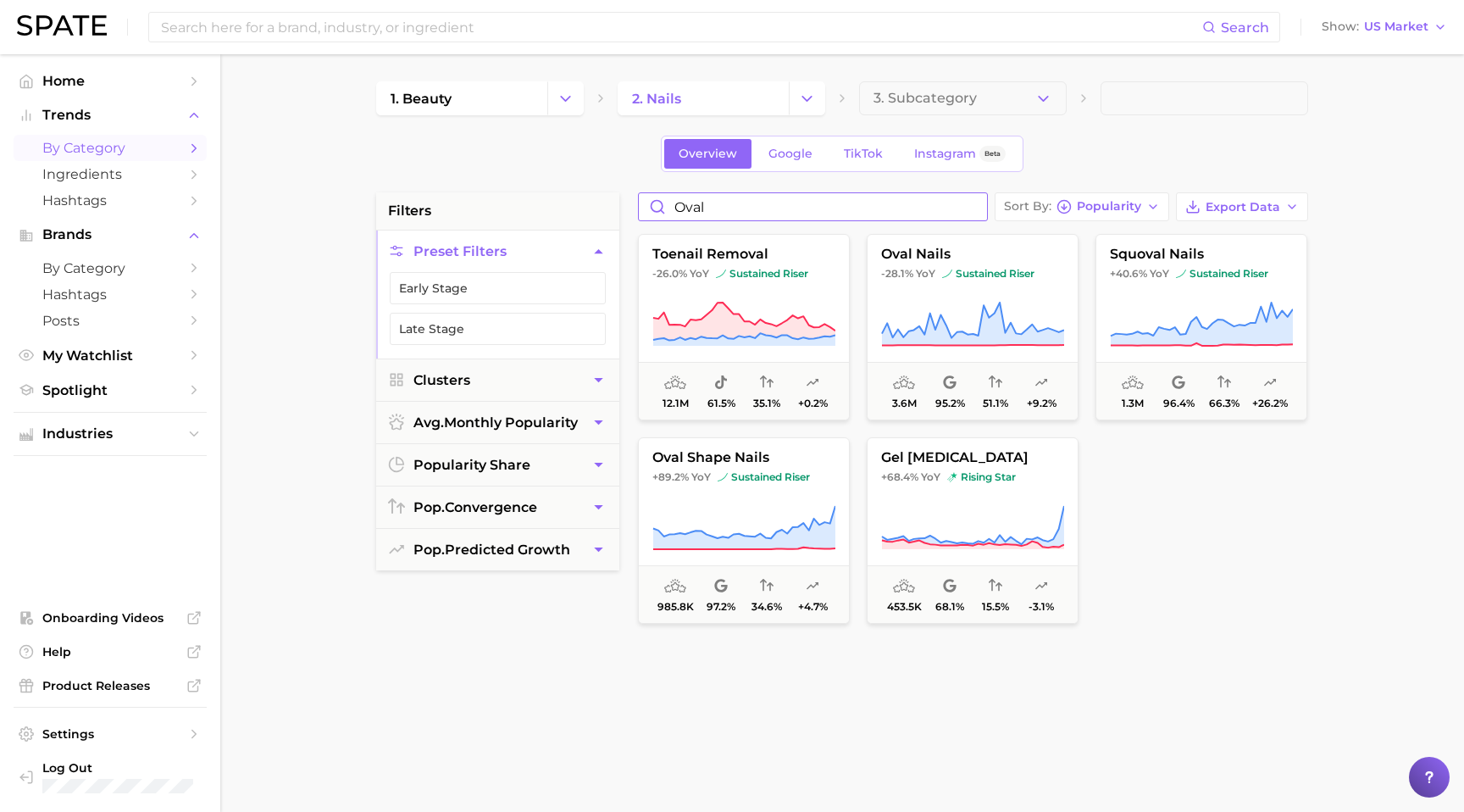
click at [721, 205] on input "oval" at bounding box center [813, 207] width 348 height 27
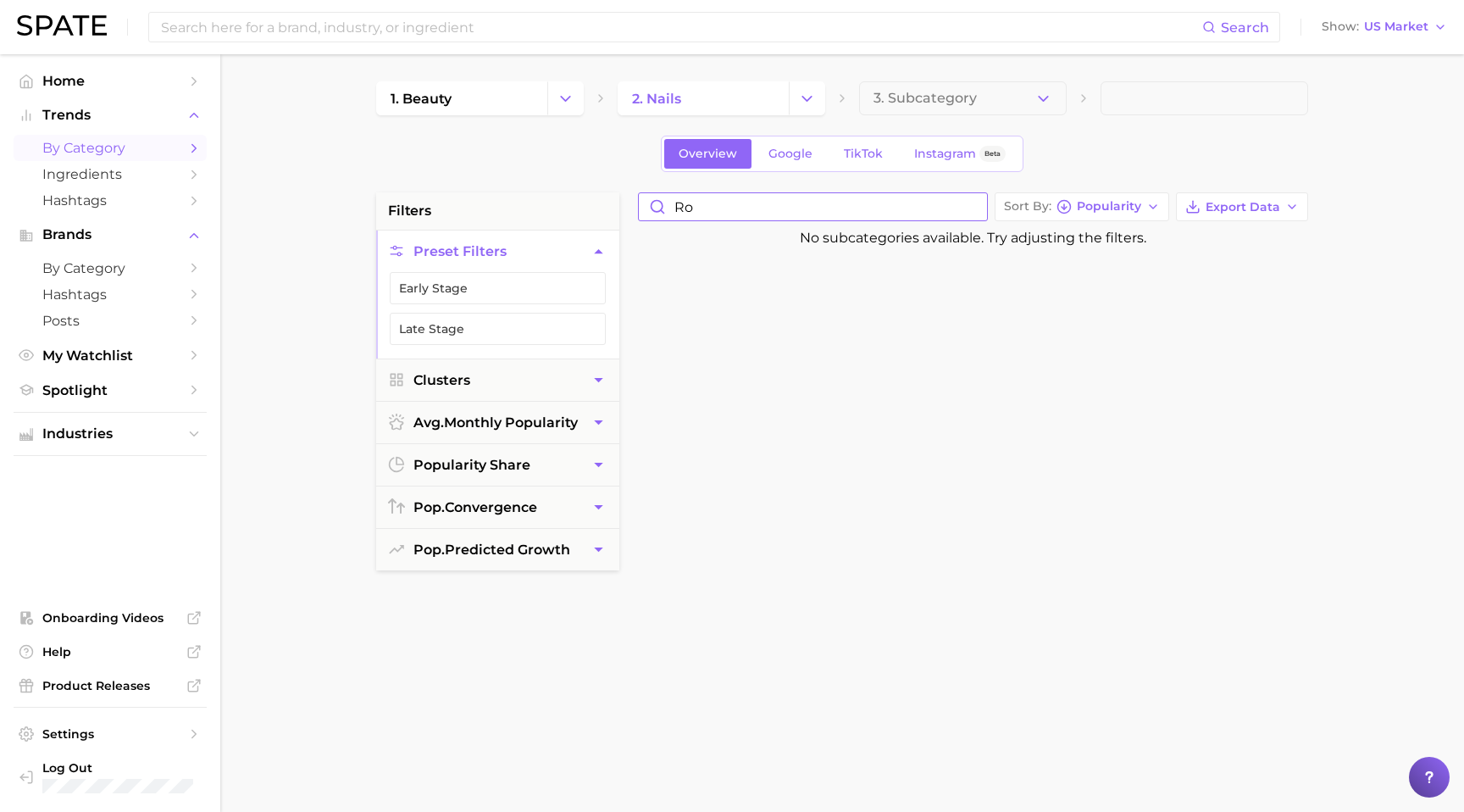
type input "r"
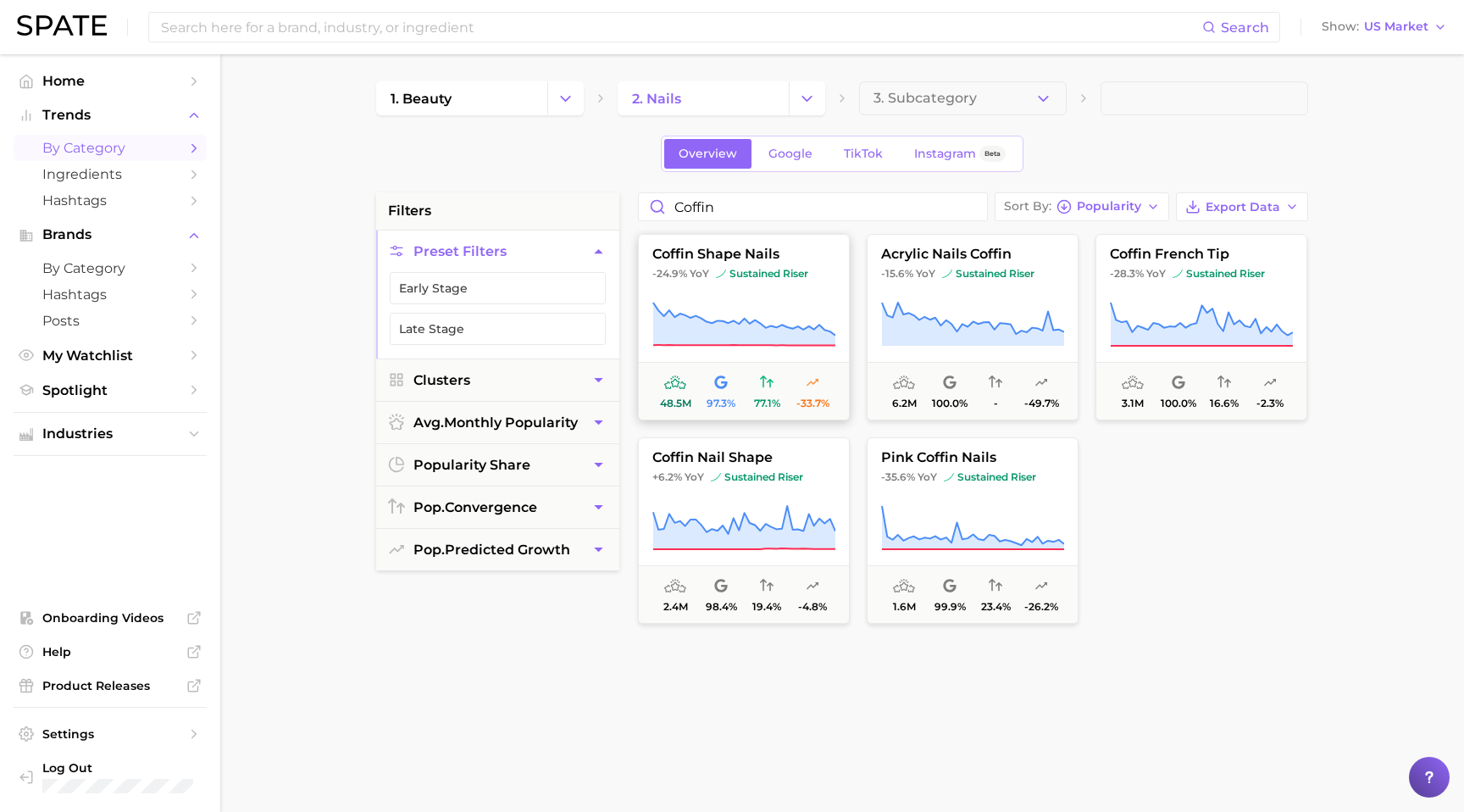
click at [805, 252] on span "coffin shape nails" at bounding box center [744, 255] width 210 height 15
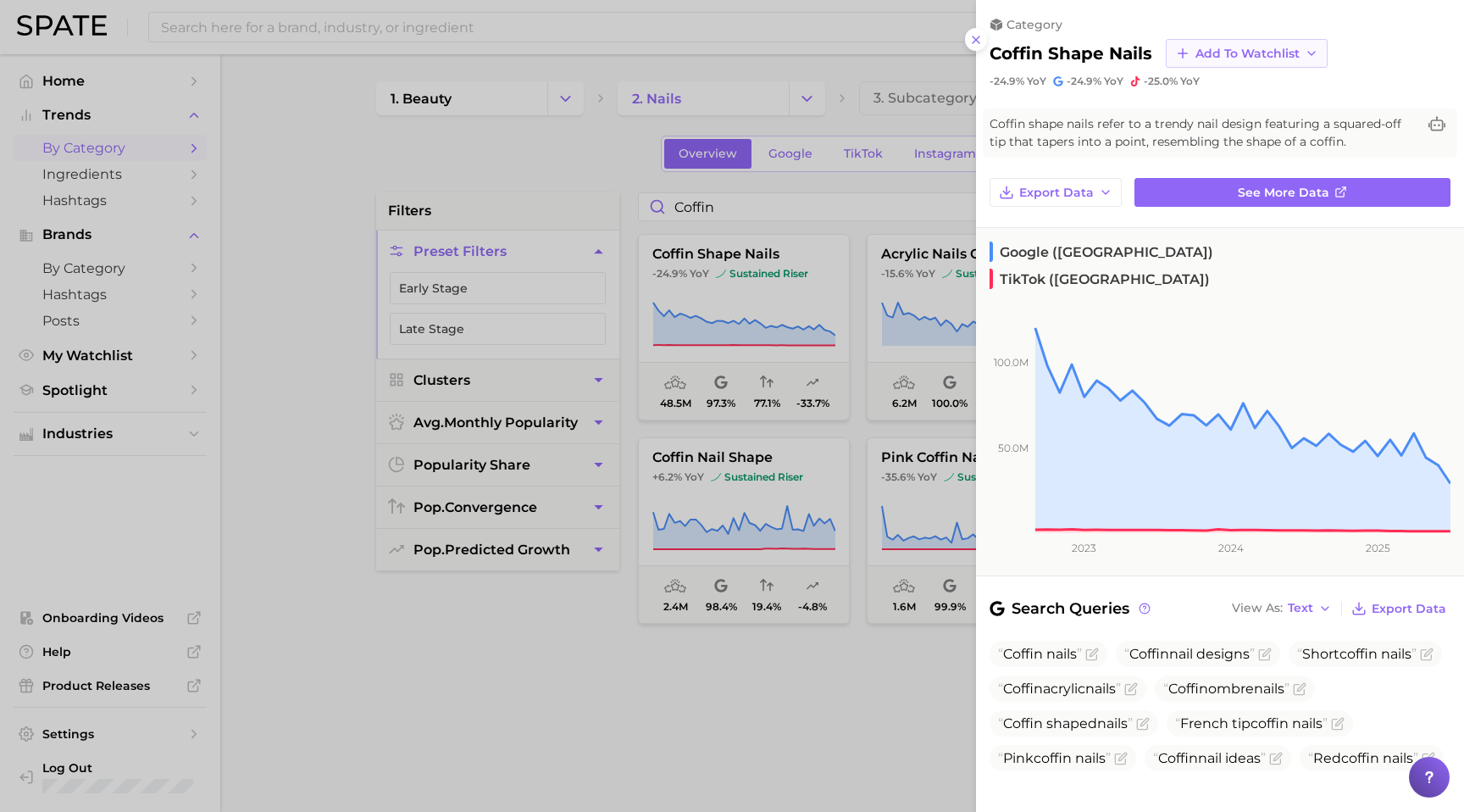
click at [1310, 48] on icon "button" at bounding box center [1312, 53] width 14 height 14
click at [1181, 114] on icon at bounding box center [1182, 116] width 15 height 15
click at [793, 243] on div at bounding box center [732, 406] width 1464 height 812
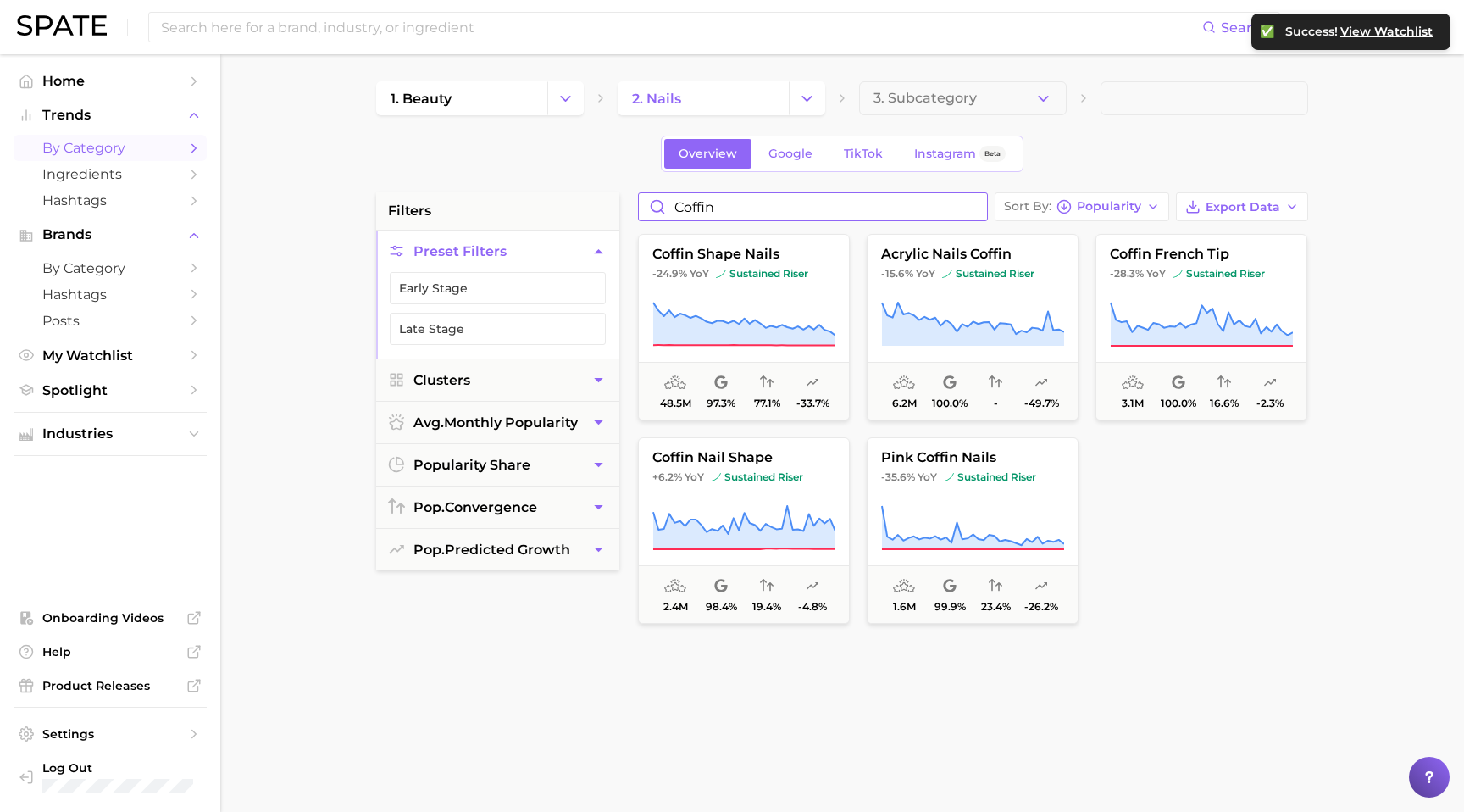
click at [695, 211] on input "coffin" at bounding box center [813, 207] width 348 height 27
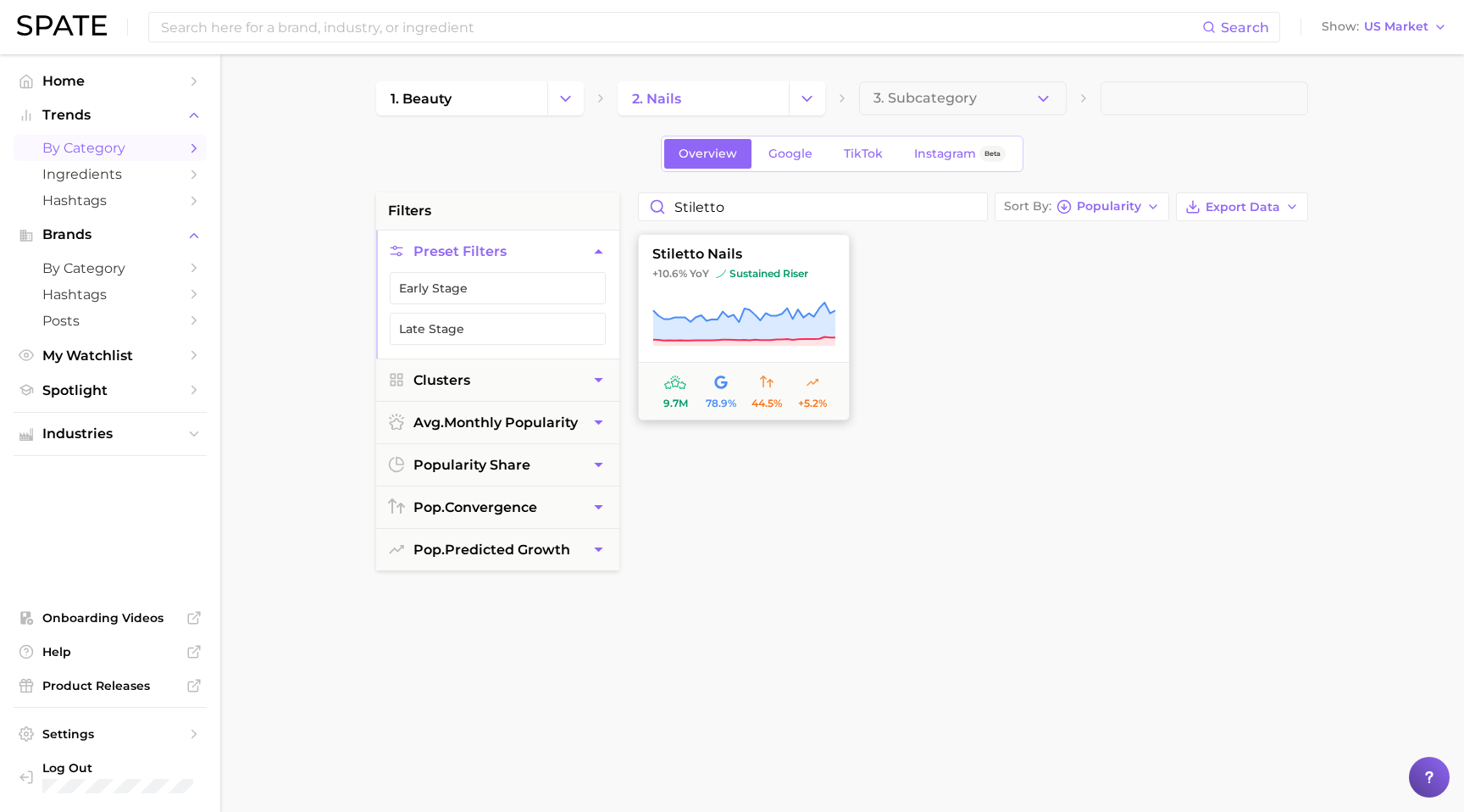
click at [799, 260] on span "stiletto nails" at bounding box center [744, 255] width 210 height 15
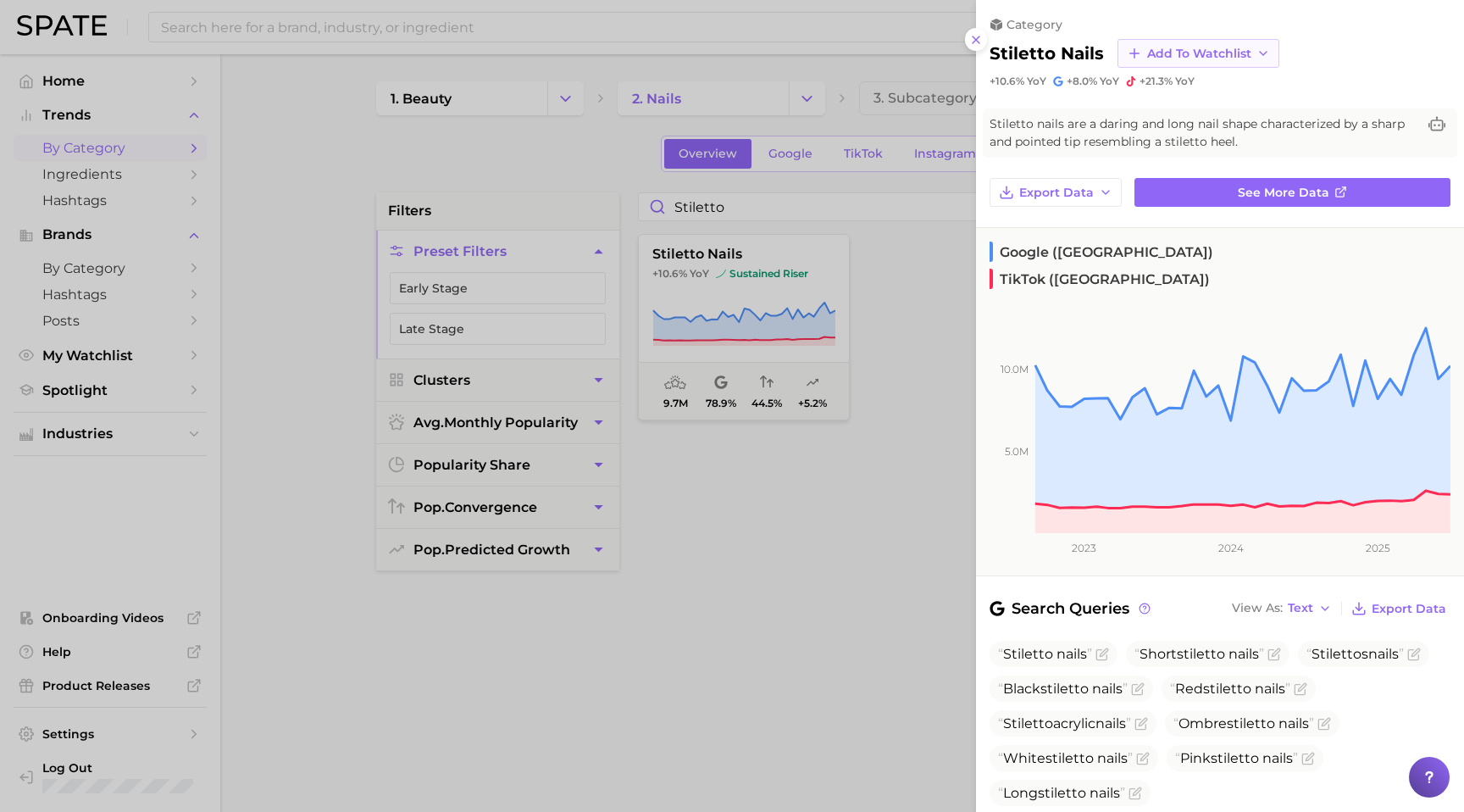
click at [1257, 53] on icon "button" at bounding box center [1264, 53] width 14 height 14
click at [1133, 112] on icon at bounding box center [1134, 116] width 15 height 15
click at [911, 235] on div at bounding box center [732, 406] width 1464 height 812
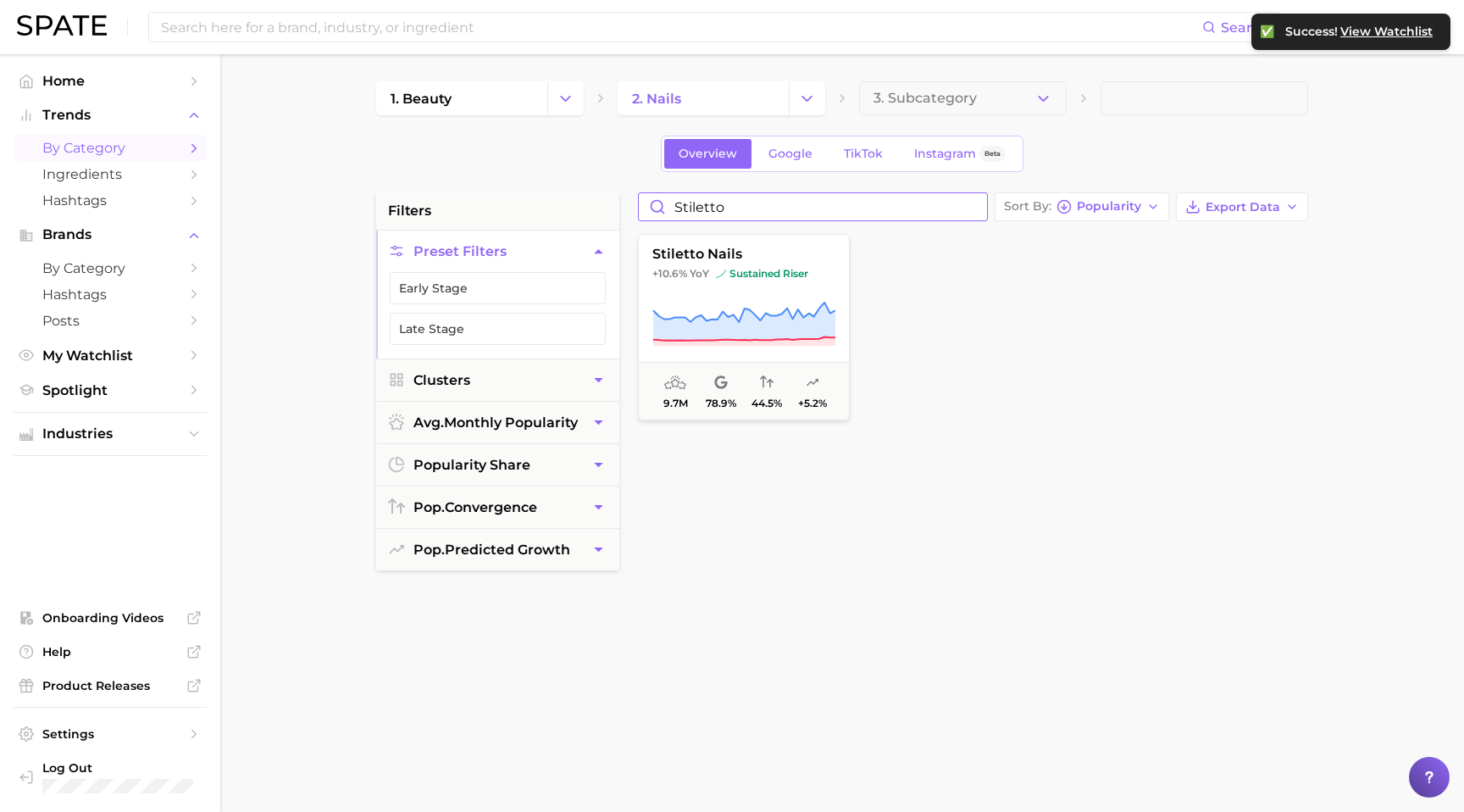
click at [706, 211] on input "stiletto" at bounding box center [813, 207] width 348 height 27
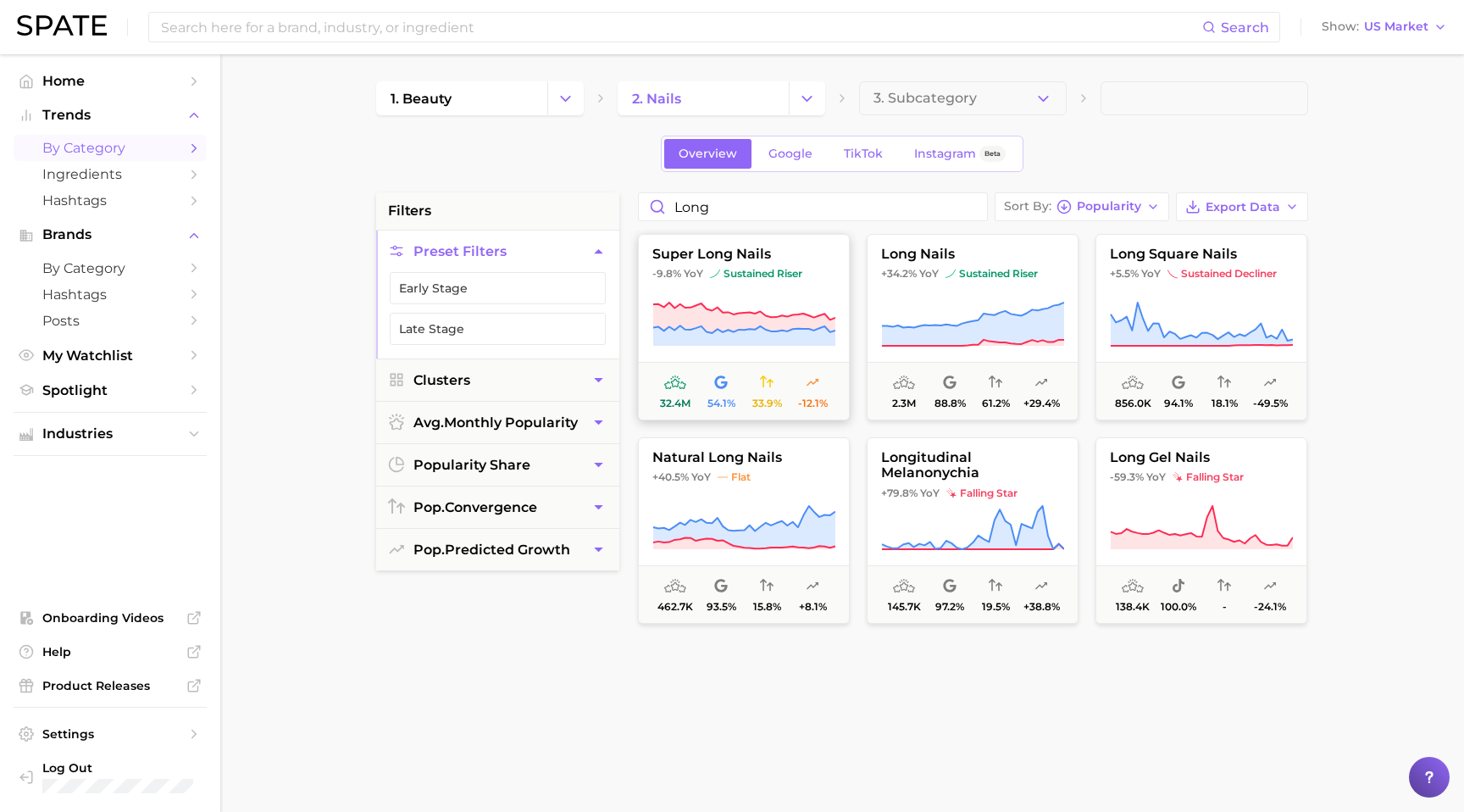
click at [828, 266] on button "super long nails -9.8% YoY sustained riser 32.4m 54.1% 33.9% -12.1%" at bounding box center [744, 328] width 212 height 187
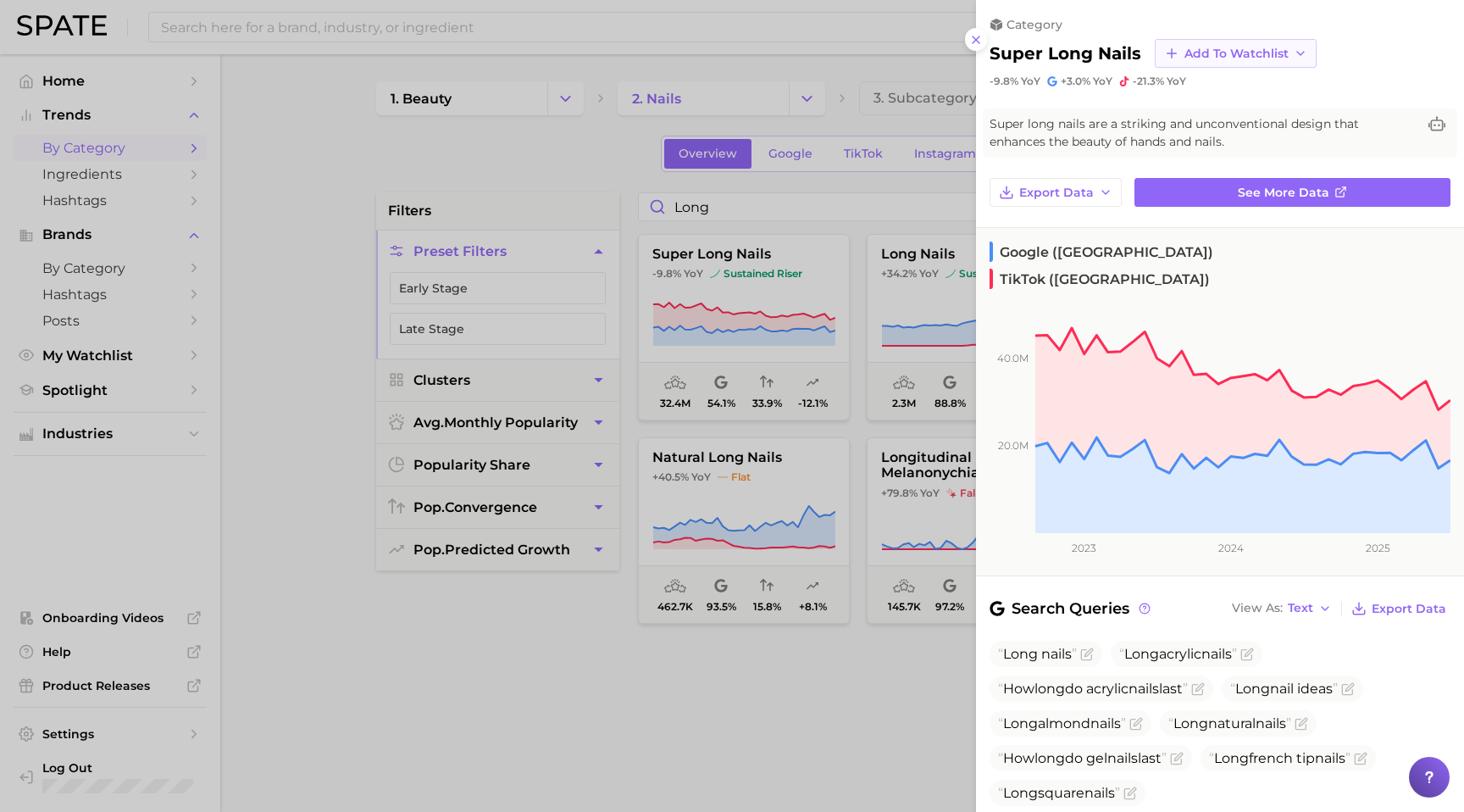
click at [1299, 43] on button "Add to Watchlist" at bounding box center [1236, 53] width 162 height 29
click at [1166, 117] on icon at bounding box center [1171, 116] width 15 height 15
click at [954, 190] on div at bounding box center [732, 406] width 1464 height 812
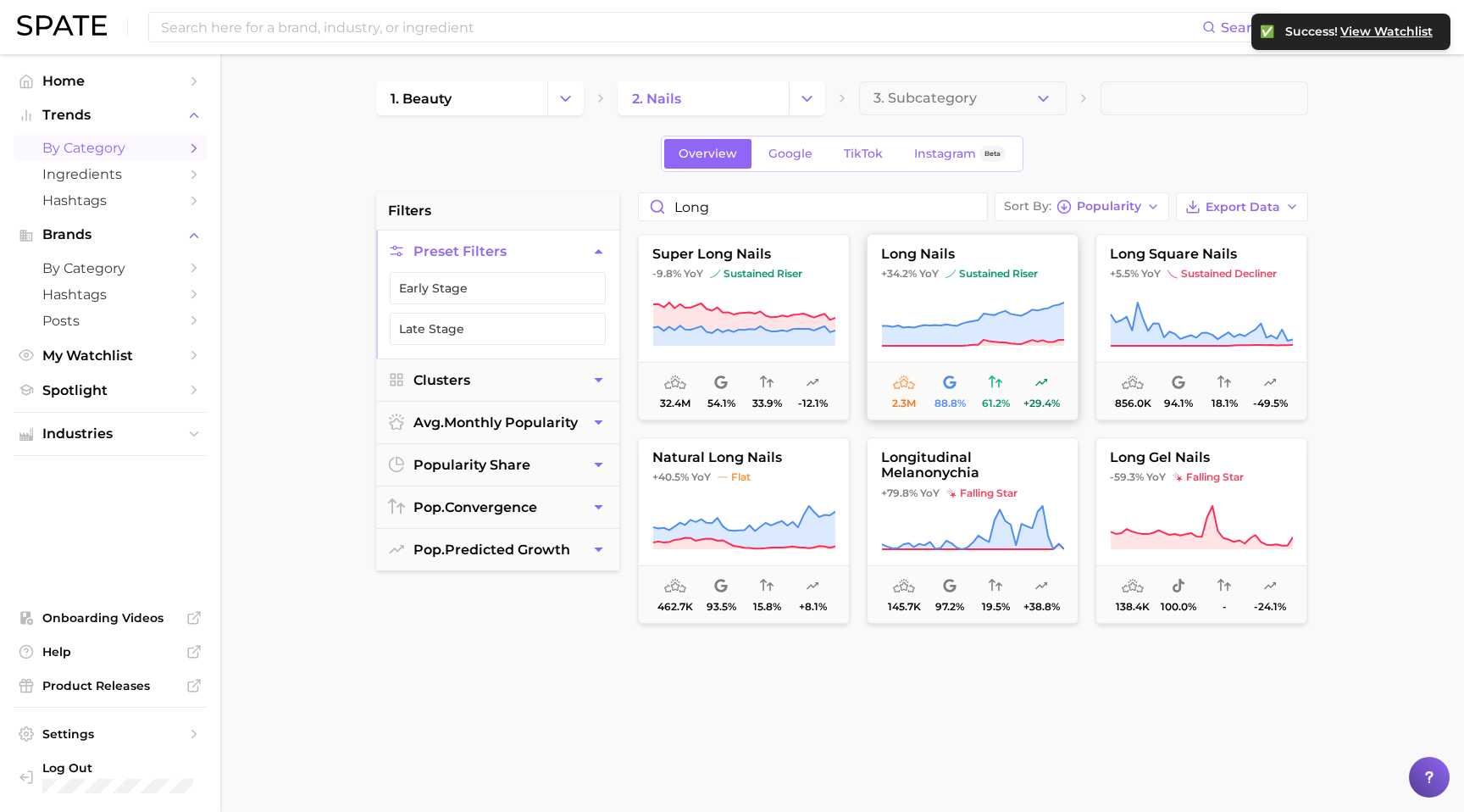
click at [1014, 244] on button "long nails +34.2% YoY sustained riser 2.3m 88.8% 61.2% +29.4%" at bounding box center [973, 328] width 212 height 187
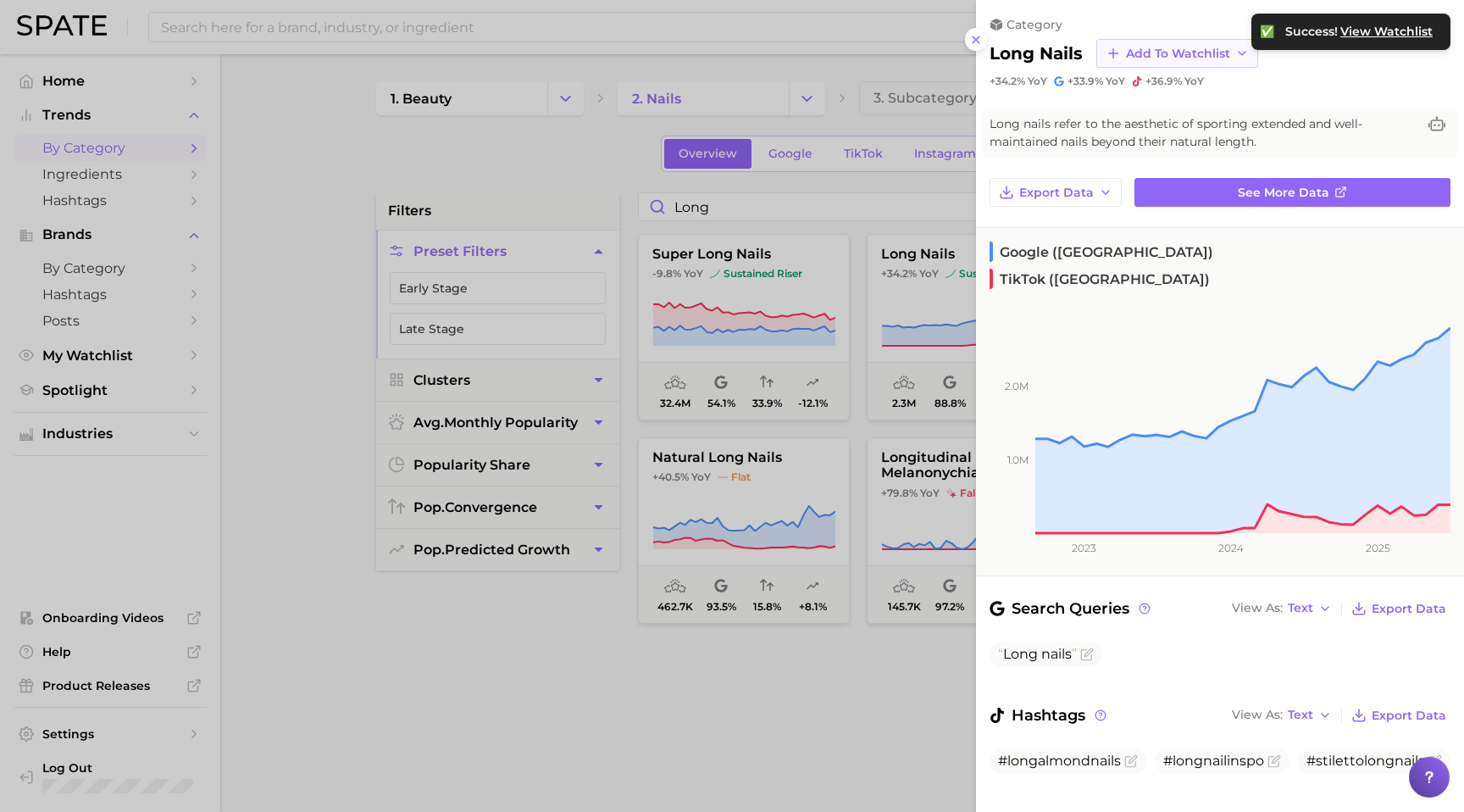
click at [1242, 50] on icon "button" at bounding box center [1242, 53] width 14 height 14
click at [1118, 114] on icon at bounding box center [1113, 116] width 12 height 12
click at [841, 155] on div at bounding box center [732, 406] width 1464 height 812
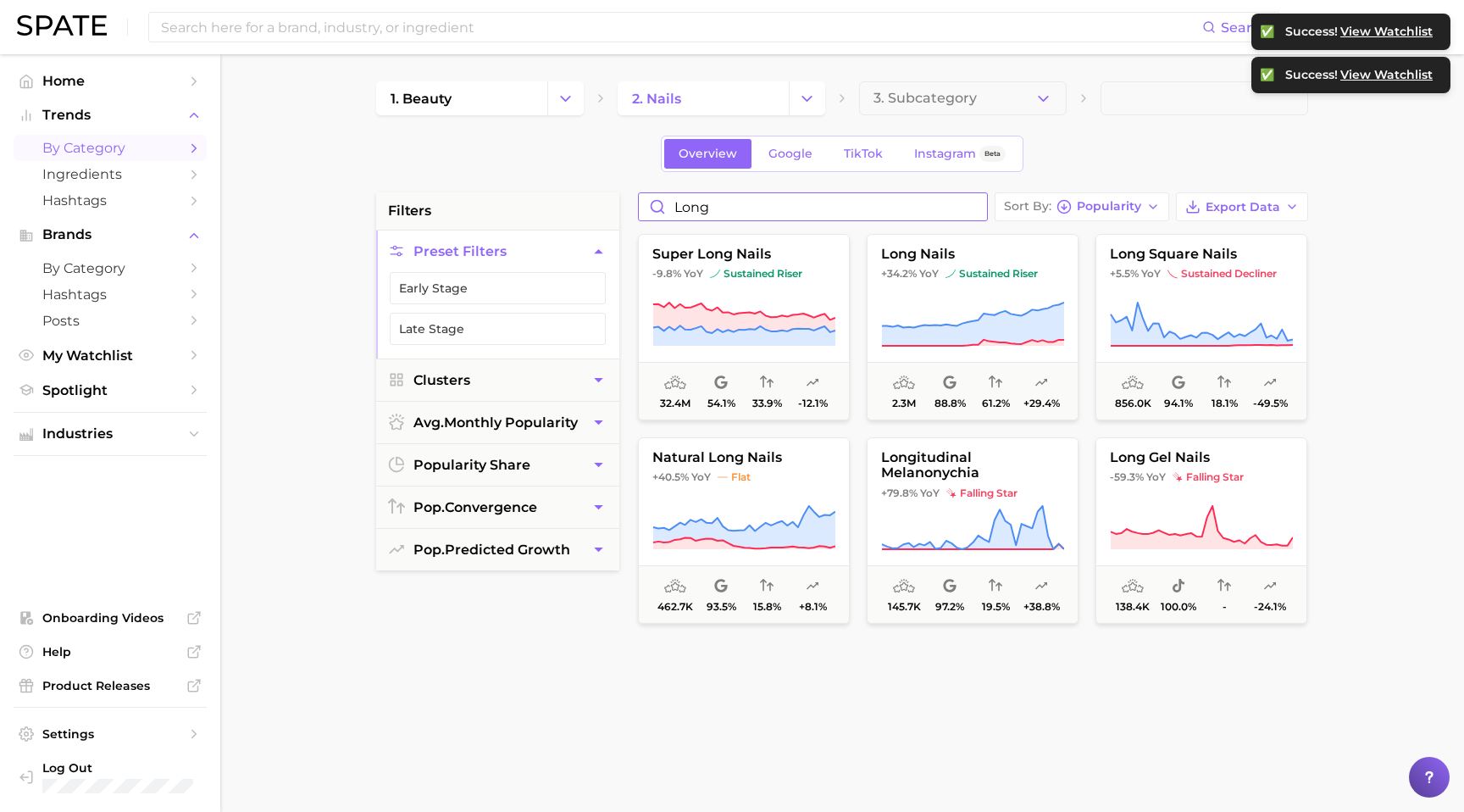
click at [723, 214] on input "long" at bounding box center [813, 207] width 348 height 27
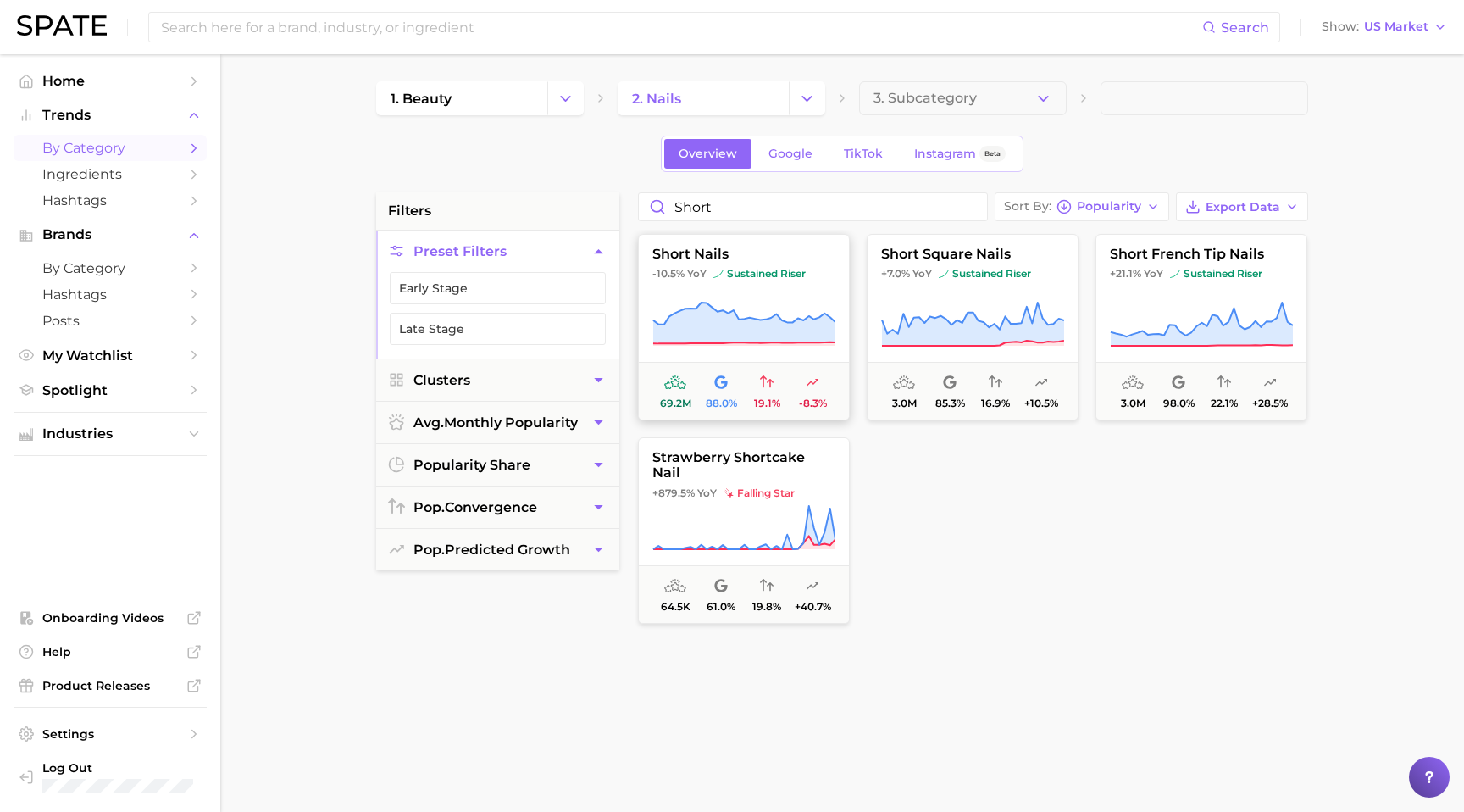
click at [792, 254] on span "short nails" at bounding box center [744, 255] width 210 height 15
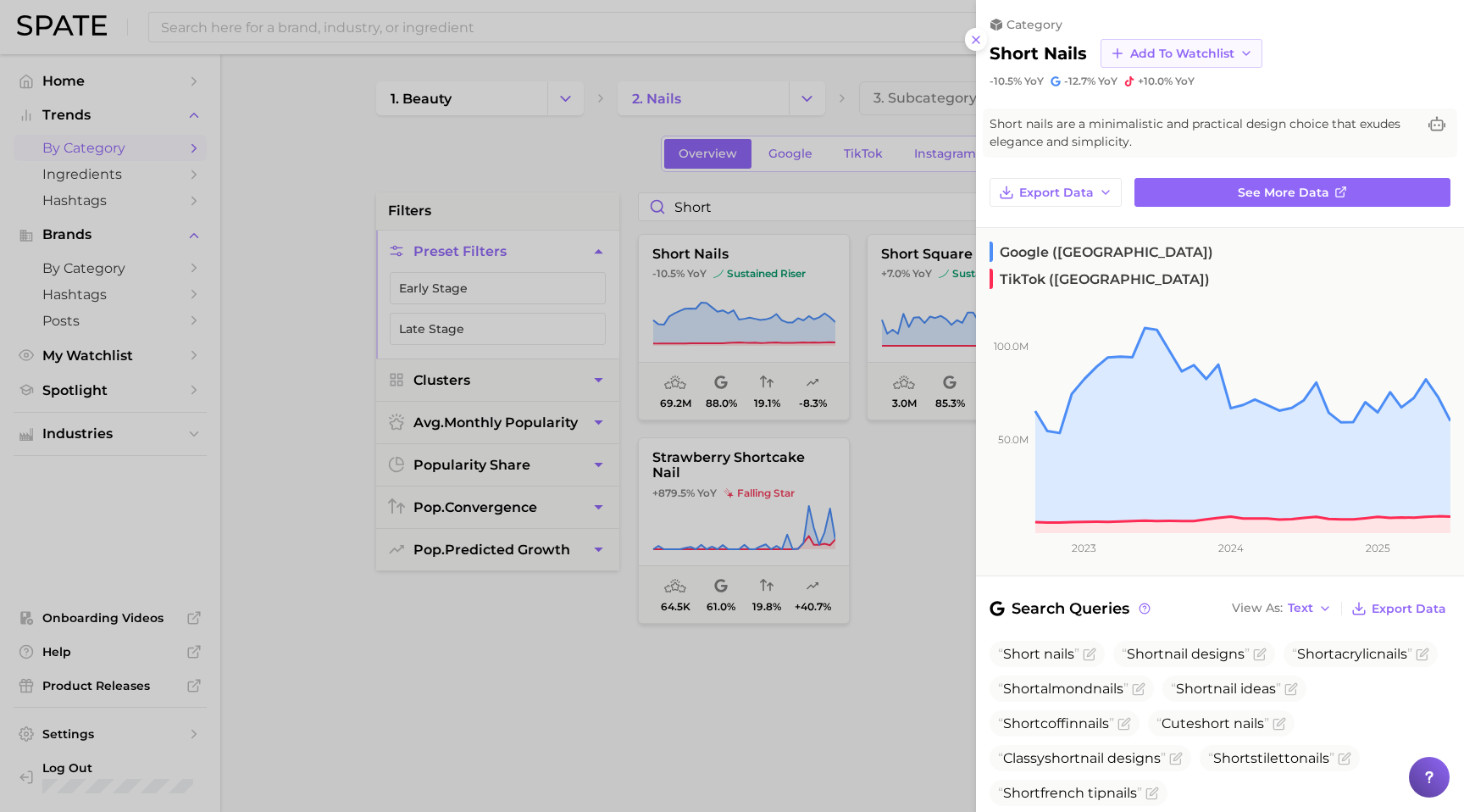
click at [1218, 50] on span "Add to Watchlist" at bounding box center [1182, 53] width 104 height 14
click at [1114, 120] on icon at bounding box center [1117, 116] width 15 height 15
click at [760, 231] on div at bounding box center [732, 406] width 1464 height 812
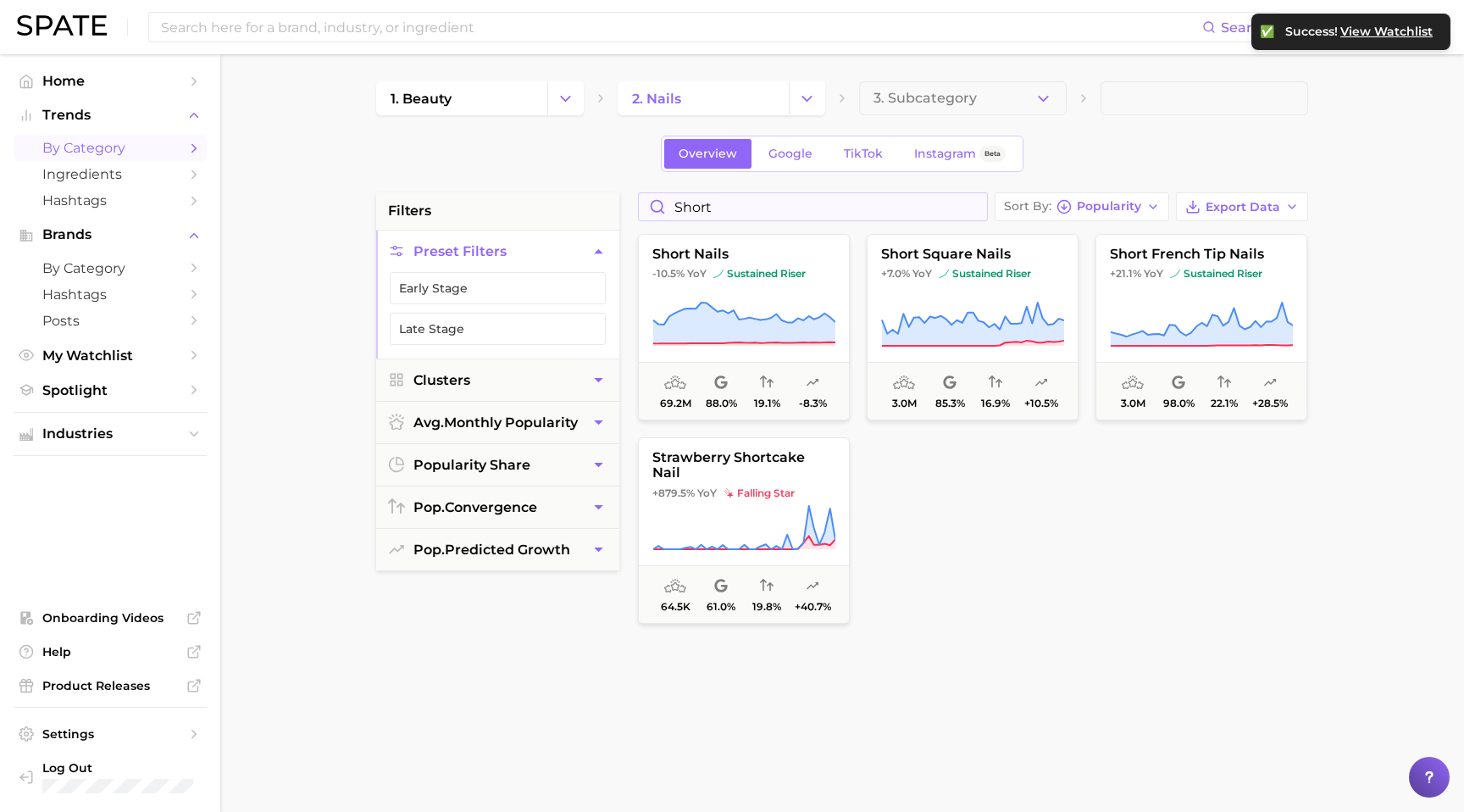
click at [694, 221] on div "short" at bounding box center [813, 207] width 350 height 29
click at [691, 215] on input "short" at bounding box center [813, 207] width 348 height 27
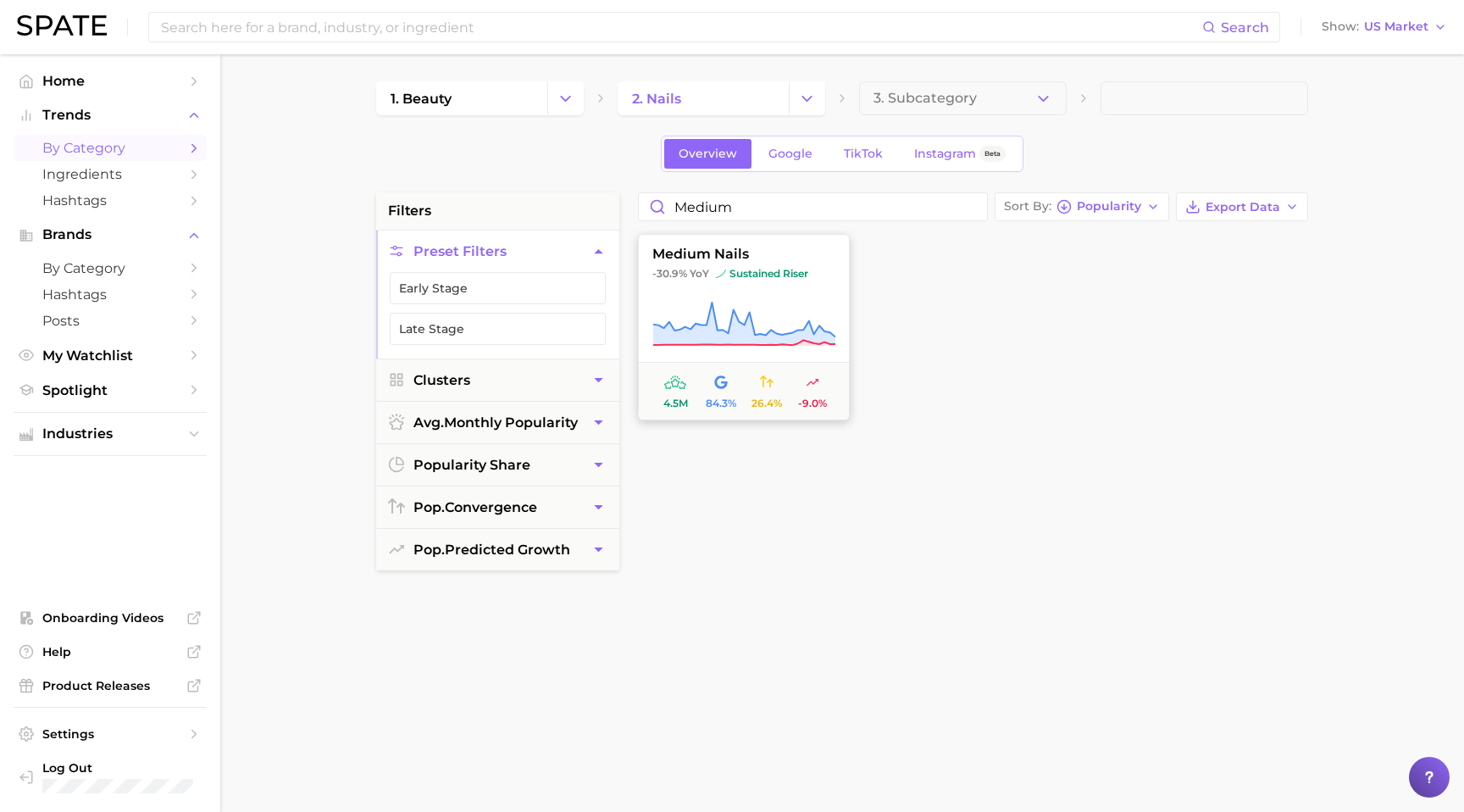
click at [811, 255] on span "medium nails" at bounding box center [744, 255] width 210 height 15
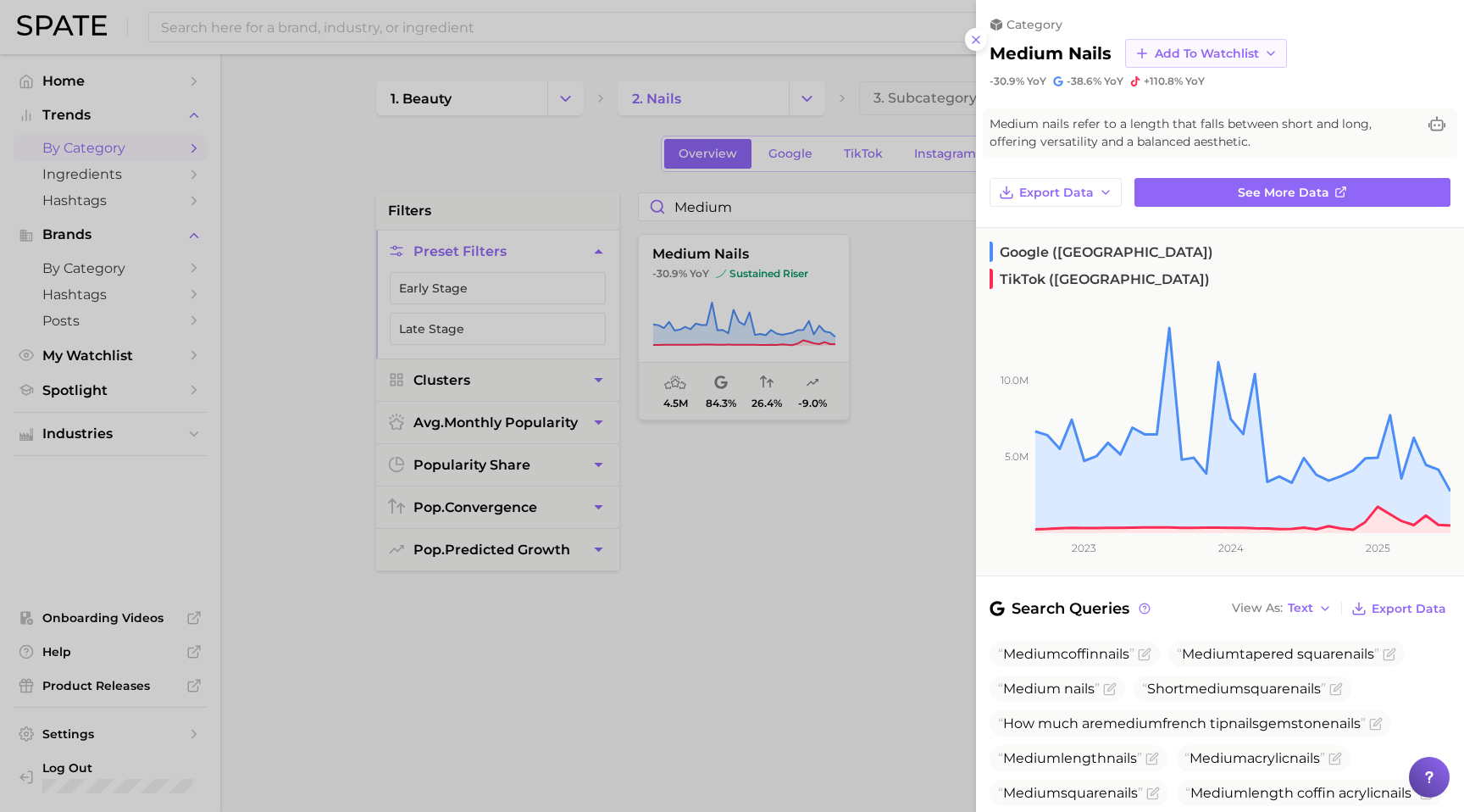
click at [1240, 42] on button "Add to Watchlist" at bounding box center [1206, 53] width 162 height 29
click at [1144, 109] on icon at bounding box center [1141, 116] width 15 height 15
click at [901, 253] on div at bounding box center [732, 406] width 1464 height 812
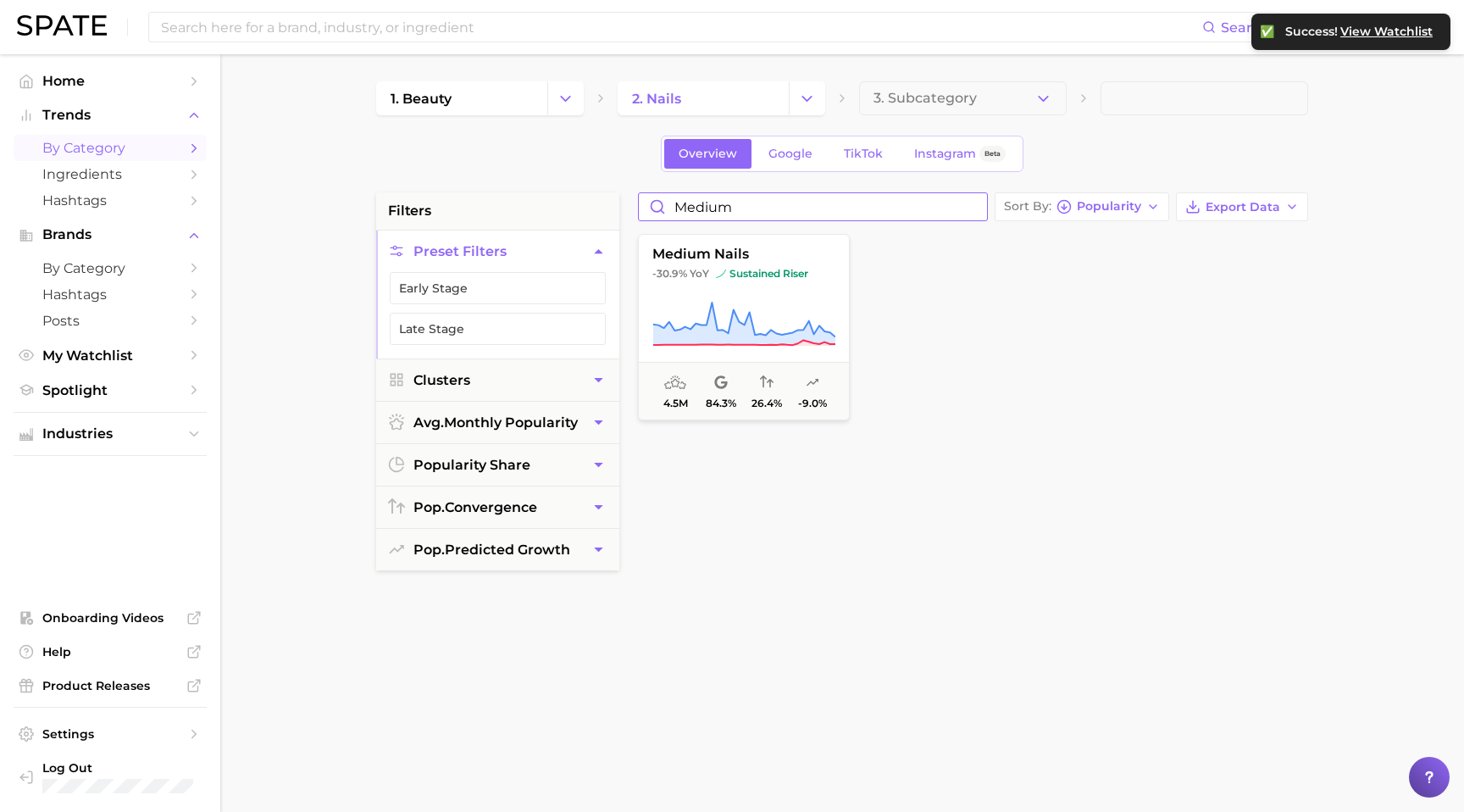
click at [705, 207] on input "medium" at bounding box center [813, 207] width 348 height 27
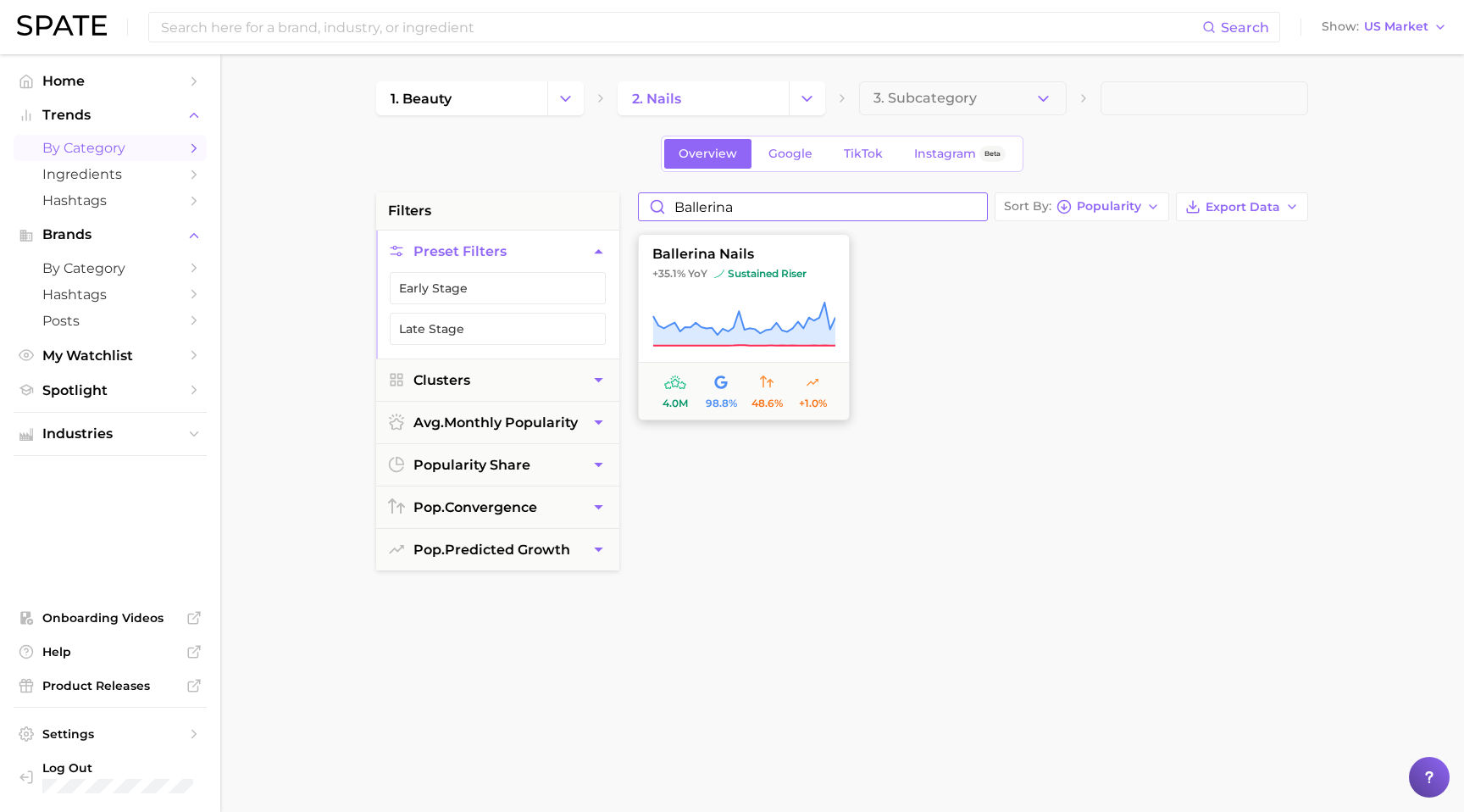
type input "ballerina"
click at [813, 278] on span "+35.1% YoY sustained riser" at bounding box center [744, 274] width 210 height 14
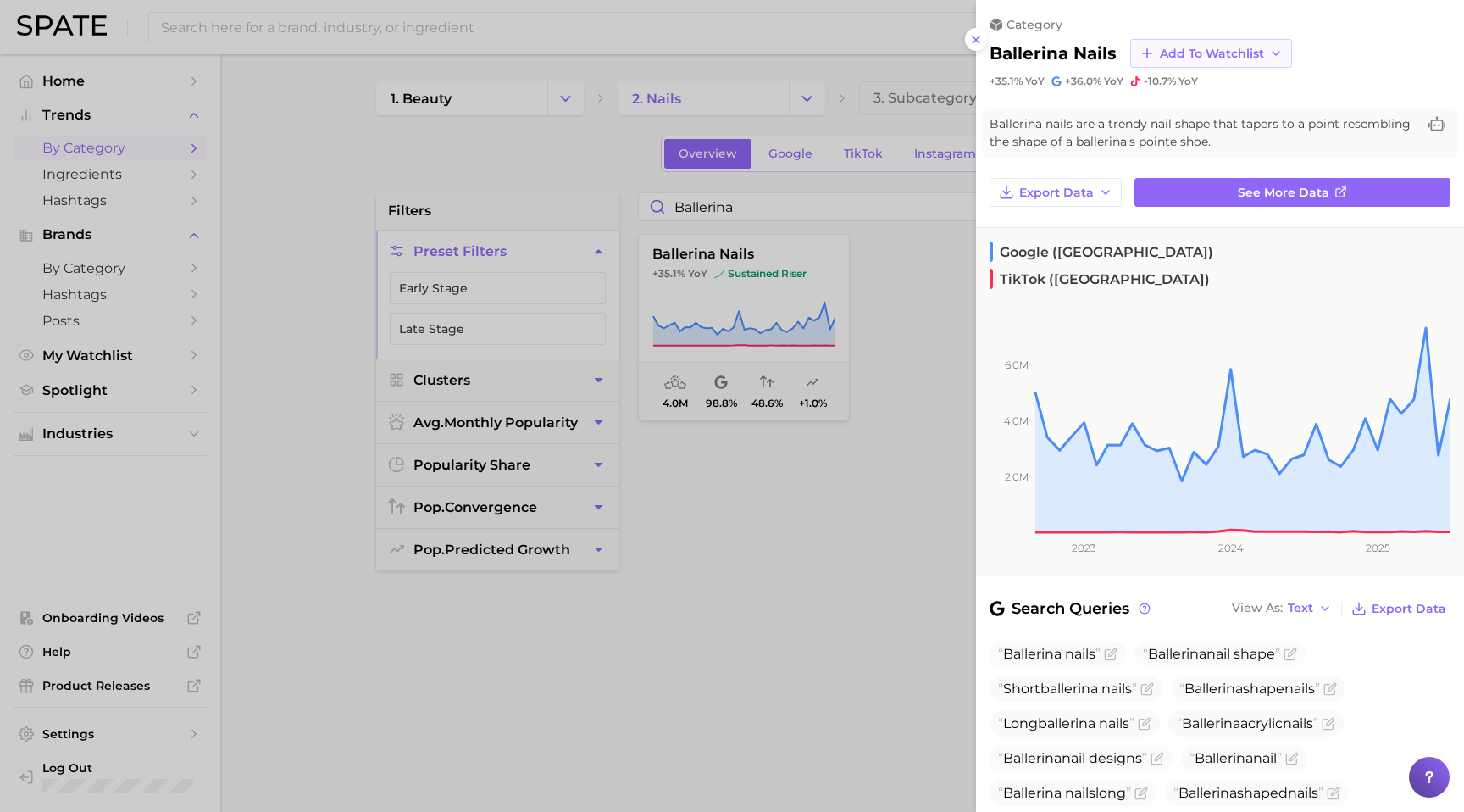
click at [1224, 44] on button "Add to Watchlist" at bounding box center [1211, 53] width 162 height 29
click at [1151, 115] on icon at bounding box center [1147, 116] width 15 height 15
click at [887, 273] on div at bounding box center [732, 406] width 1464 height 812
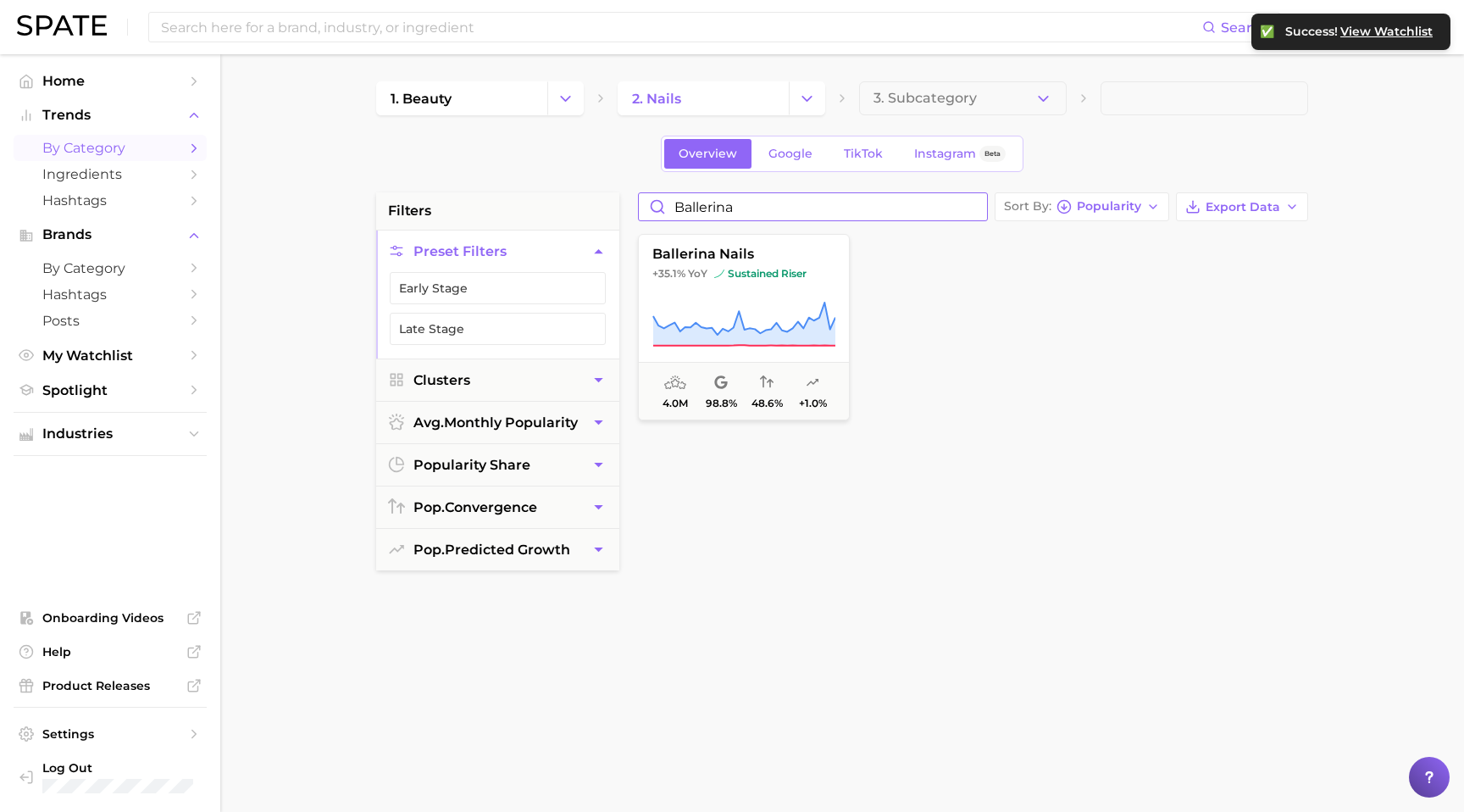
click at [716, 206] on input "ballerina" at bounding box center [813, 207] width 348 height 27
click at [115, 82] on span "Home" at bounding box center [110, 81] width 136 height 16
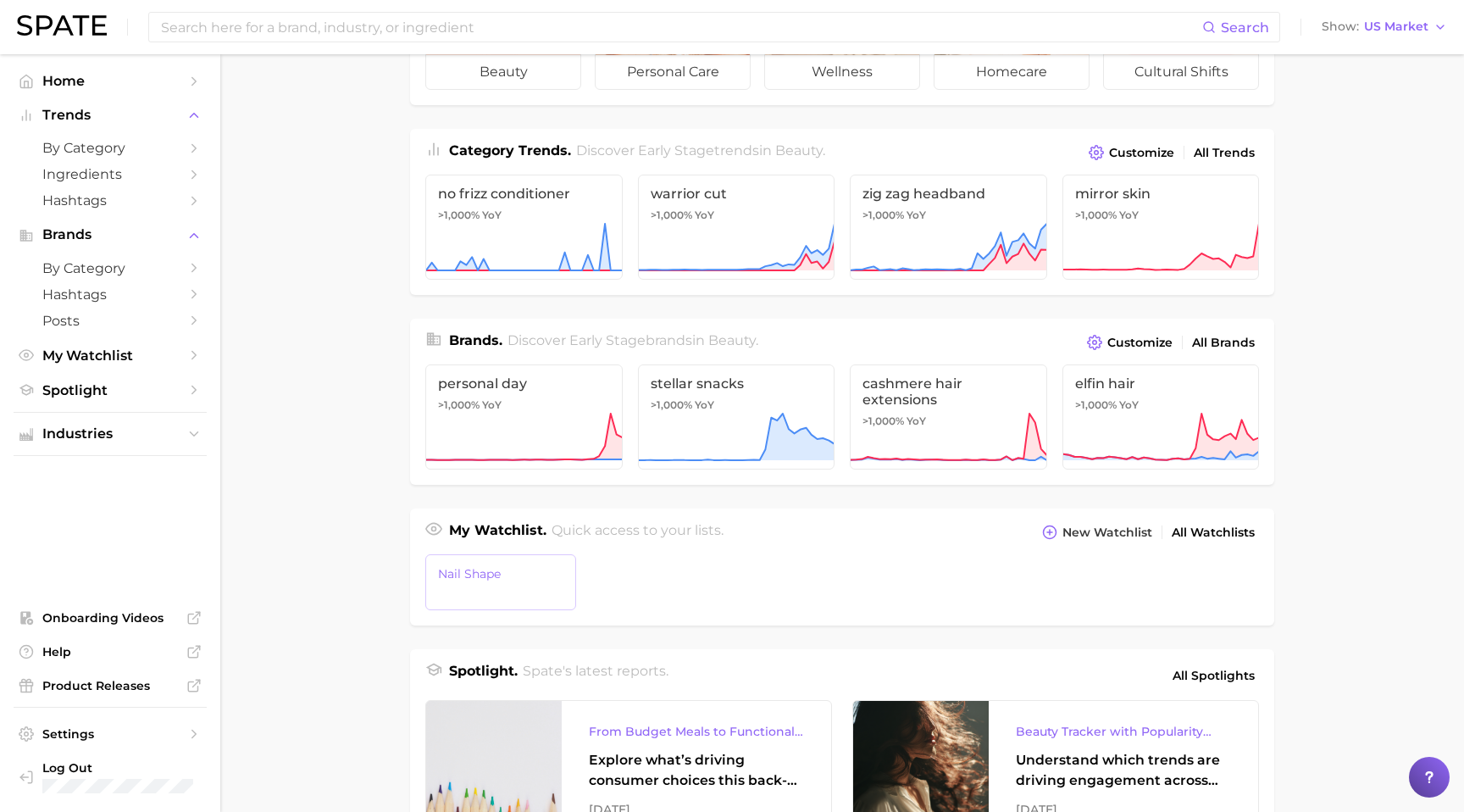
scroll to position [165, 0]
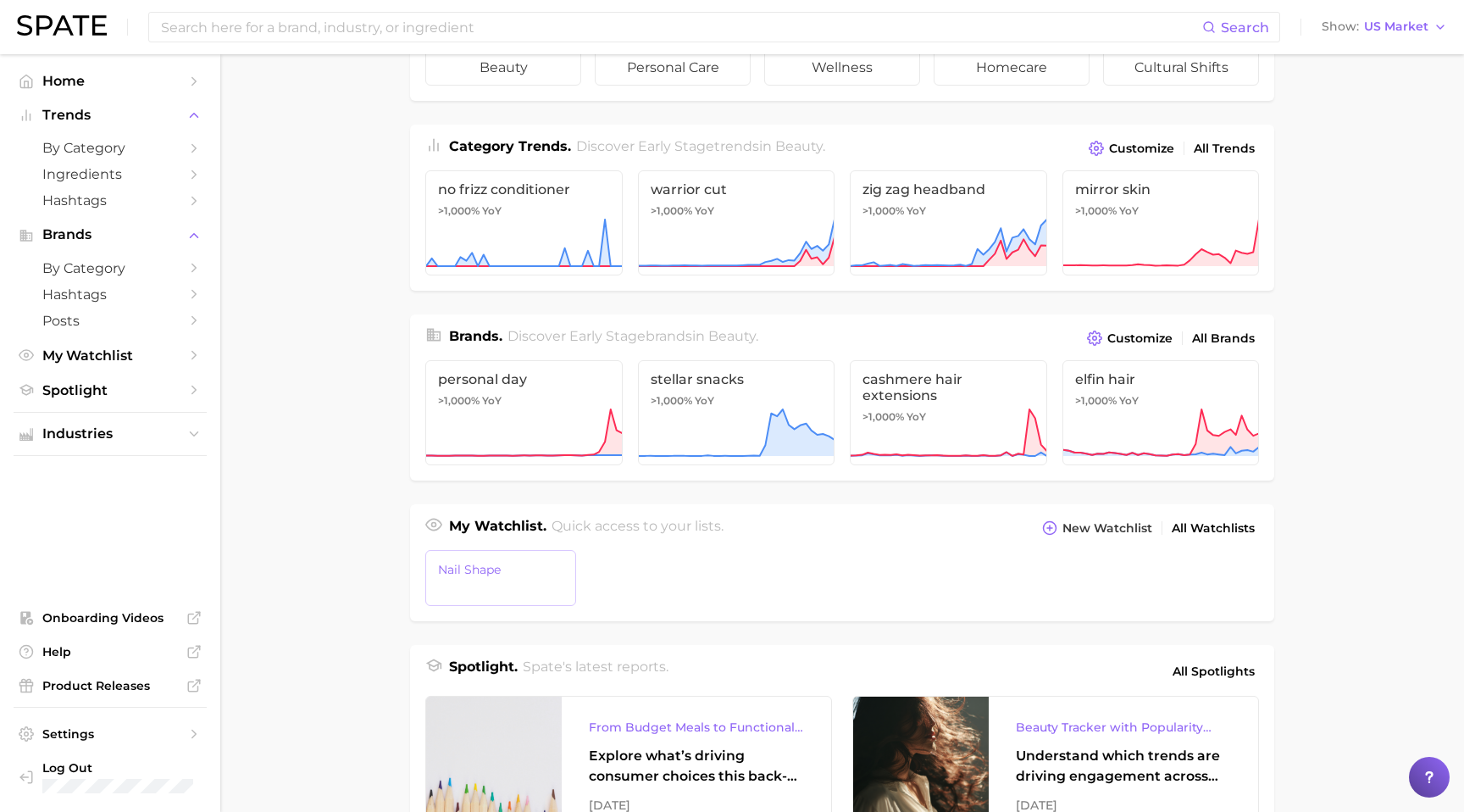
click at [493, 565] on span "Nail Shape" at bounding box center [501, 569] width 126 height 14
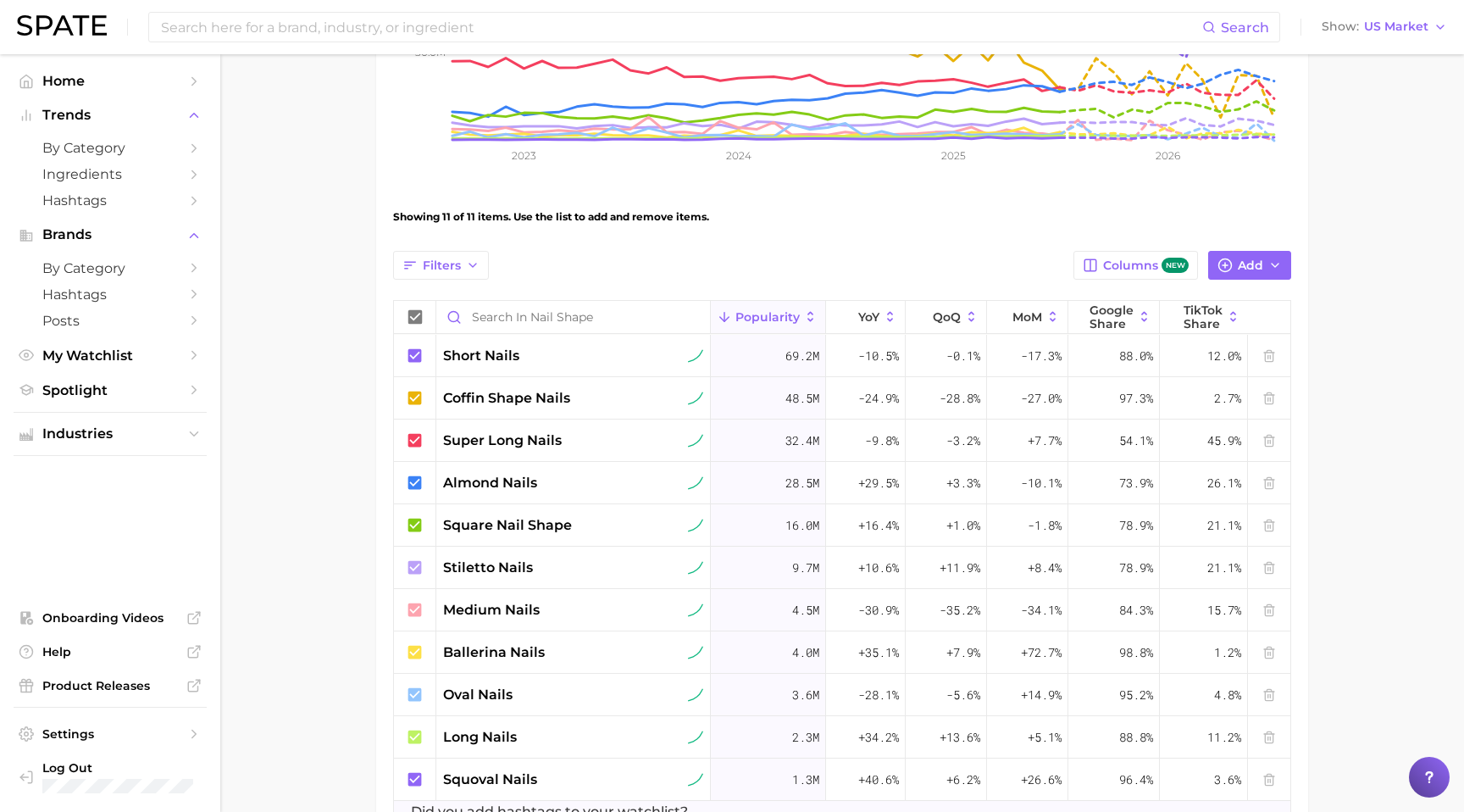
scroll to position [415, 0]
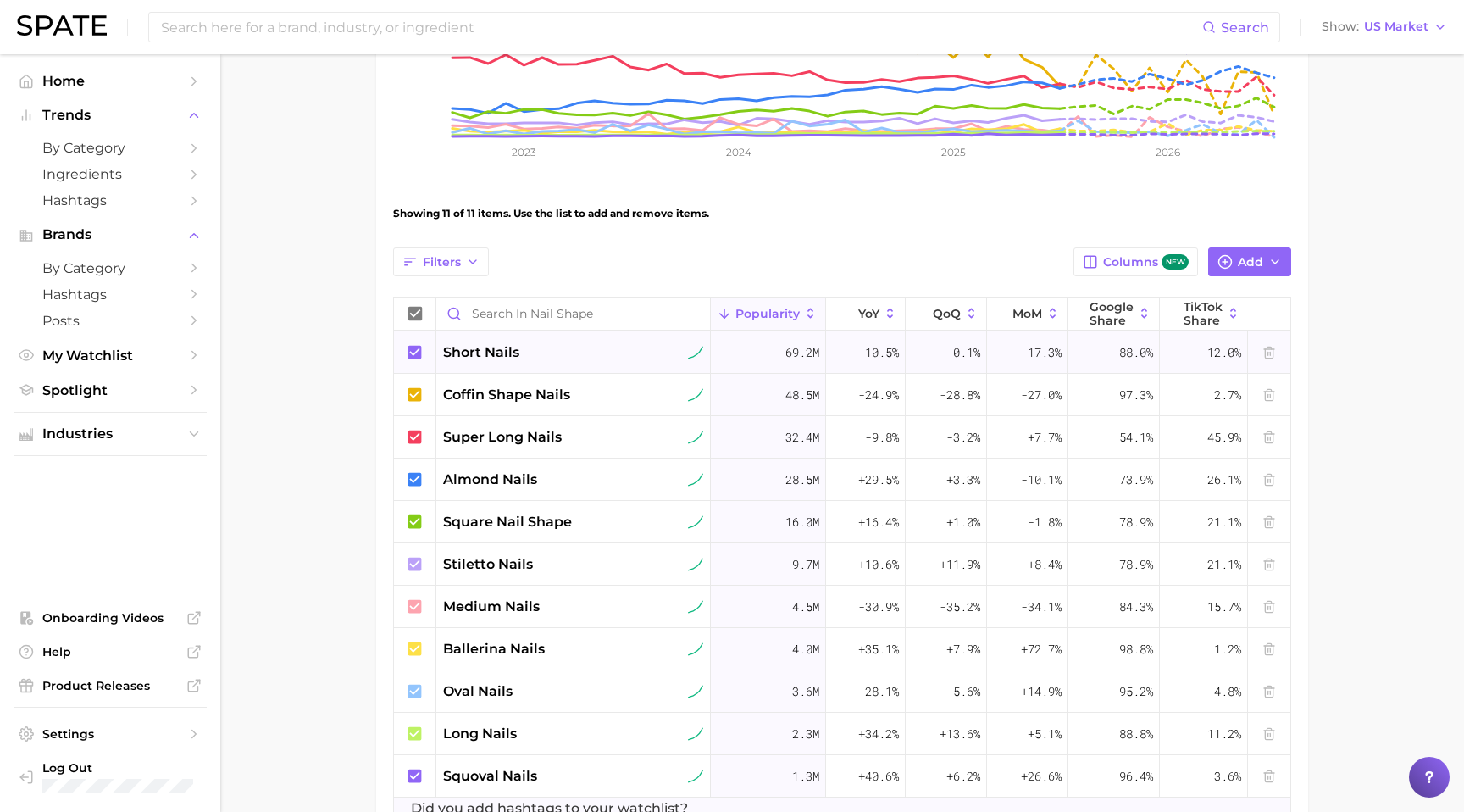
click at [419, 347] on icon at bounding box center [415, 351] width 14 height 14
click at [418, 434] on icon at bounding box center [415, 437] width 19 height 19
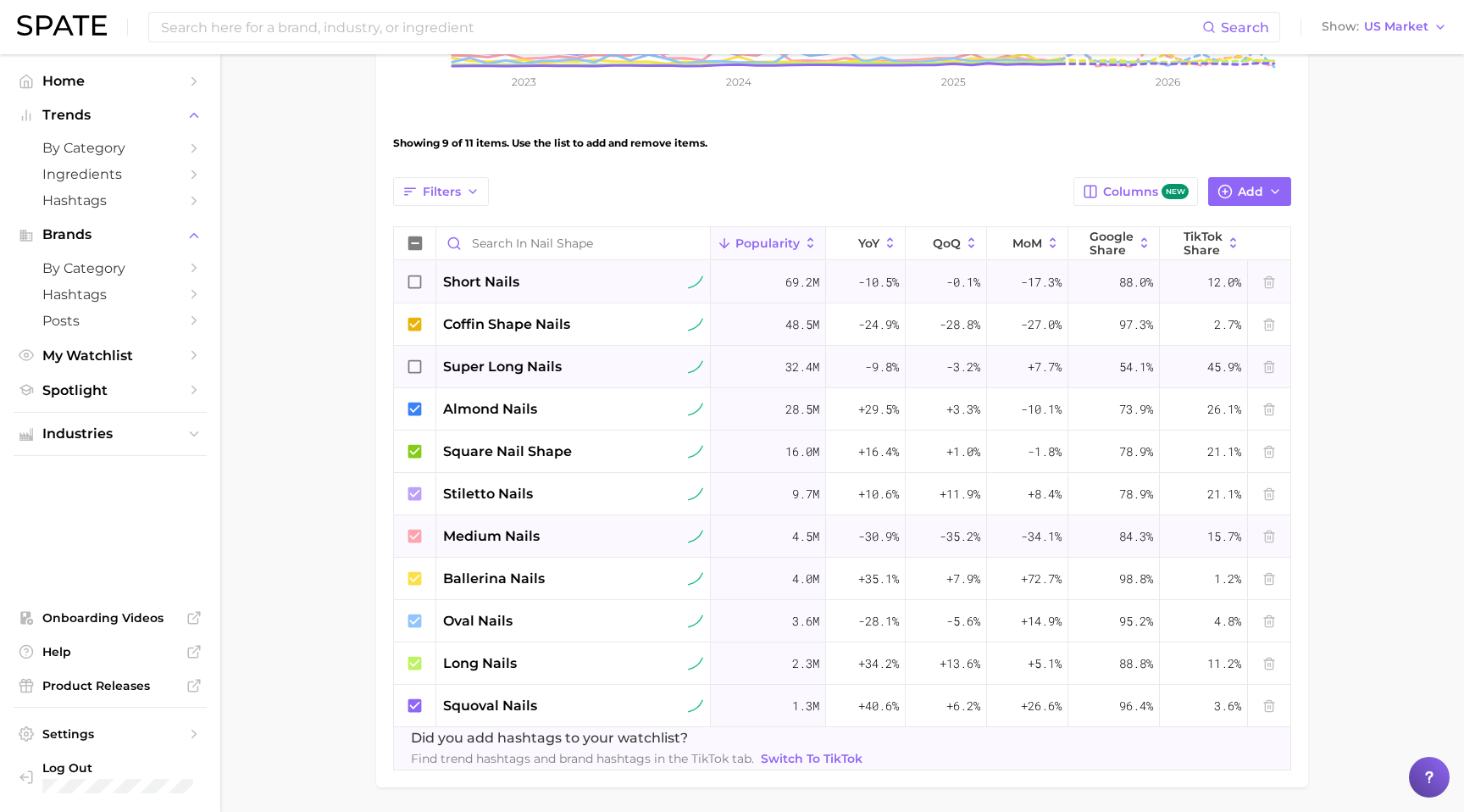
scroll to position [489, 0]
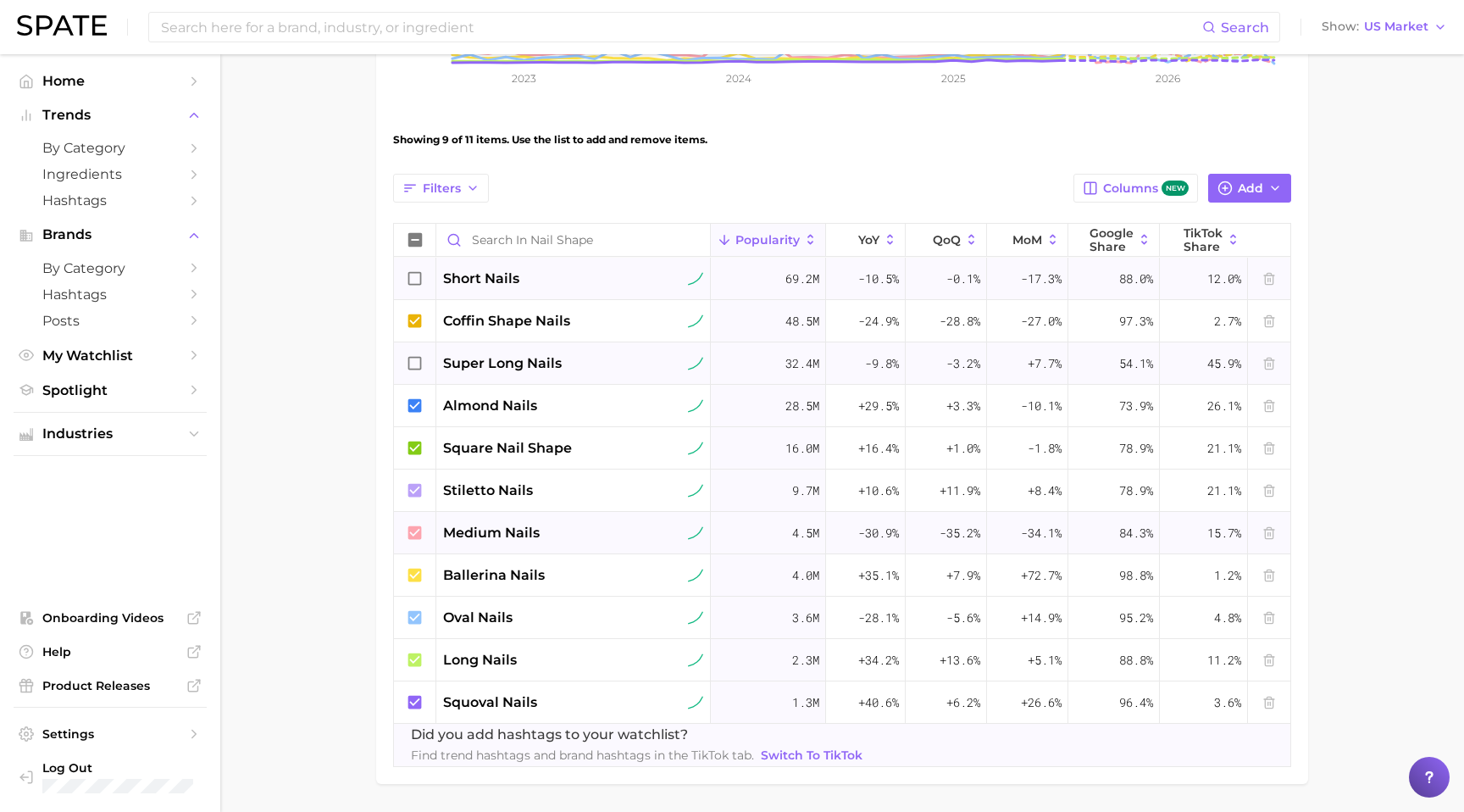
click at [415, 534] on icon at bounding box center [415, 533] width 19 height 19
click at [418, 661] on icon at bounding box center [415, 659] width 14 height 14
click at [346, 660] on main "Nail Shape Settings Overview Google TikTok View Combined Export Data 111.6m Avg…" at bounding box center [843, 217] width 1244 height 1303
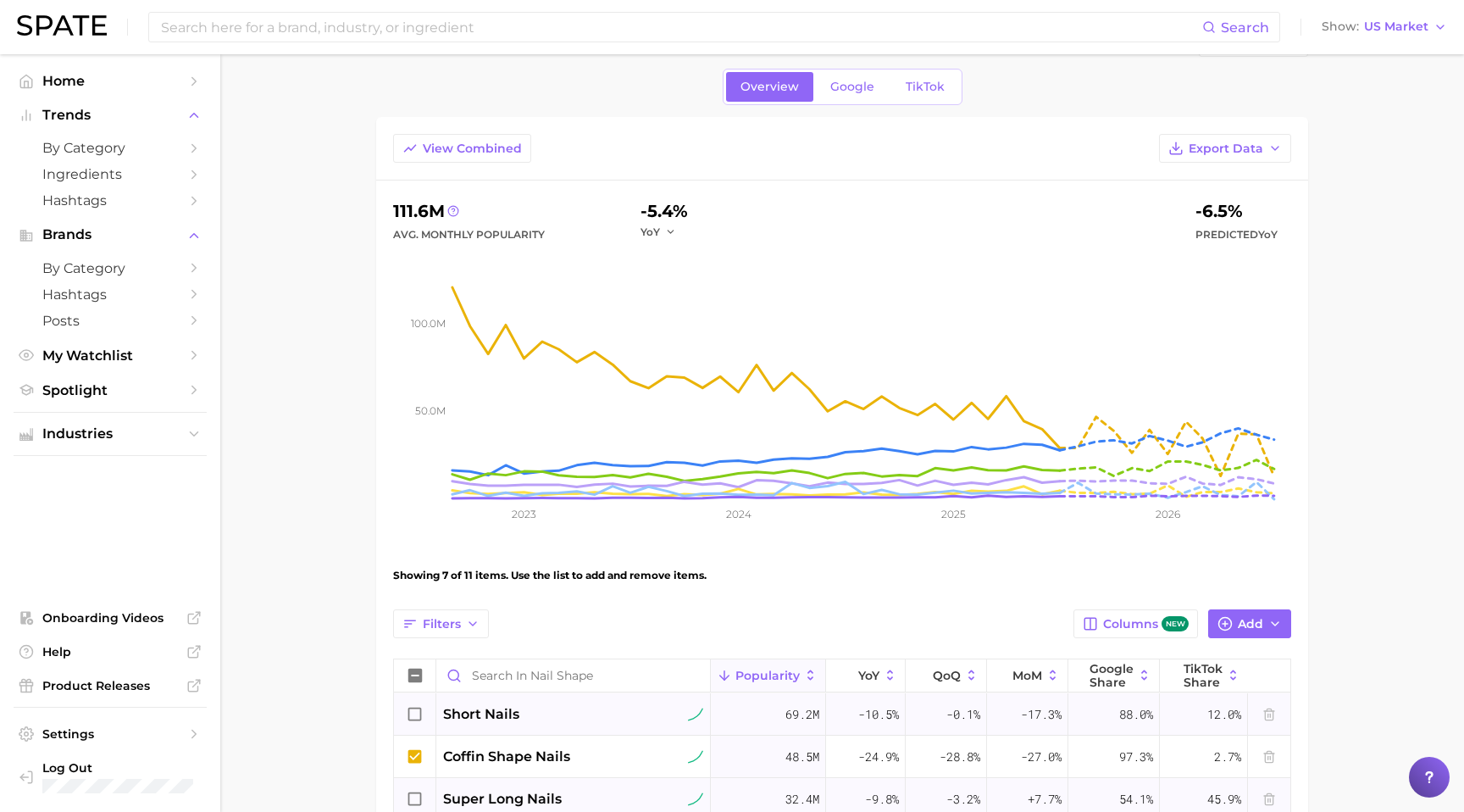
scroll to position [0, 0]
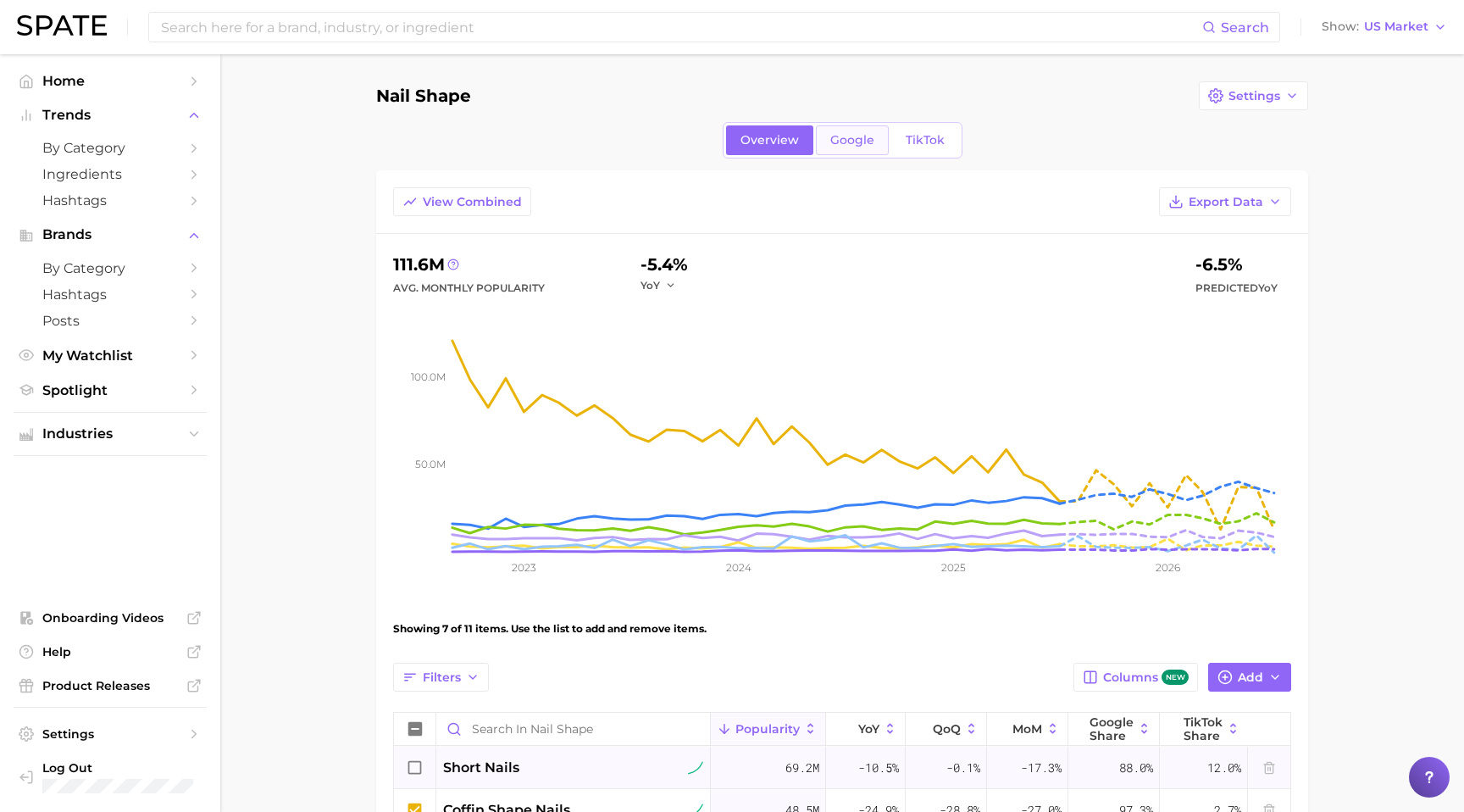
click at [856, 144] on span "Google" at bounding box center [853, 140] width 44 height 14
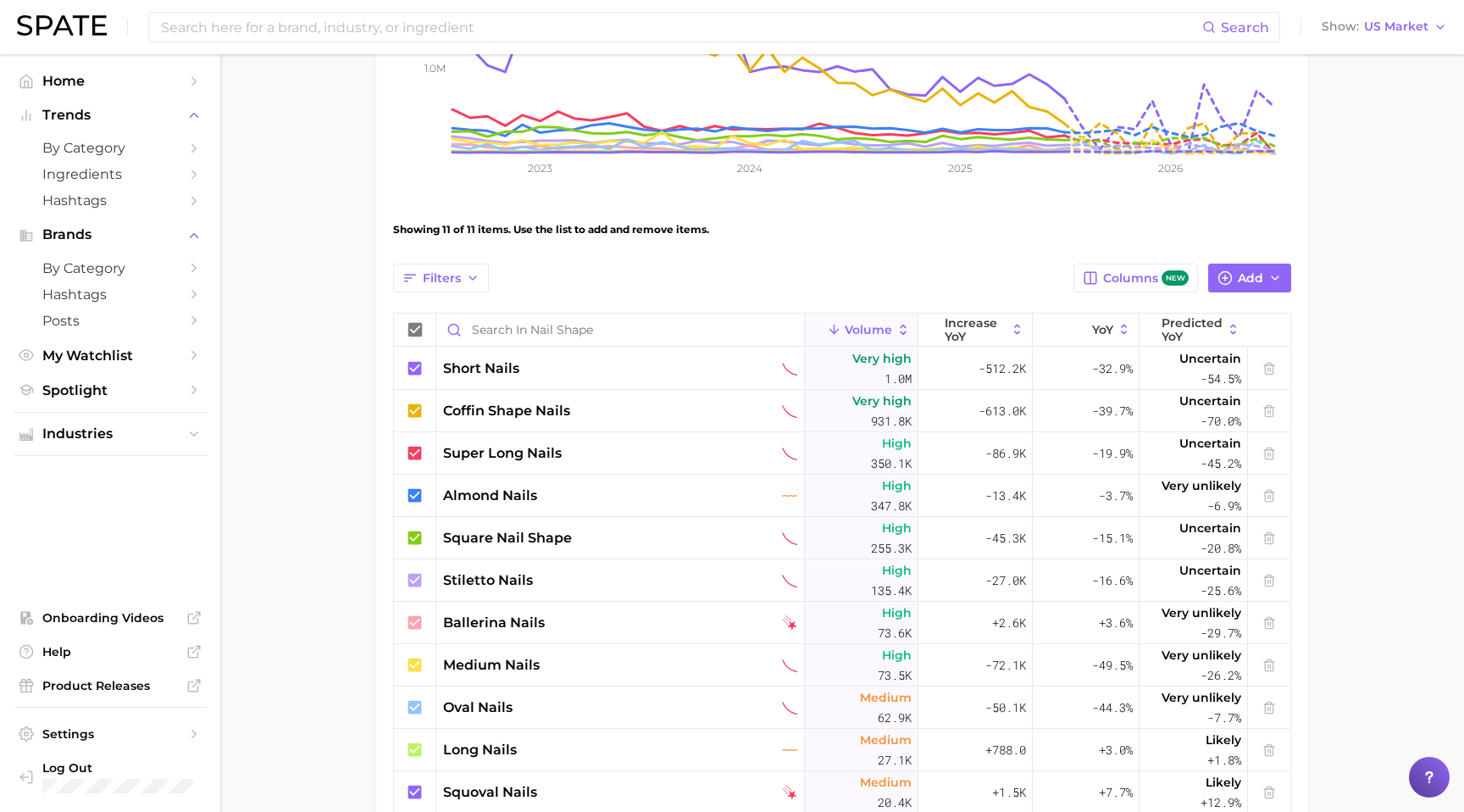
scroll to position [400, 0]
click at [416, 369] on icon at bounding box center [415, 367] width 14 height 14
click at [419, 445] on icon at bounding box center [415, 451] width 14 height 14
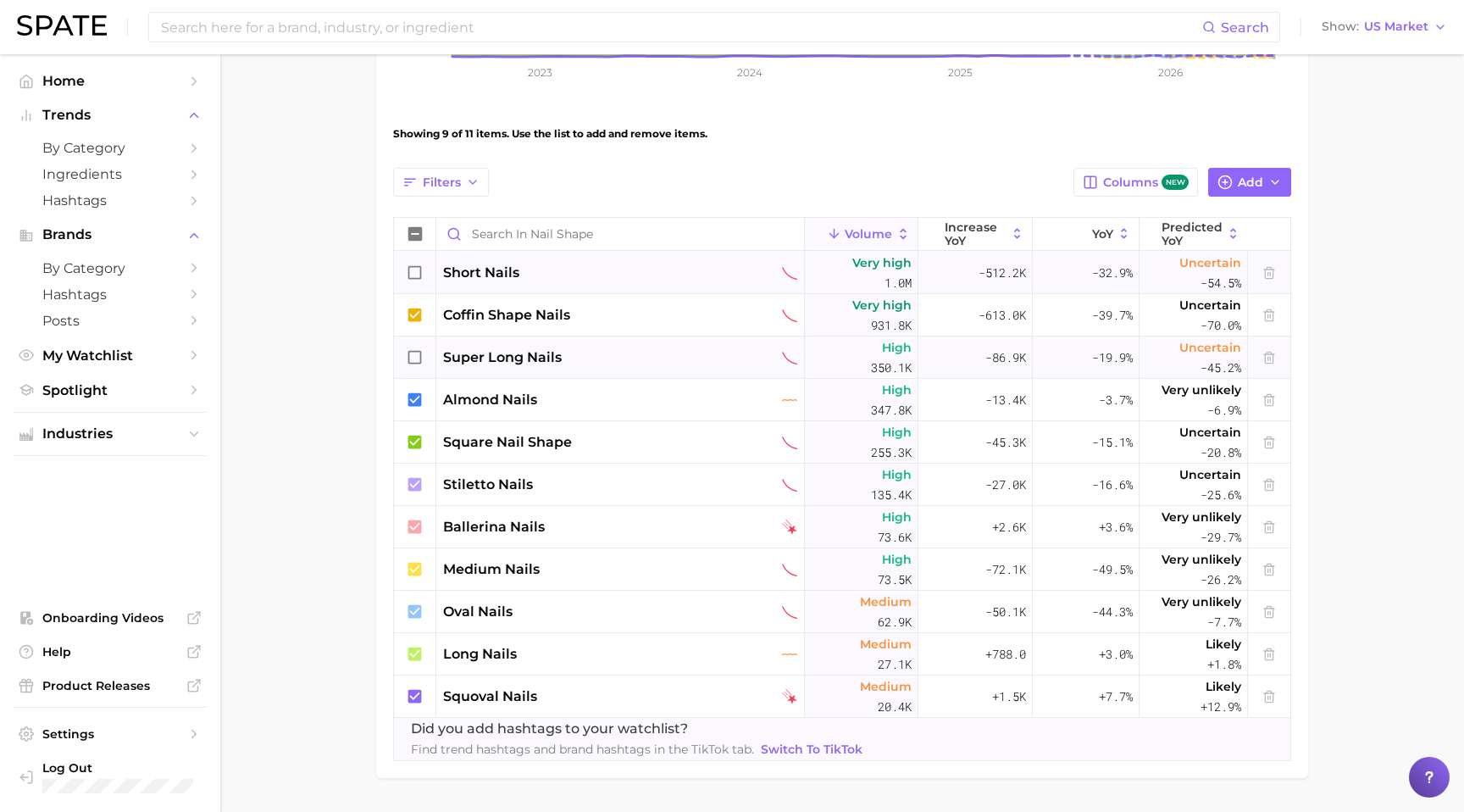
scroll to position [501, 0]
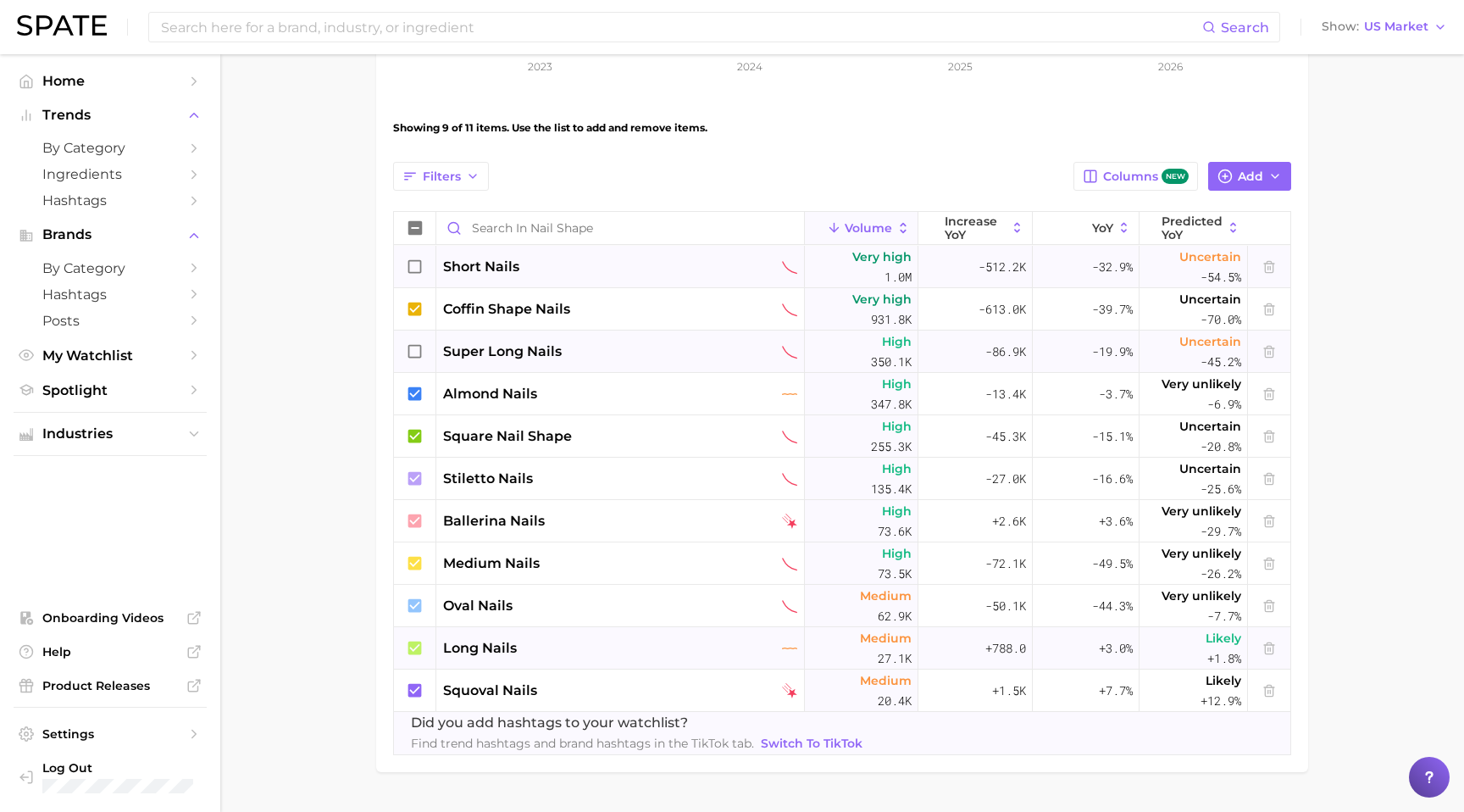
click at [415, 652] on icon at bounding box center [415, 647] width 14 height 14
click at [421, 562] on icon at bounding box center [415, 563] width 14 height 14
click at [321, 443] on main "Nail Shape Settings Overview Google TikTok View Combined Export Data 1.8m Avg. …" at bounding box center [843, 205] width 1244 height 1303
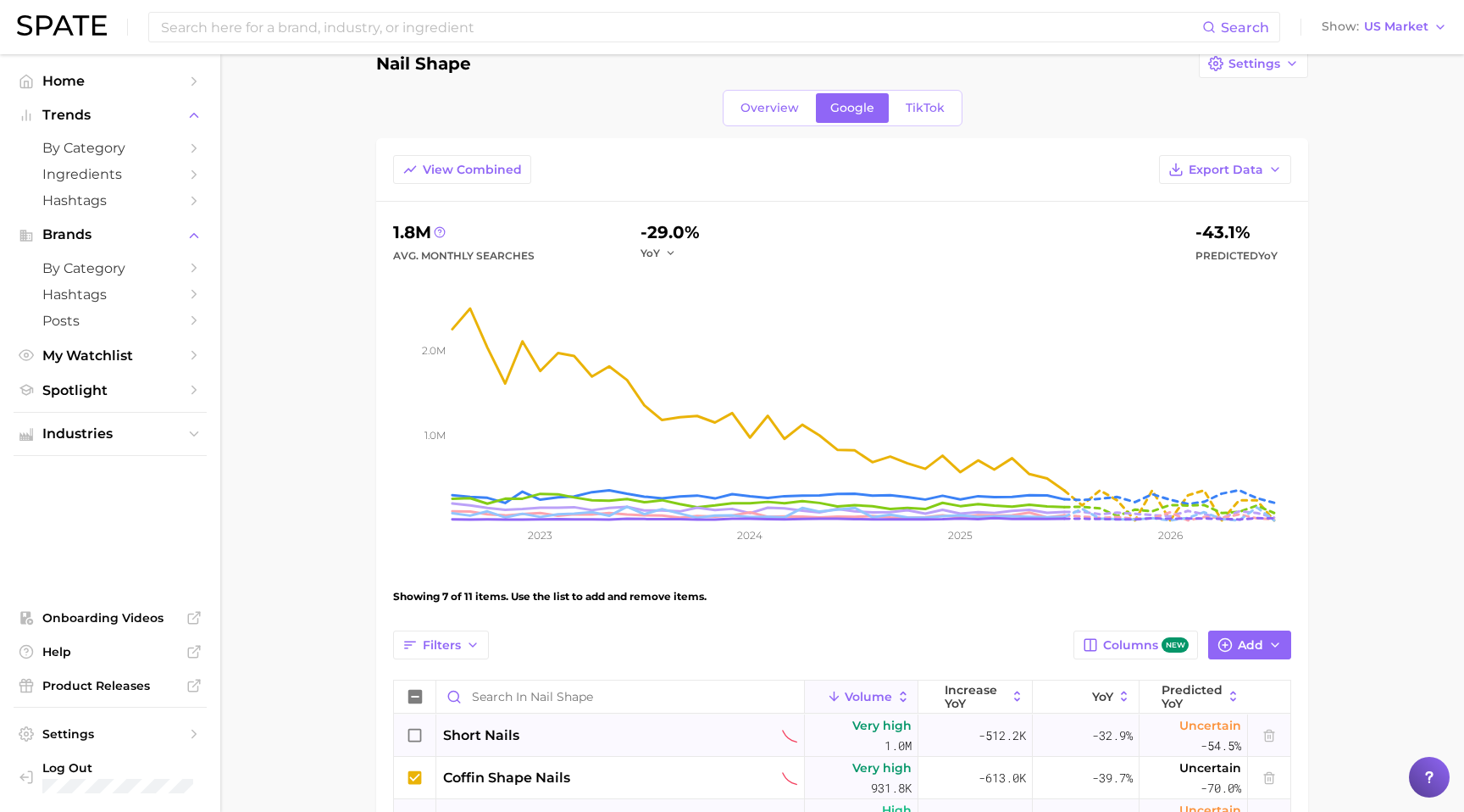
scroll to position [0, 0]
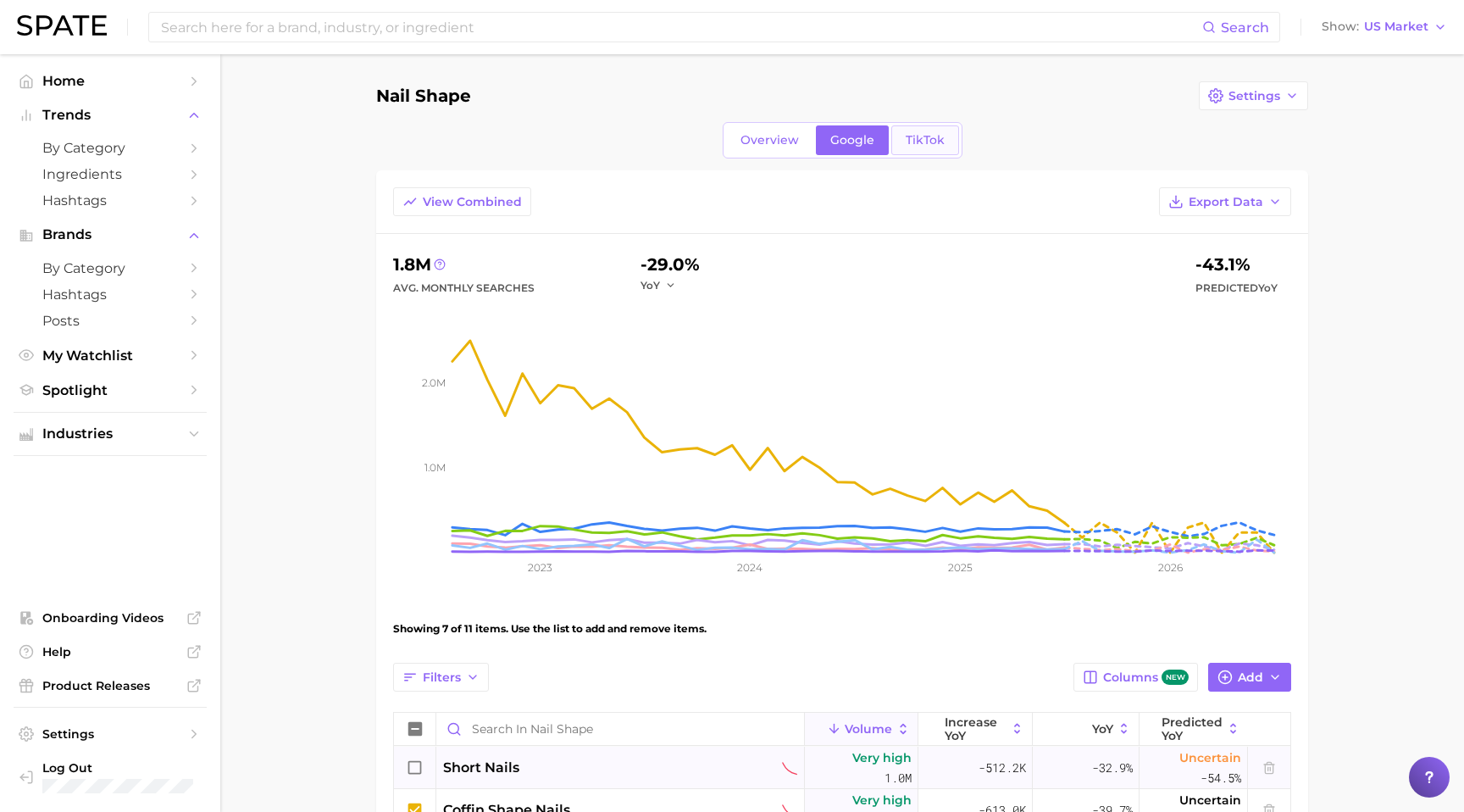
click at [915, 144] on span "TikTok" at bounding box center [925, 140] width 39 height 14
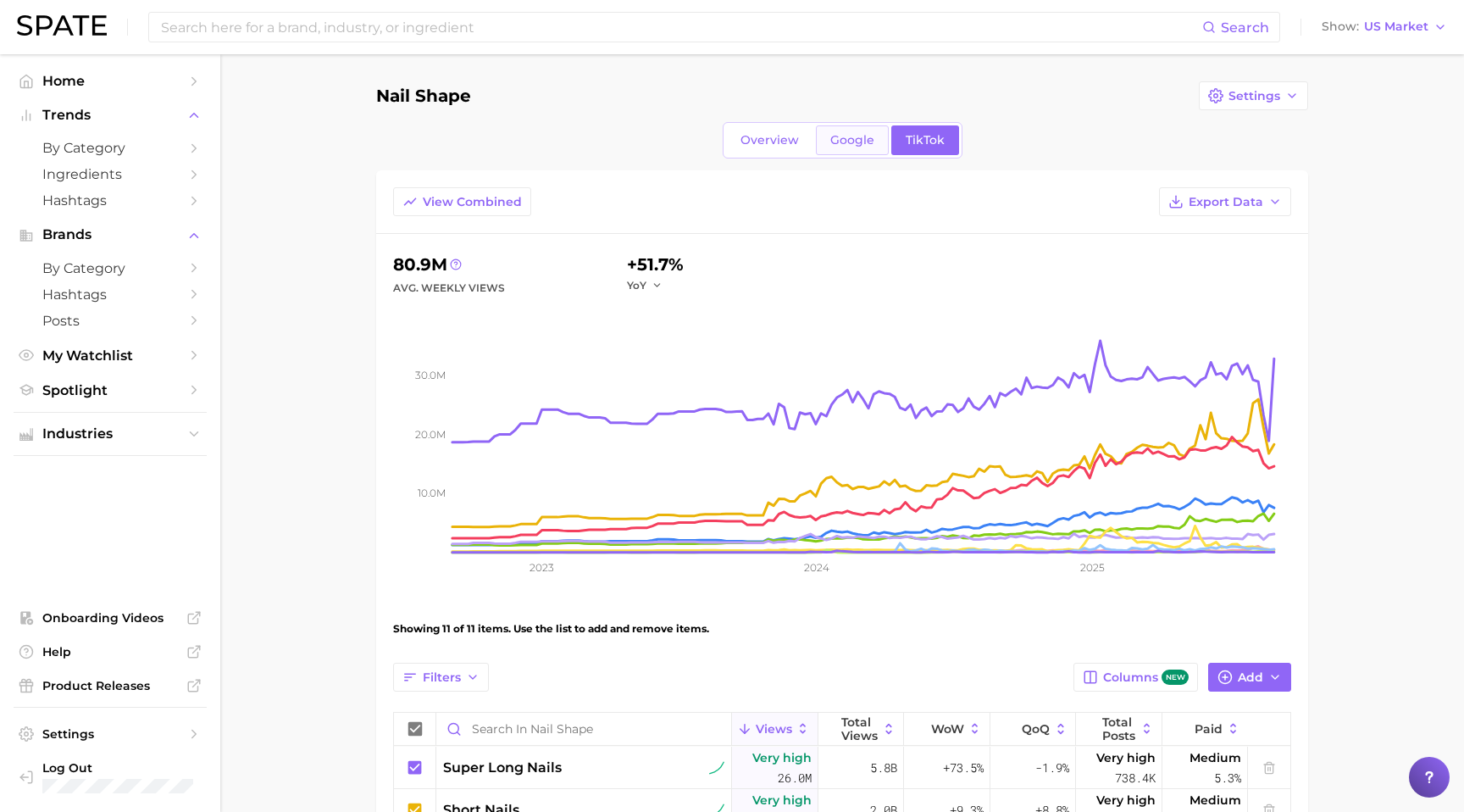
click at [846, 129] on link "Google" at bounding box center [853, 140] width 73 height 30
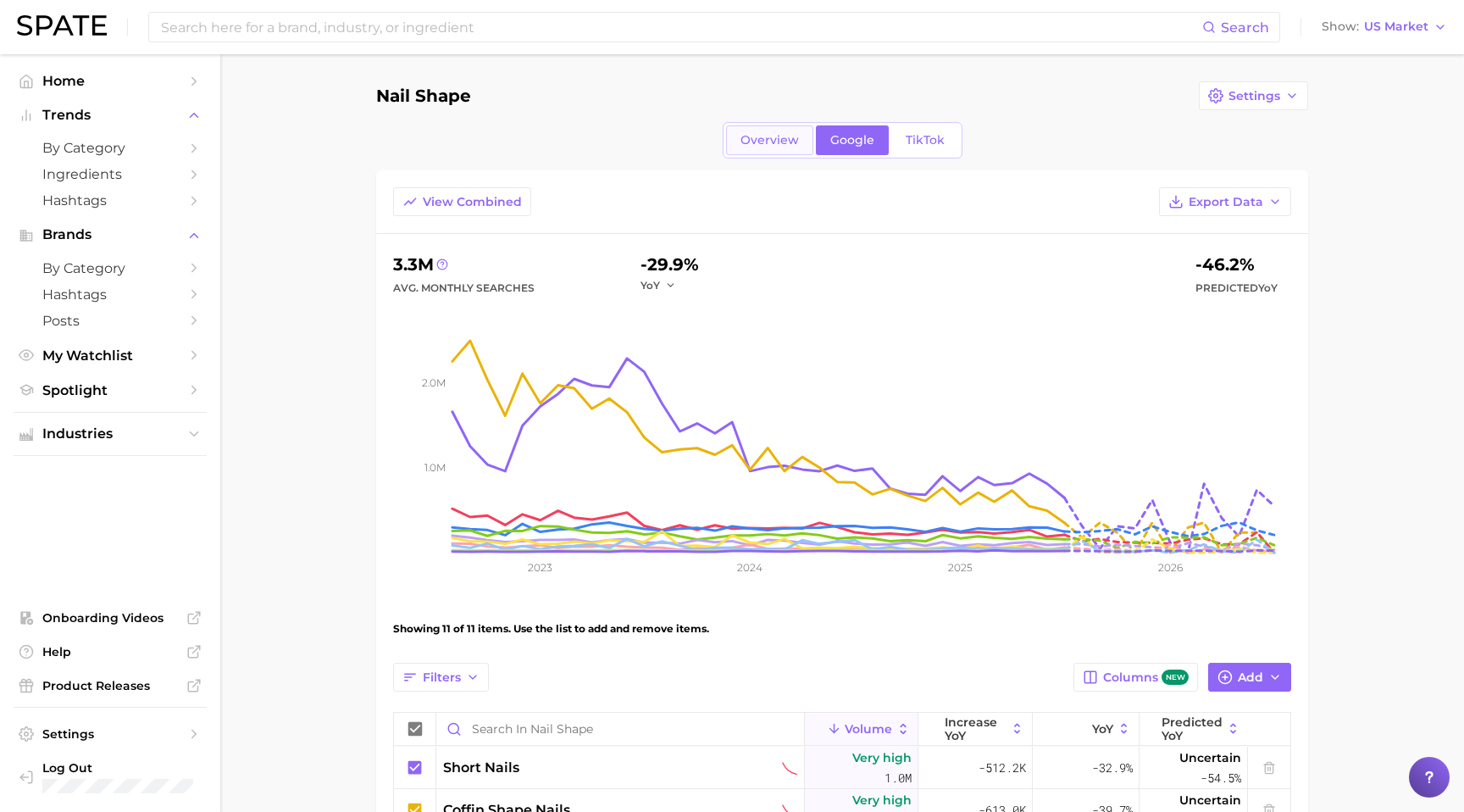
click at [802, 139] on link "Overview" at bounding box center [770, 140] width 87 height 30
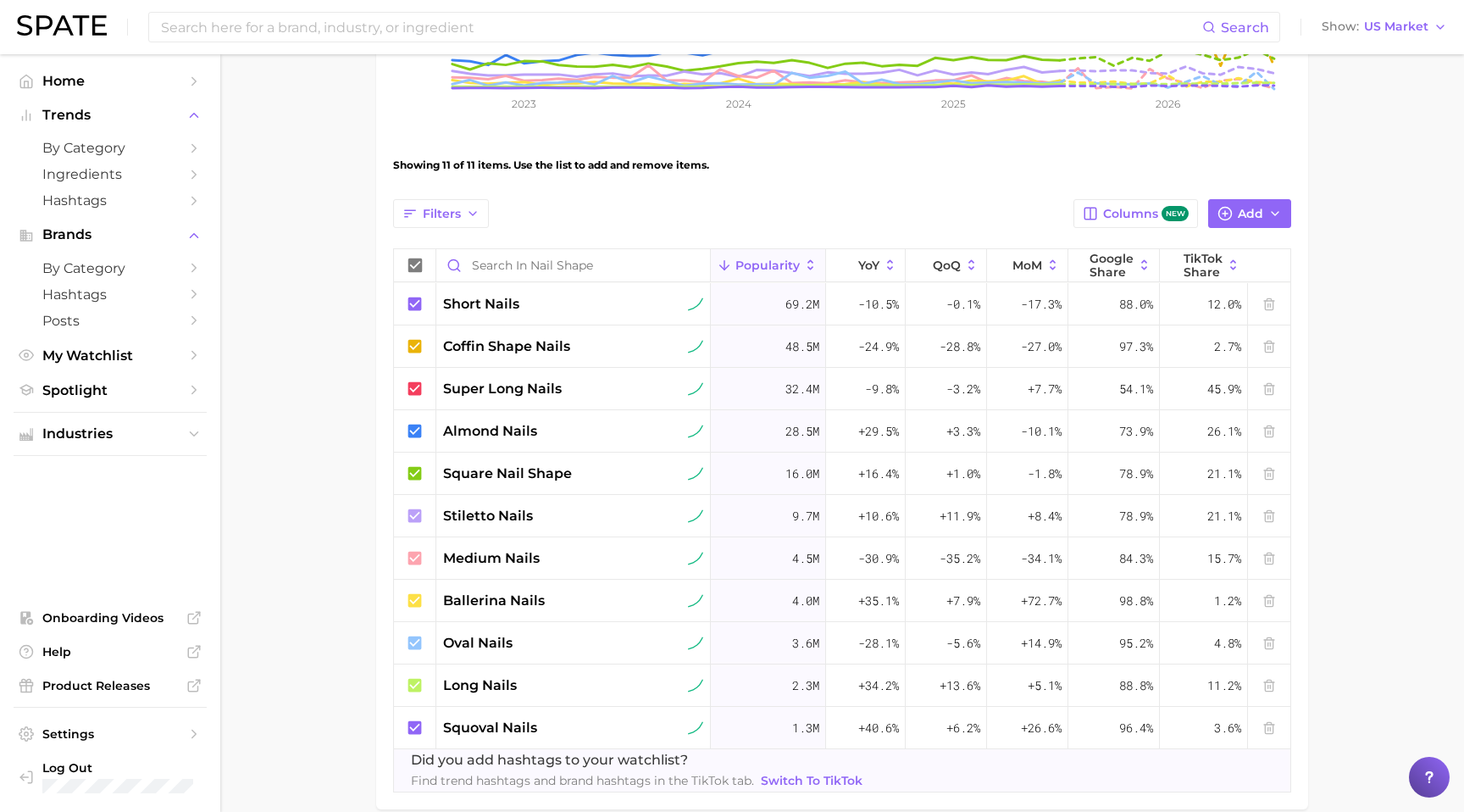
scroll to position [466, 0]
